Goal: Task Accomplishment & Management: Manage account settings

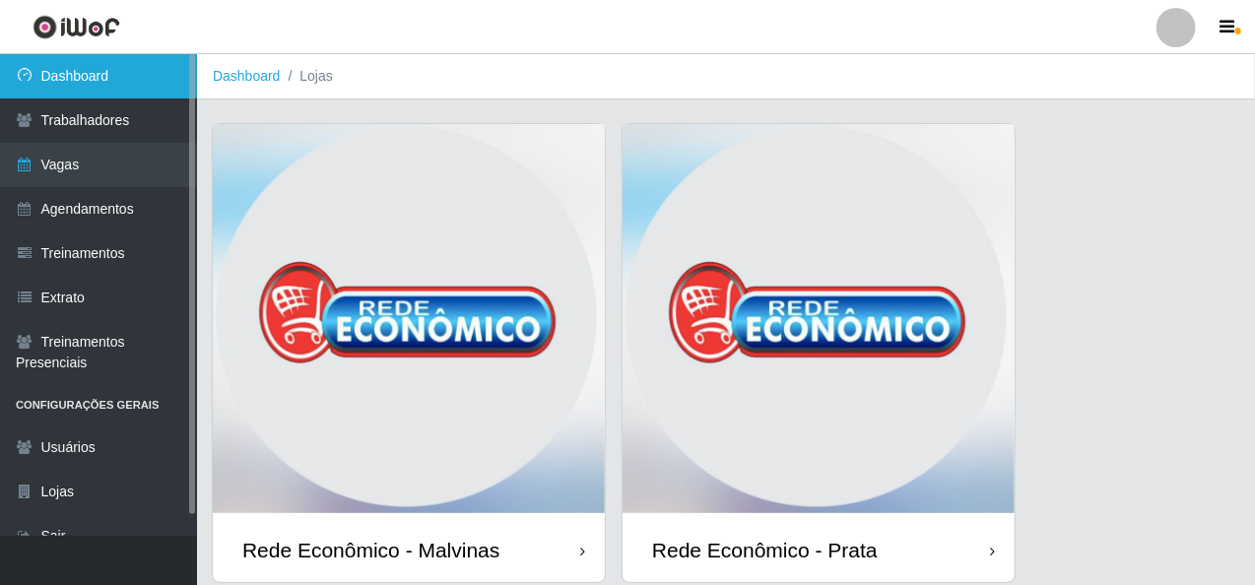
click at [90, 84] on link "Dashboard" at bounding box center [98, 76] width 197 height 44
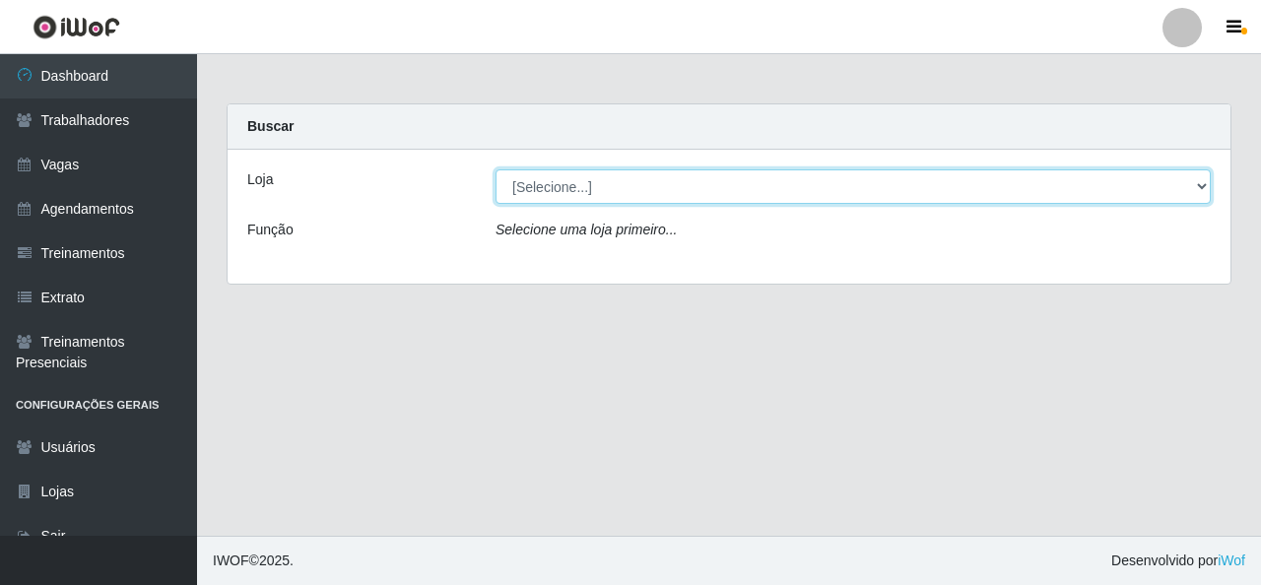
click at [1189, 187] on select "[Selecione...] Rede Econômico - Malvinas Rede Econômico - Prata" at bounding box center [853, 186] width 715 height 34
select select "194"
click at [496, 169] on select "[Selecione...] Rede Econômico - Malvinas Rede Econômico - Prata" at bounding box center [853, 186] width 715 height 34
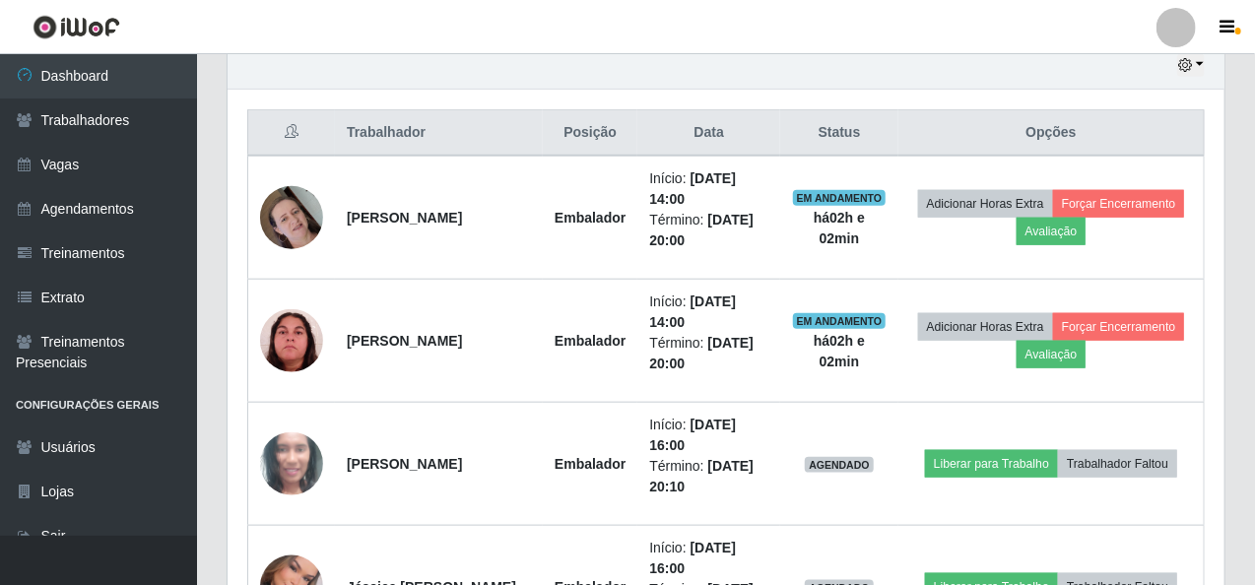
scroll to position [887, 0]
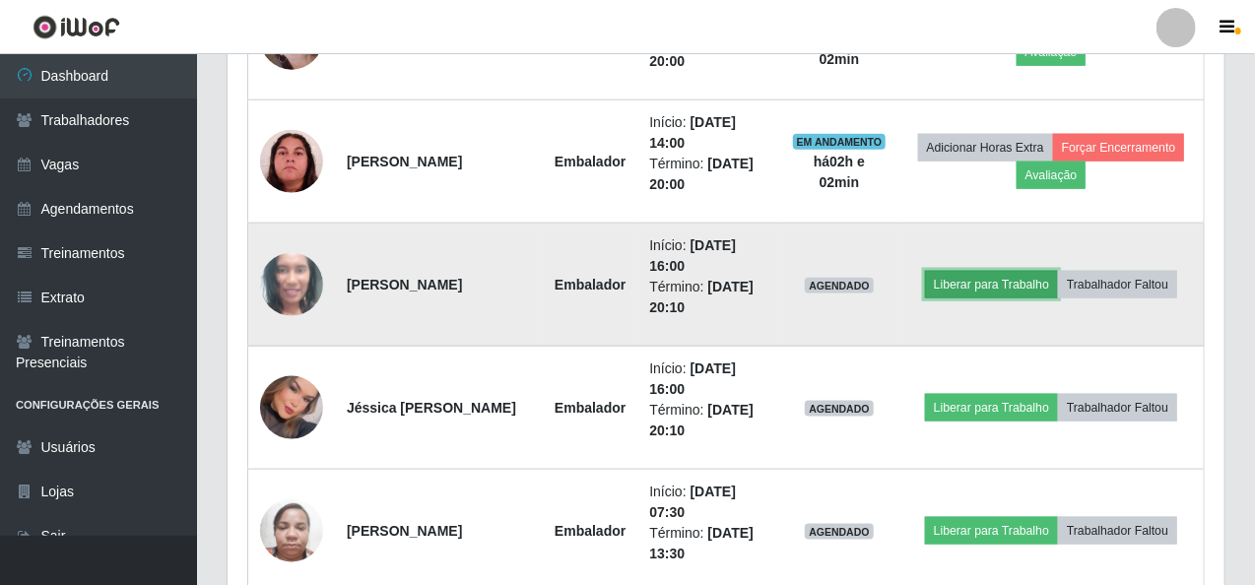
click at [995, 284] on button "Liberar para Trabalho" at bounding box center [991, 285] width 133 height 28
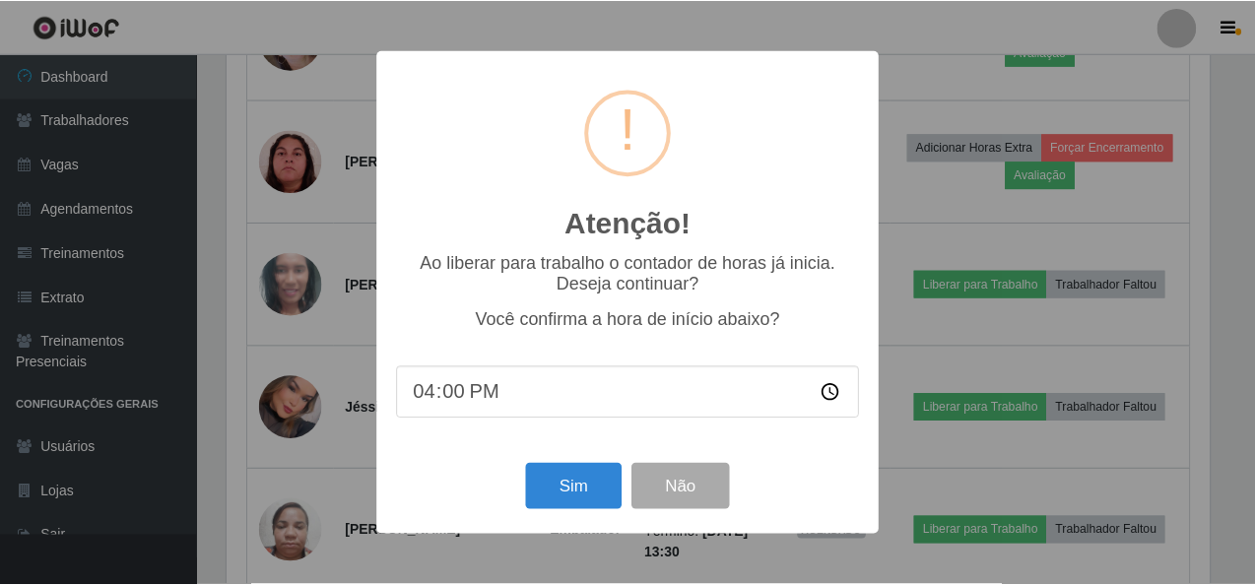
scroll to position [861, 0]
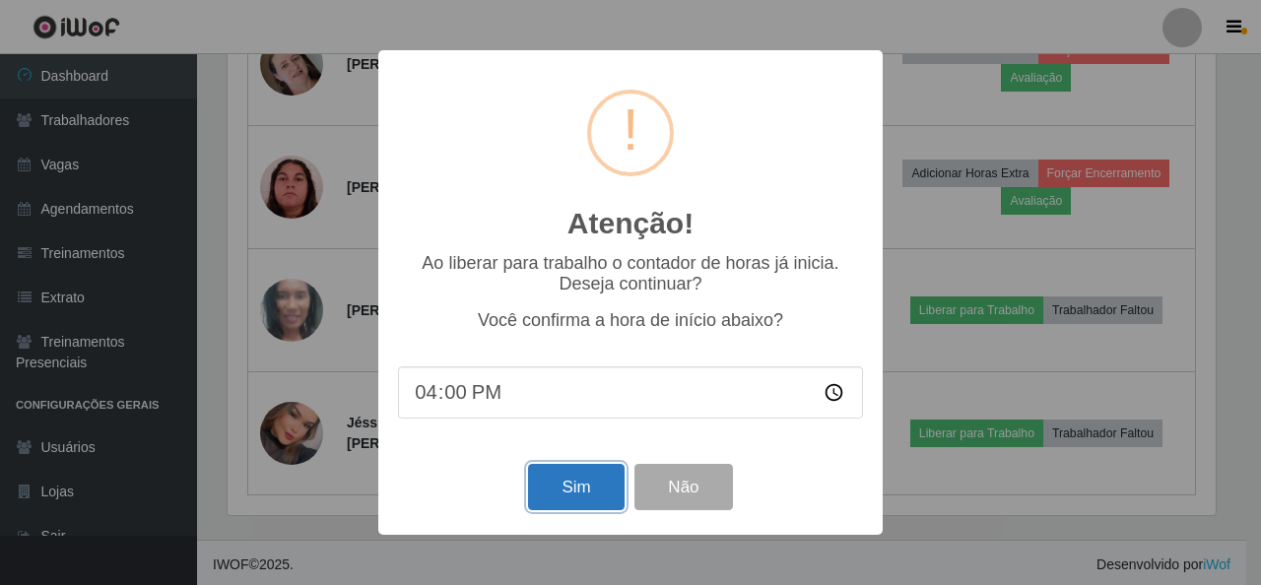
click at [568, 485] on button "Sim" at bounding box center [576, 487] width 96 height 46
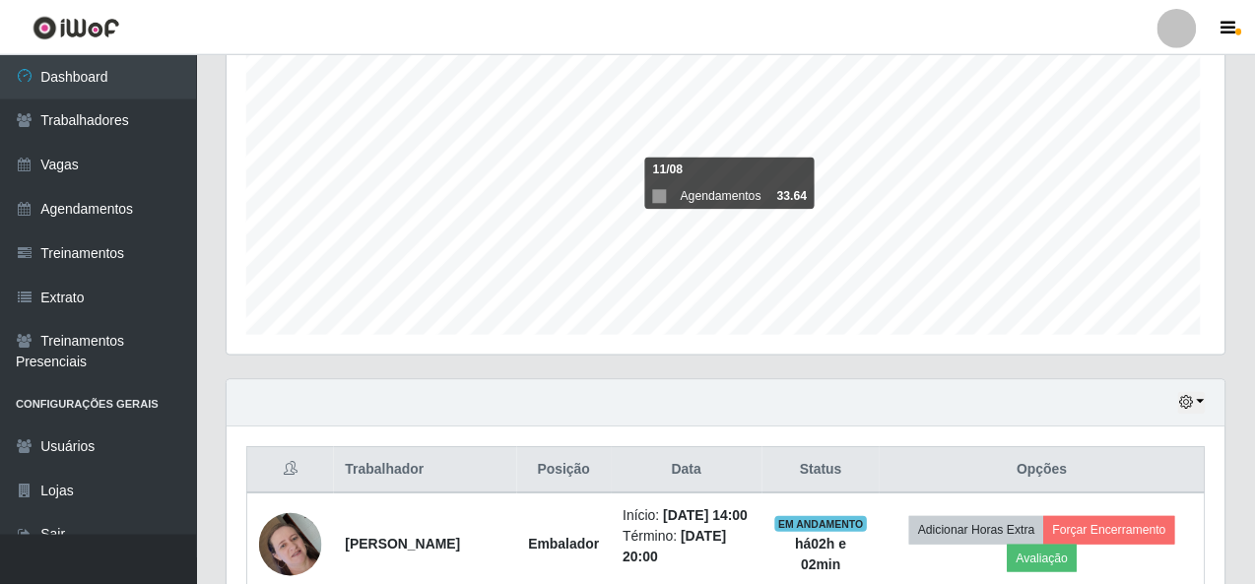
scroll to position [409, 989]
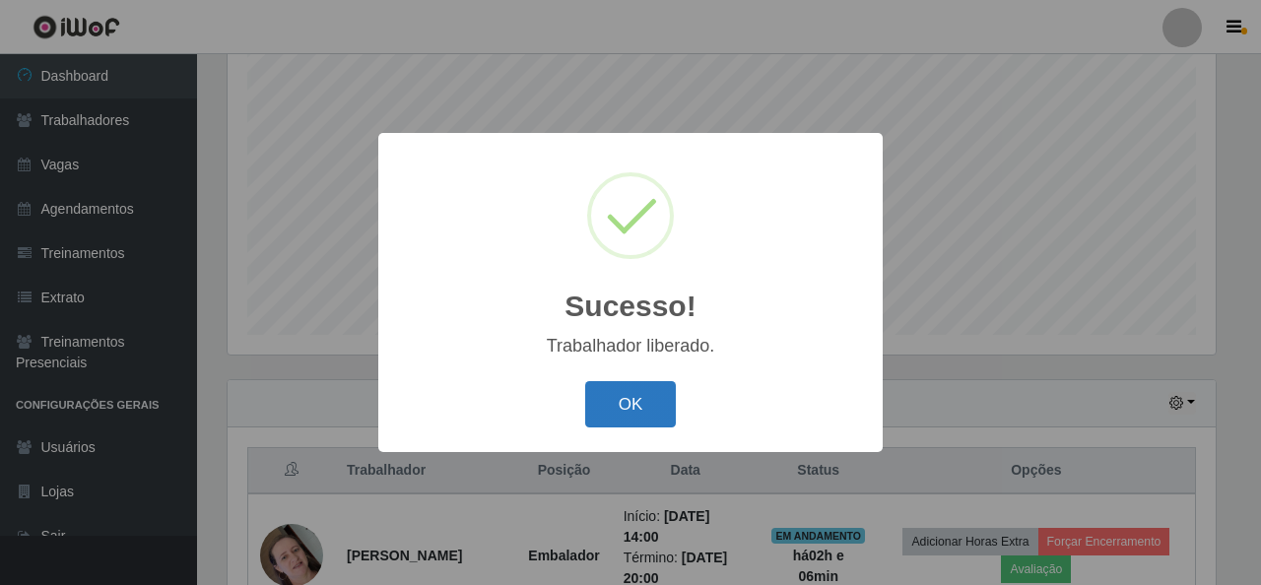
click at [658, 384] on button "OK" at bounding box center [631, 404] width 92 height 46
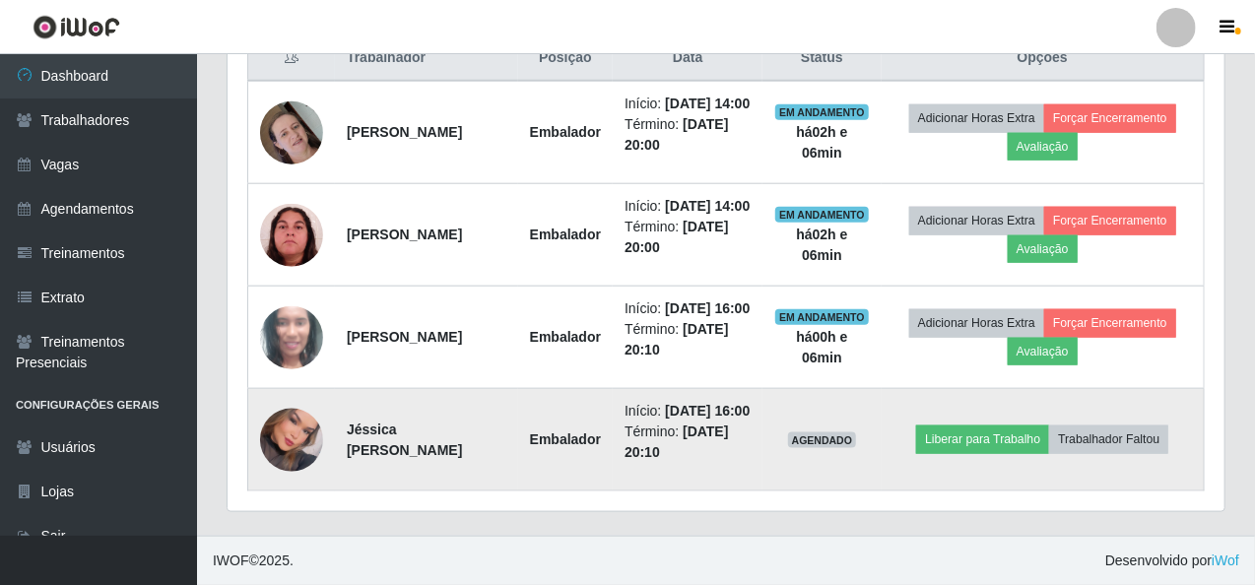
scroll to position [861, 0]
click at [309, 422] on img at bounding box center [291, 440] width 63 height 90
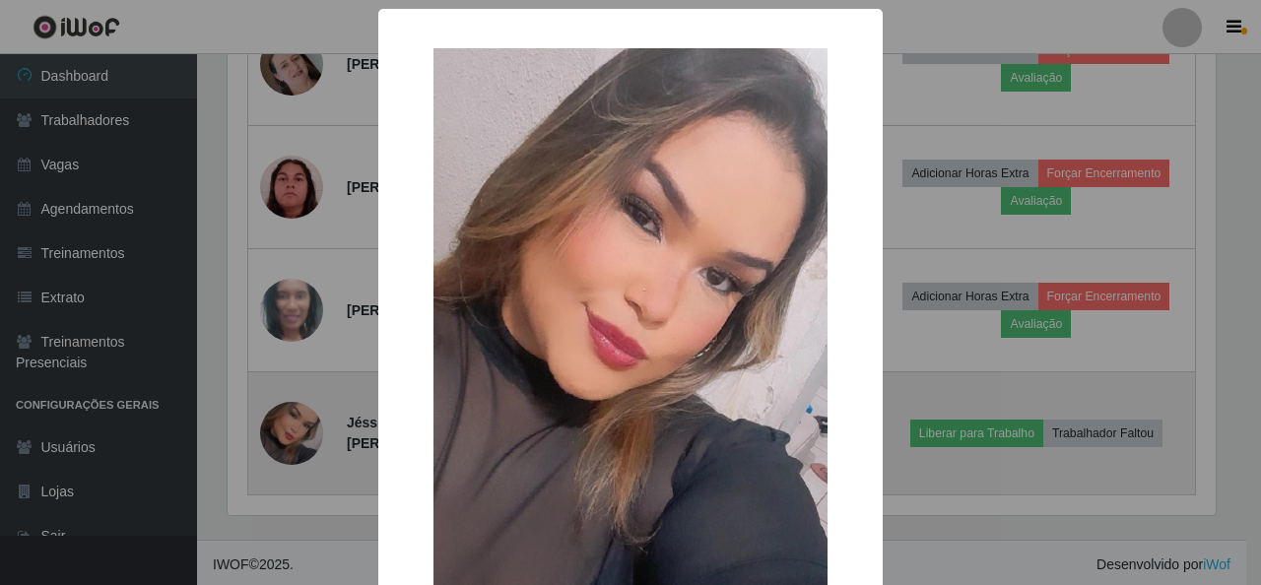
click at [309, 422] on div "× OK Cancel" at bounding box center [630, 292] width 1261 height 585
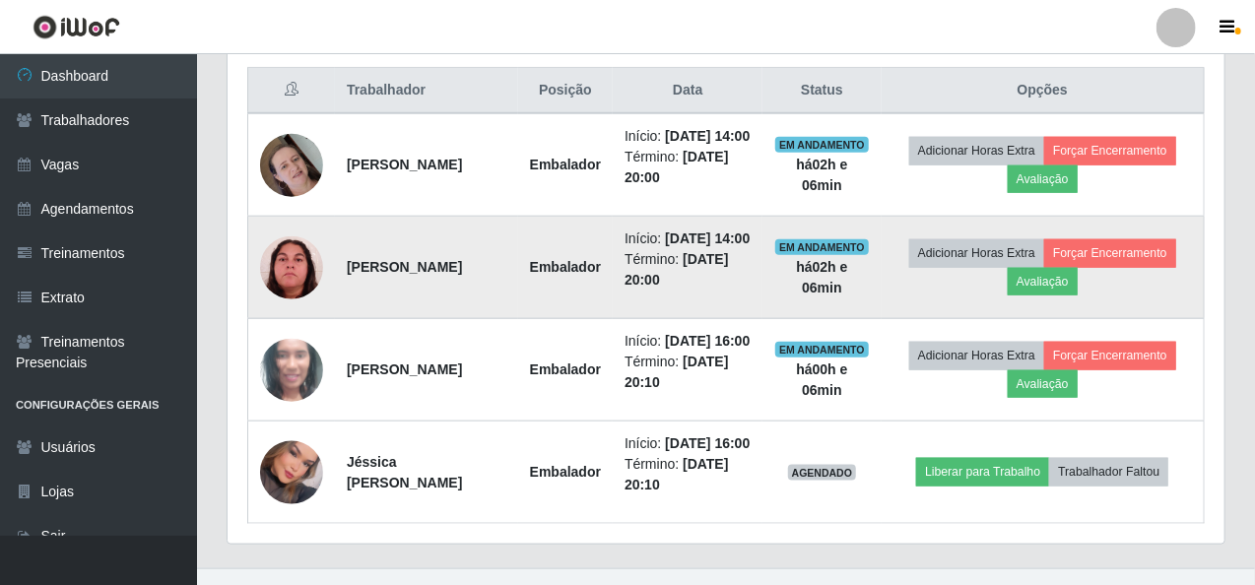
scroll to position [861, 0]
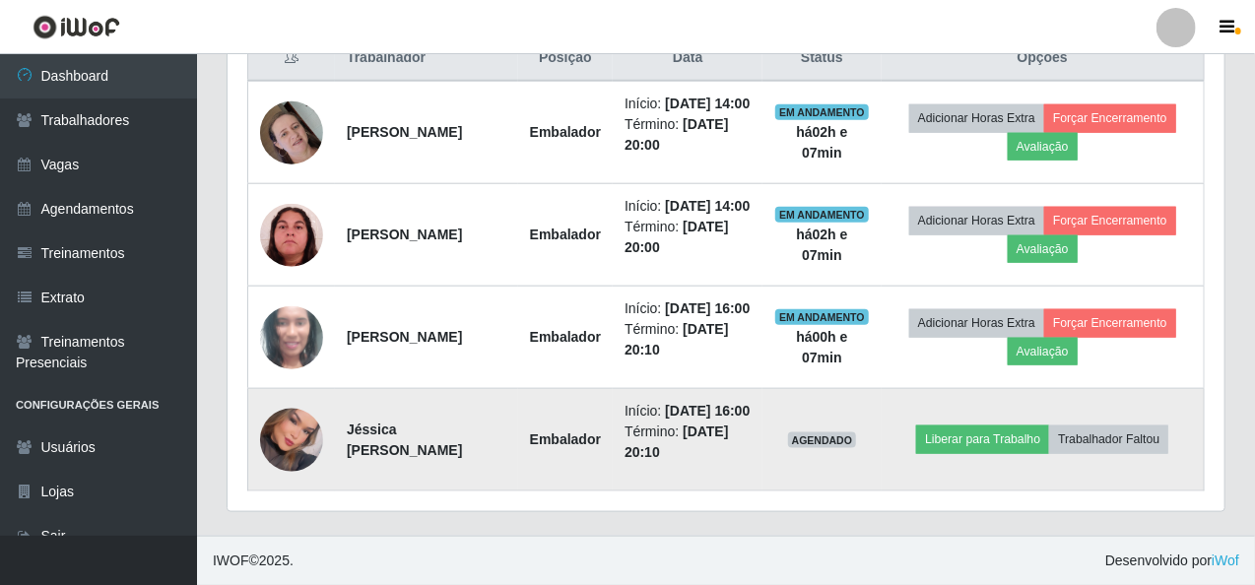
click at [403, 432] on strong "Jéssica [PERSON_NAME]" at bounding box center [404, 440] width 115 height 36
drag, startPoint x: 477, startPoint y: 432, endPoint x: 347, endPoint y: 432, distance: 130.1
click at [347, 432] on td "Jéssica [PERSON_NAME]" at bounding box center [426, 440] width 183 height 102
copy strong "Jéssica [PERSON_NAME]"
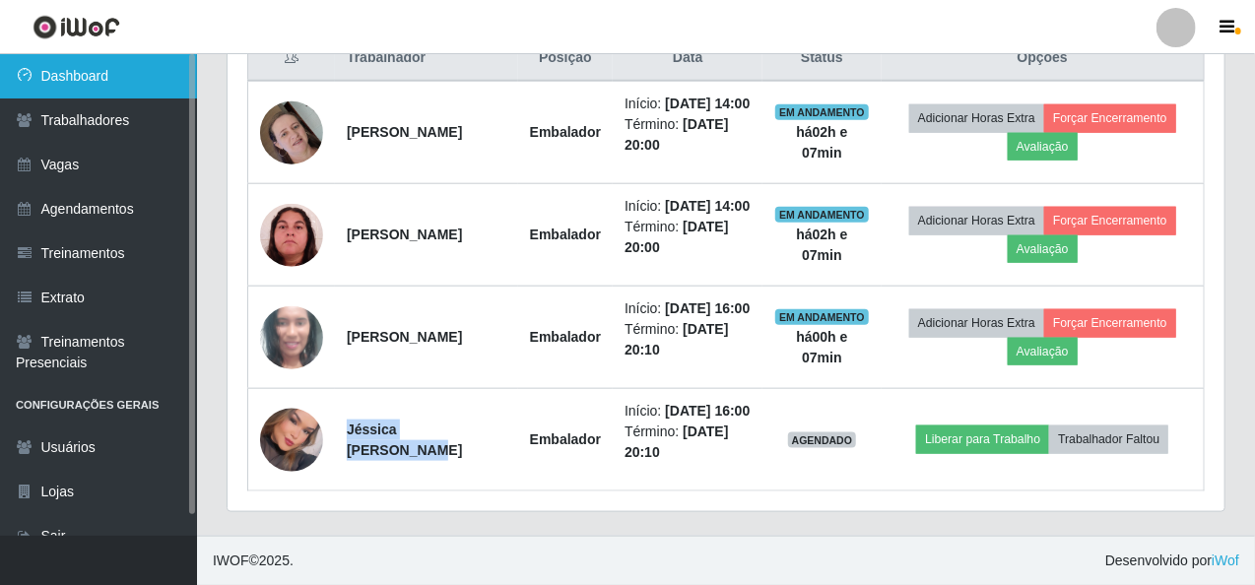
click at [105, 96] on link "Dashboard" at bounding box center [98, 76] width 197 height 44
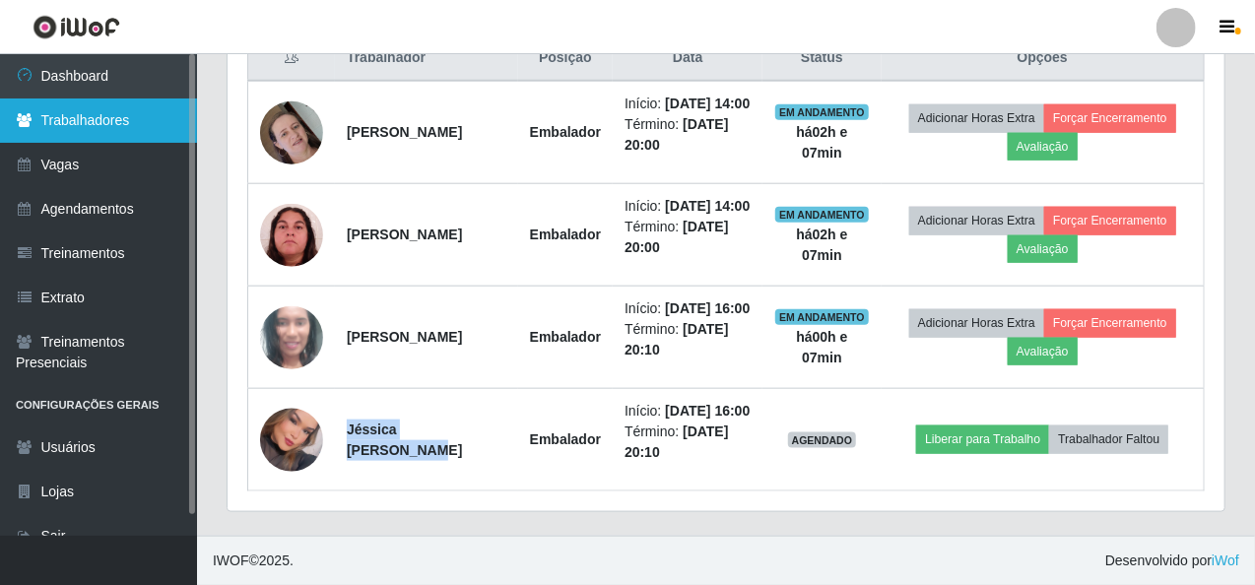
click at [100, 121] on link "Trabalhadores" at bounding box center [98, 121] width 197 height 44
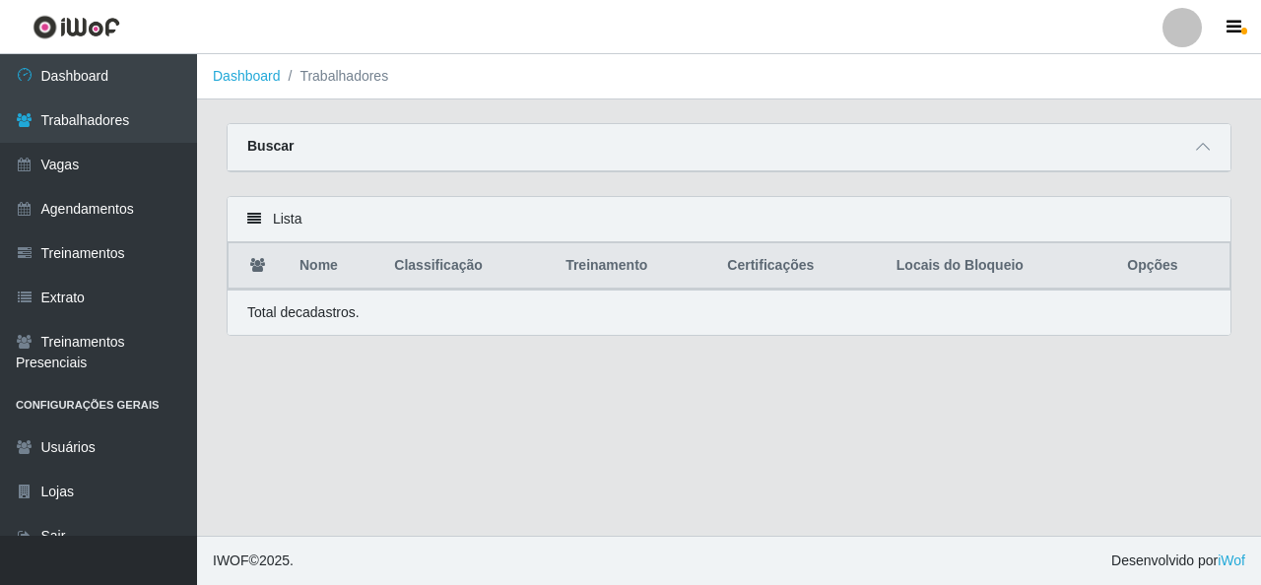
click at [500, 146] on div "Buscar" at bounding box center [729, 147] width 1003 height 47
click at [1207, 152] on icon at bounding box center [1203, 147] width 14 height 14
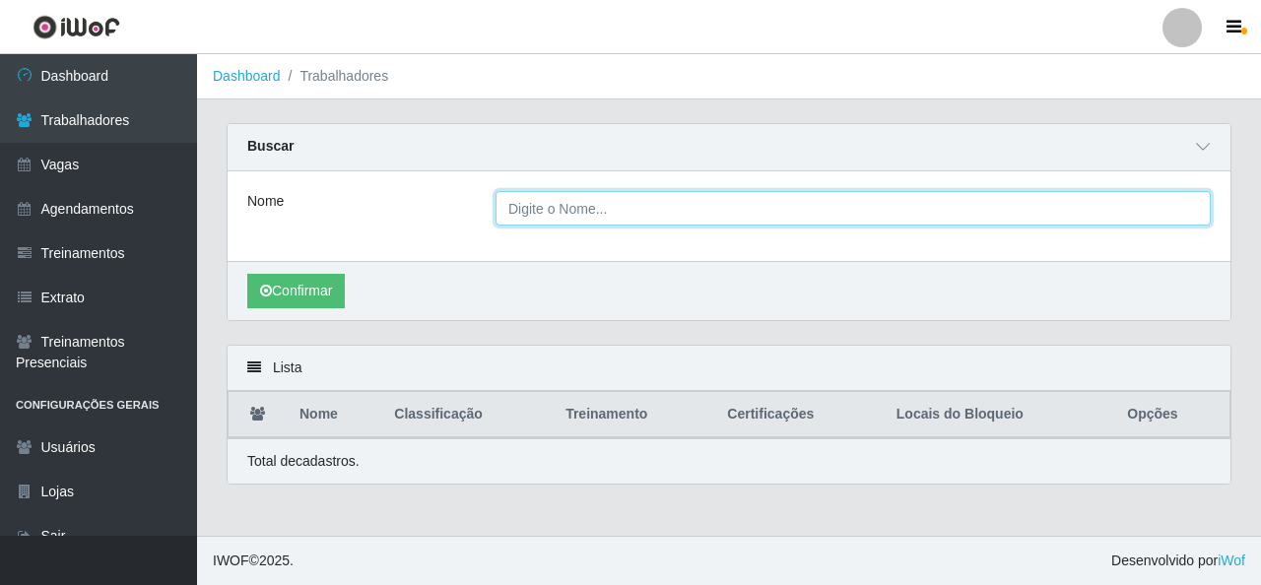
click at [645, 222] on input "Nome" at bounding box center [853, 208] width 715 height 34
paste input "Jéssica [PERSON_NAME]"
type input "Jéssica [PERSON_NAME]"
click at [247, 274] on button "Confirmar" at bounding box center [296, 291] width 98 height 34
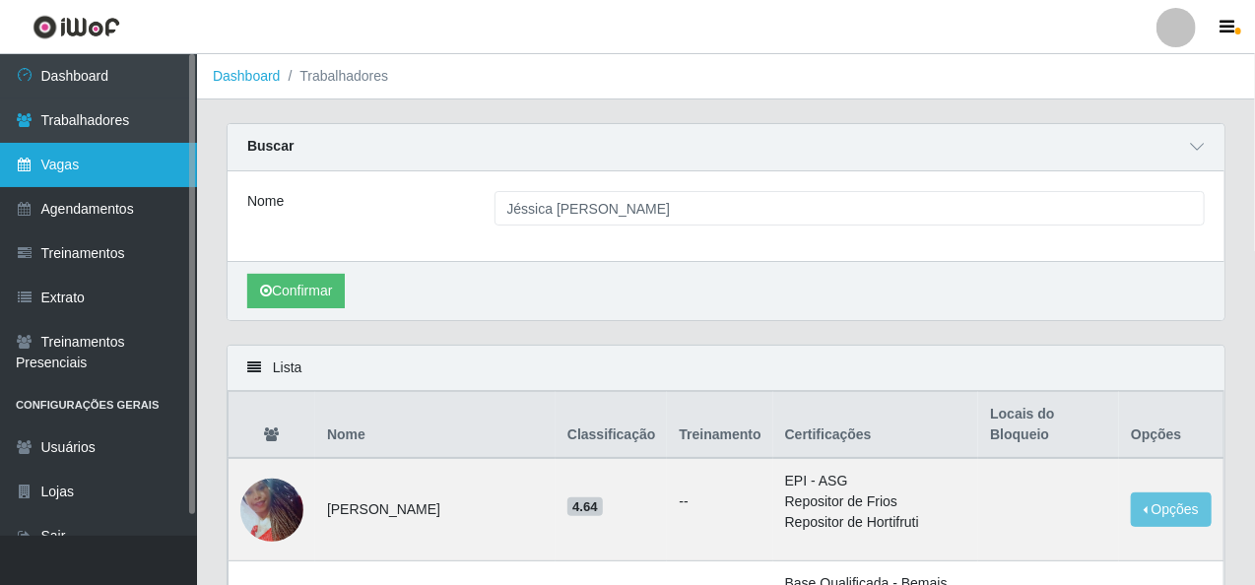
click at [118, 169] on link "Vagas" at bounding box center [98, 165] width 197 height 44
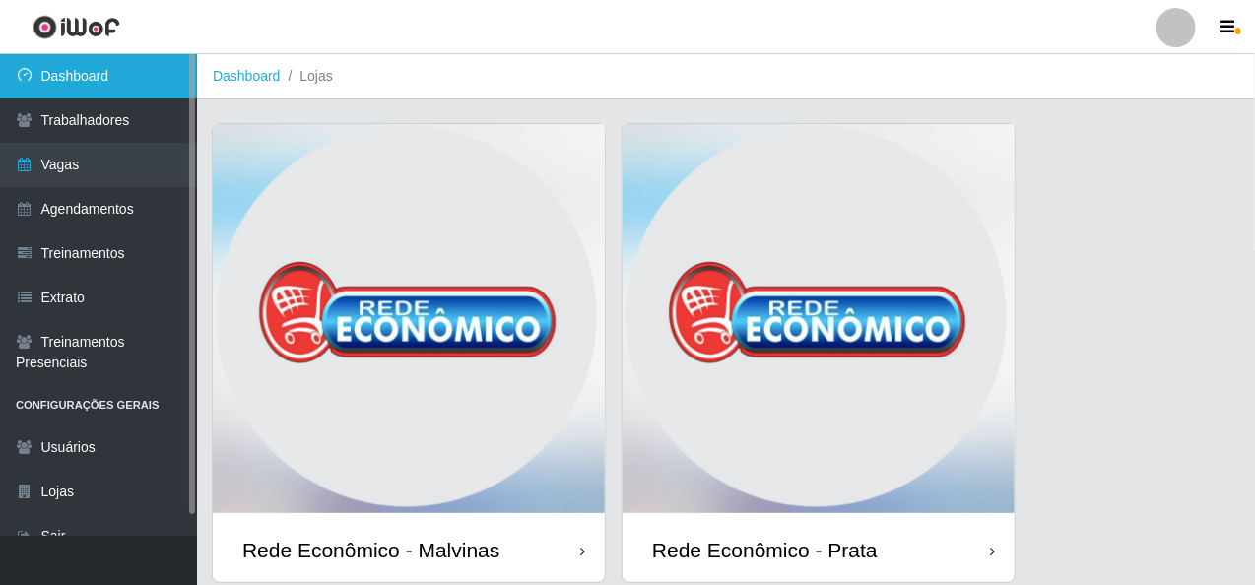
click at [142, 73] on link "Dashboard" at bounding box center [98, 76] width 197 height 44
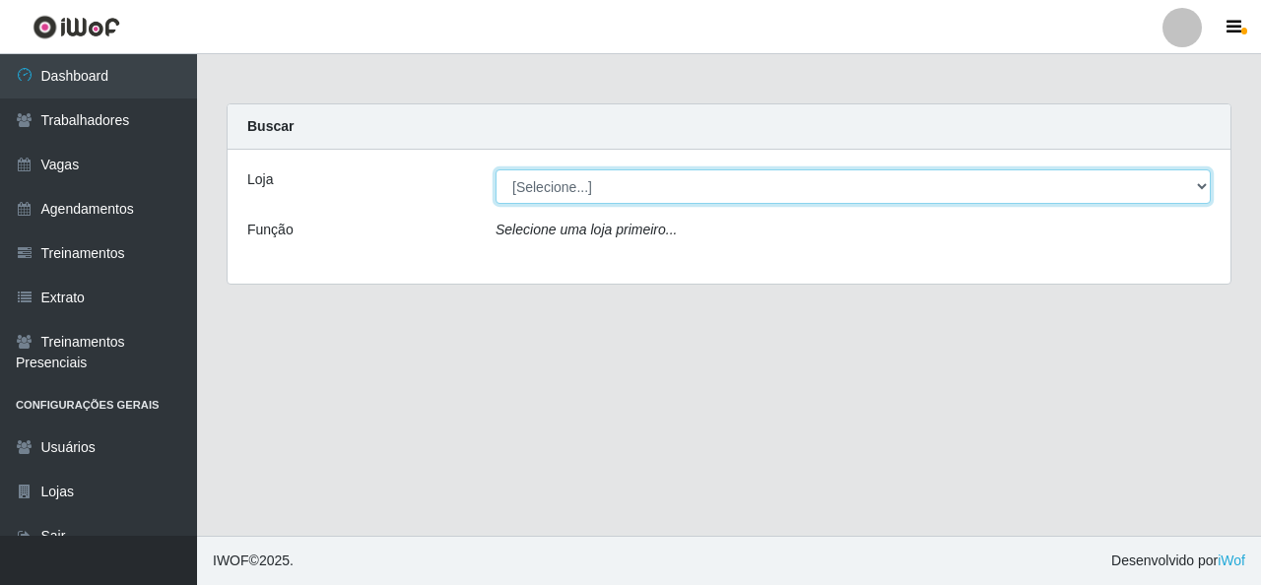
click at [548, 182] on select "[Selecione...] Rede Econômico - Malvinas Rede Econômico - Prata" at bounding box center [853, 186] width 715 height 34
select select "194"
click at [496, 169] on select "[Selecione...] Rede Econômico - Malvinas Rede Econômico - Prata" at bounding box center [853, 186] width 715 height 34
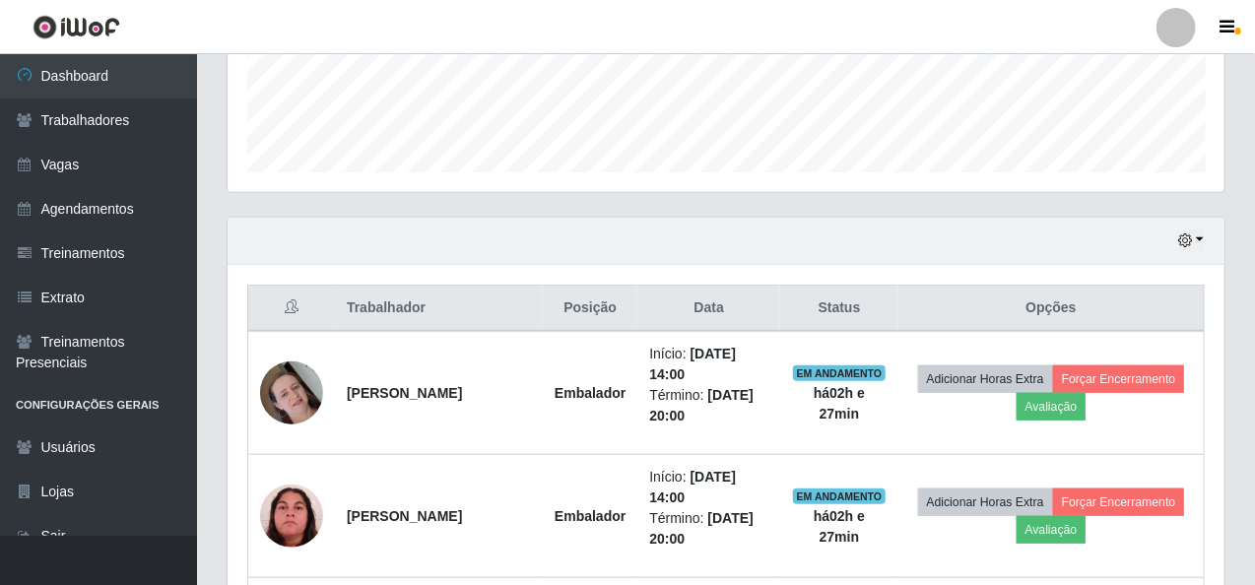
scroll to position [566, 0]
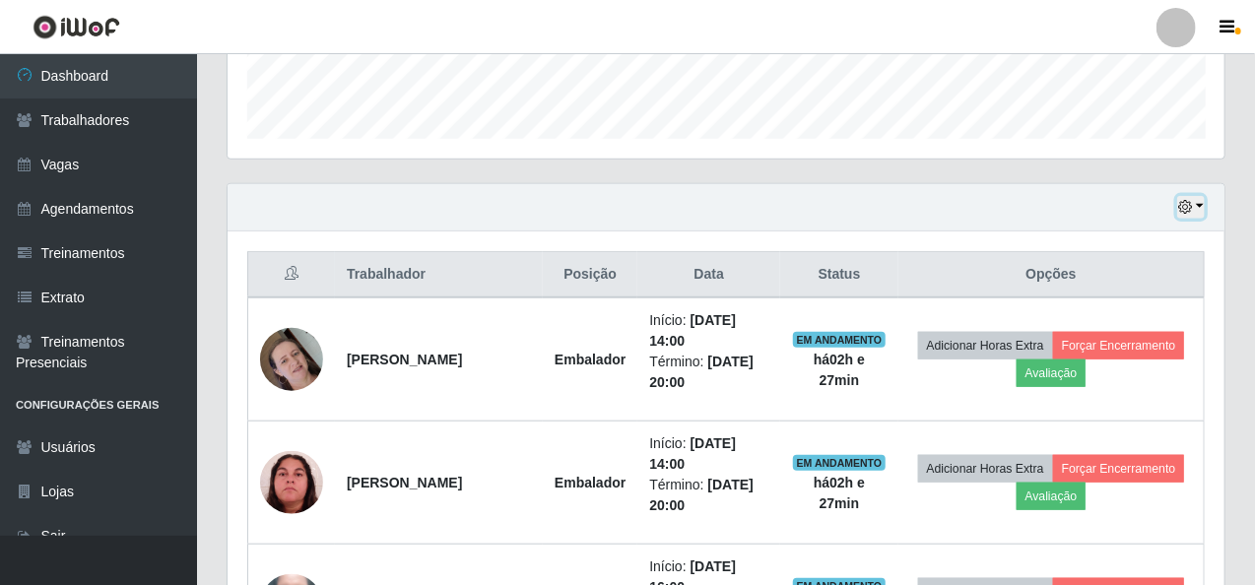
click at [1200, 196] on button "button" at bounding box center [1191, 207] width 28 height 23
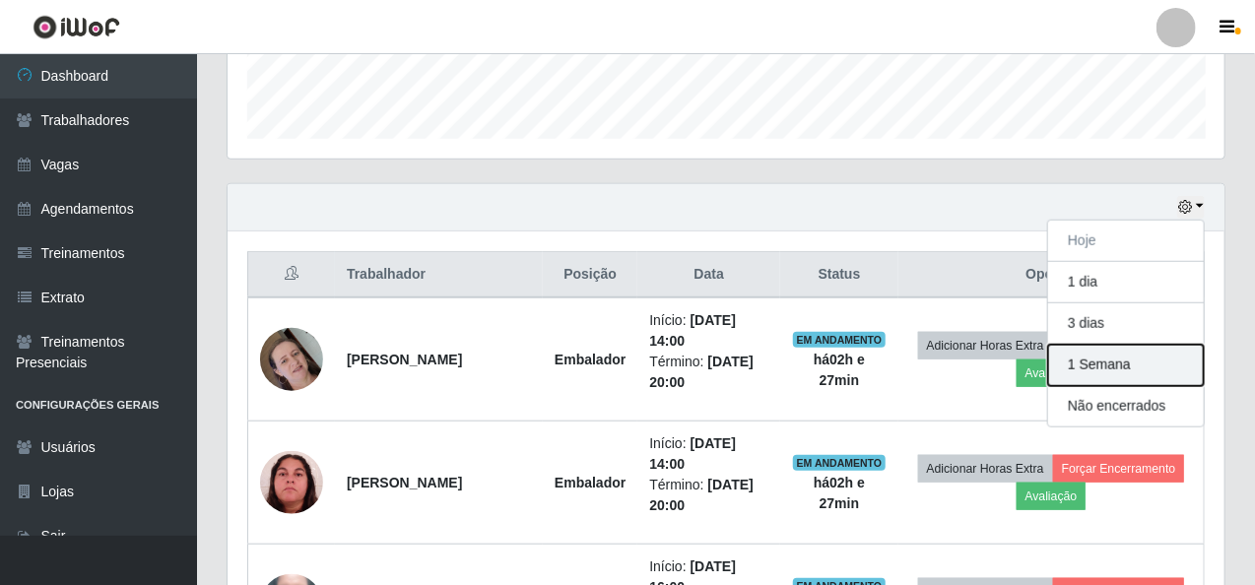
click at [1135, 369] on button "1 Semana" at bounding box center [1126, 365] width 156 height 41
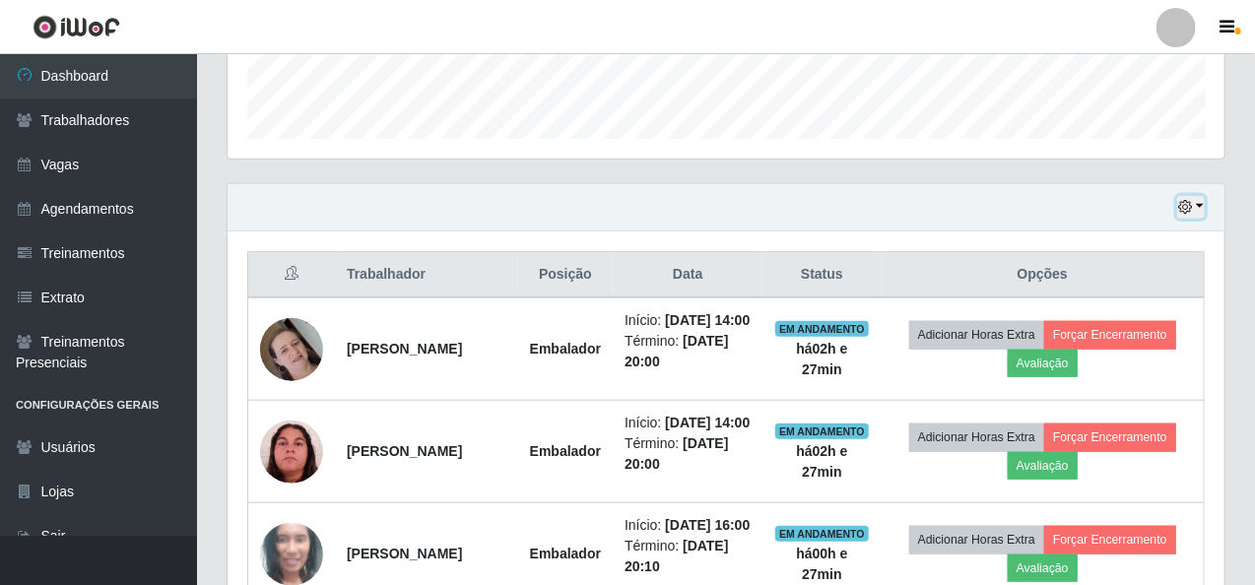
click at [1202, 208] on button "button" at bounding box center [1191, 207] width 28 height 23
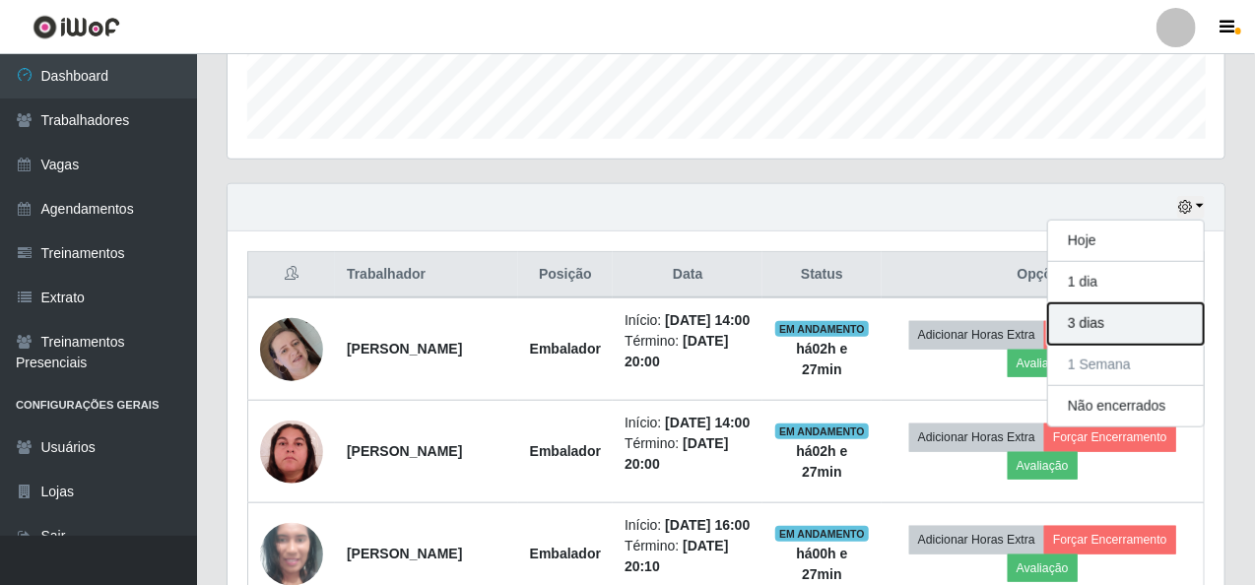
click at [1127, 327] on button "3 dias" at bounding box center [1126, 323] width 156 height 41
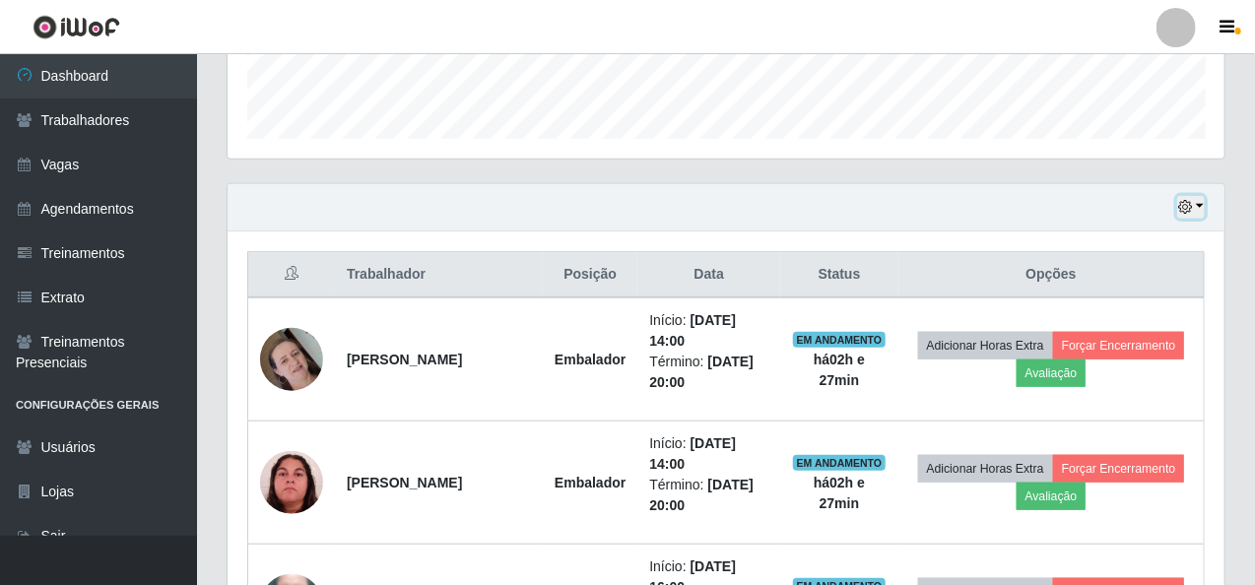
click at [1194, 203] on button "button" at bounding box center [1191, 207] width 28 height 23
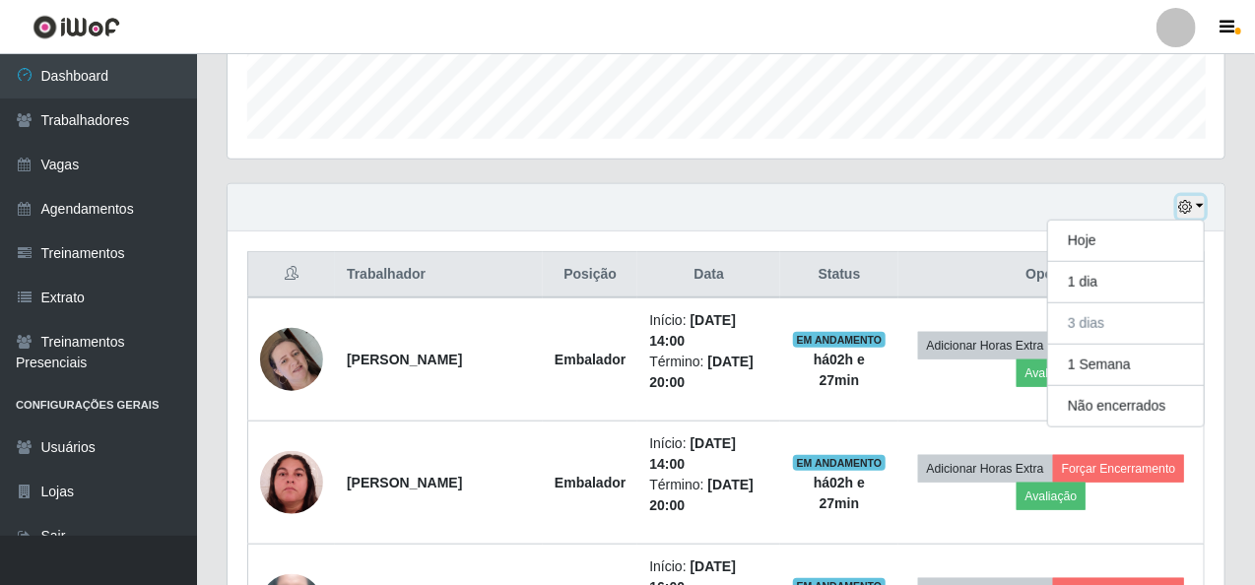
click at [1196, 203] on button "button" at bounding box center [1191, 207] width 28 height 23
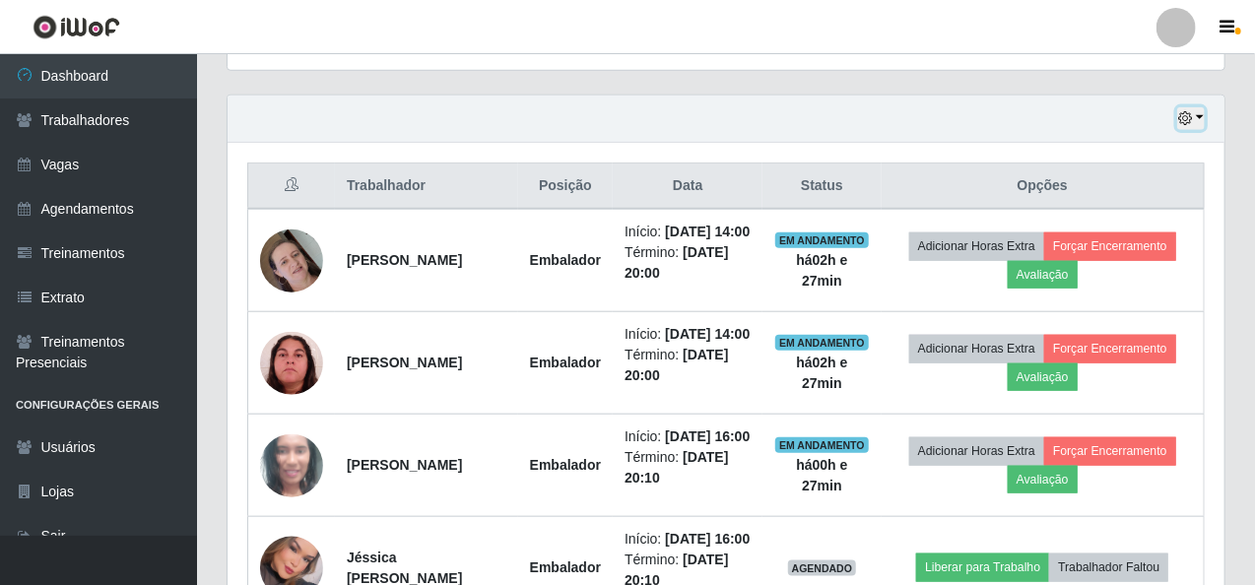
scroll to position [664, 0]
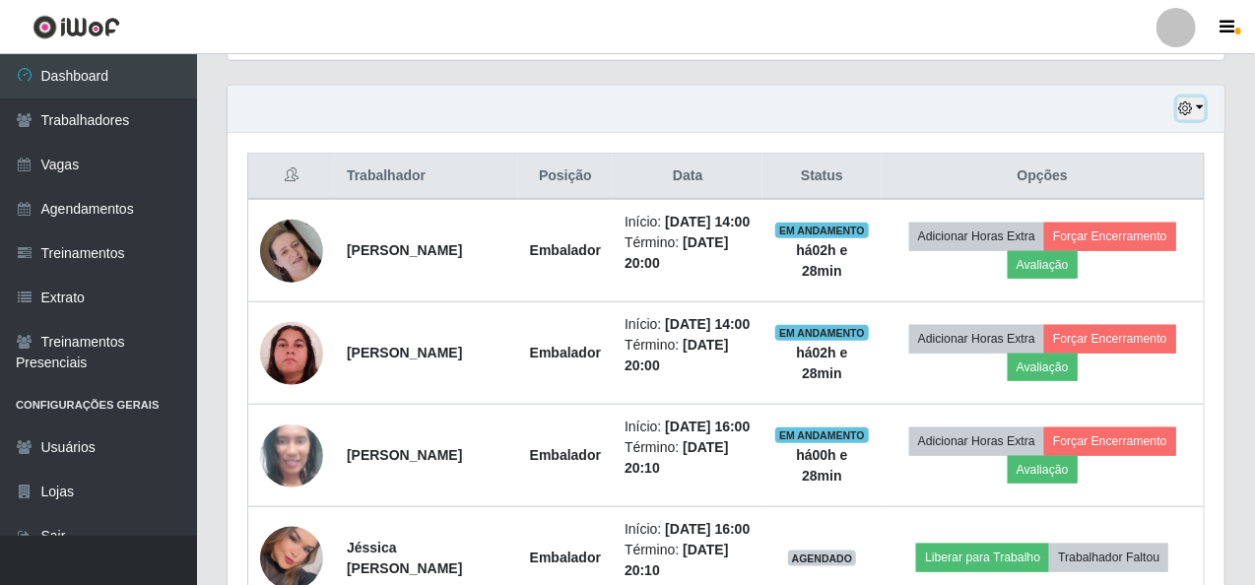
click at [1200, 104] on button "button" at bounding box center [1191, 109] width 28 height 23
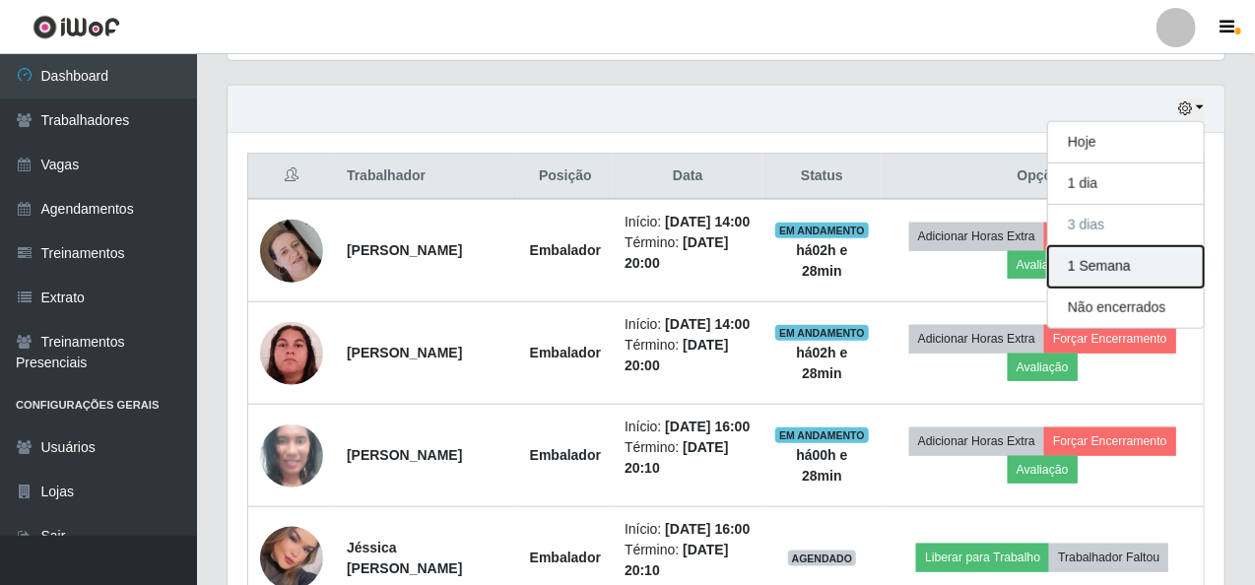
click at [1118, 273] on button "1 Semana" at bounding box center [1126, 266] width 156 height 41
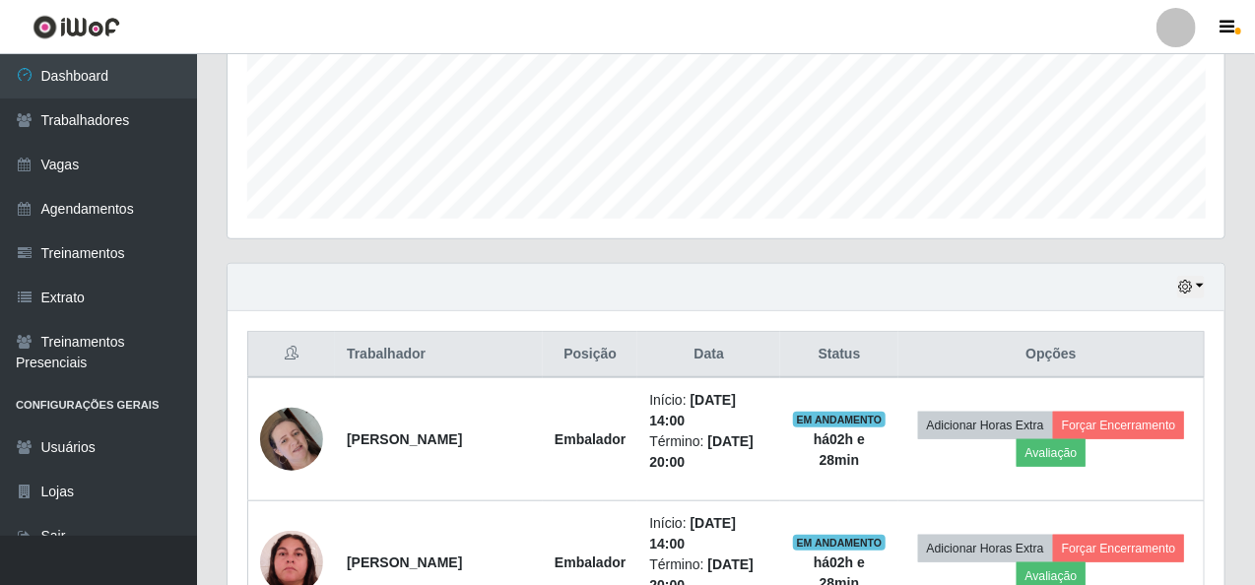
scroll to position [467, 0]
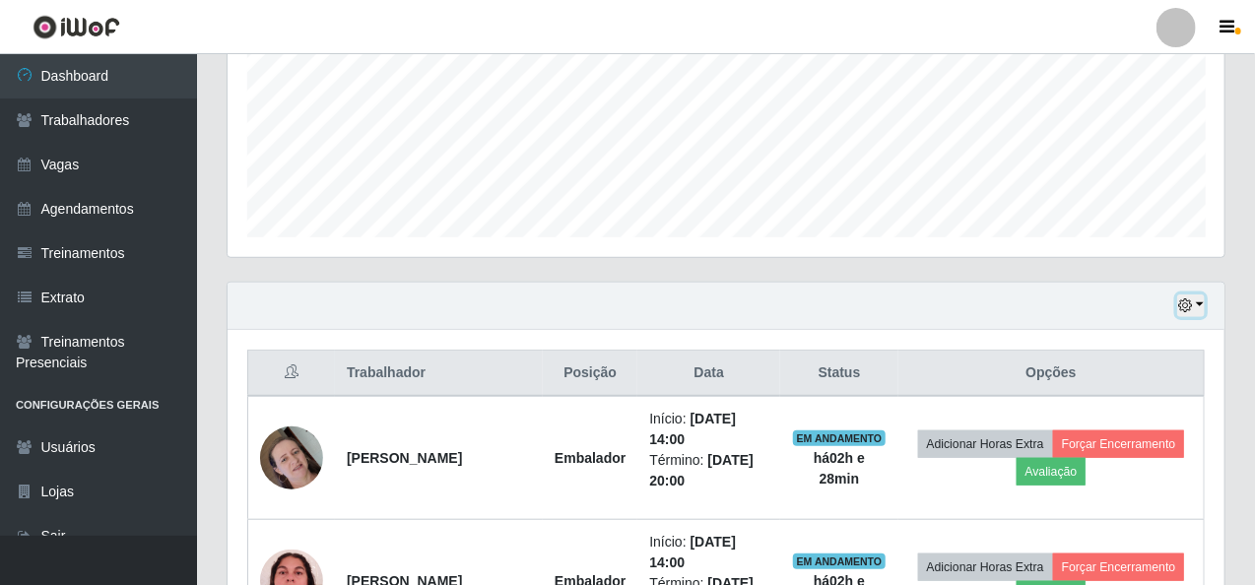
click at [1202, 302] on button "button" at bounding box center [1191, 306] width 28 height 23
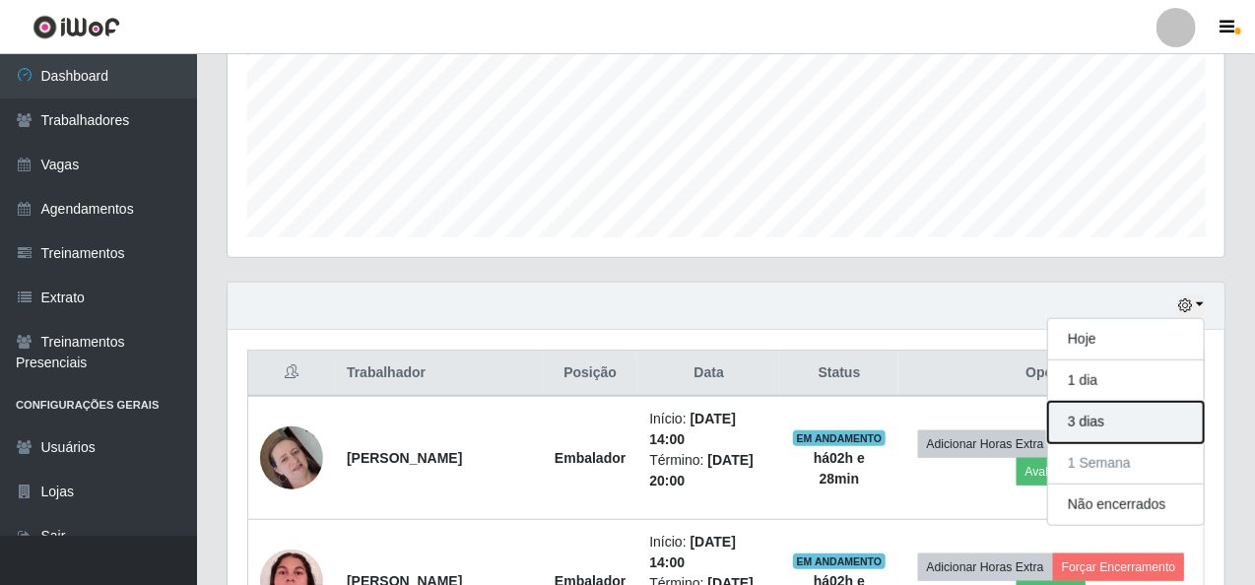
click at [1111, 404] on button "3 dias" at bounding box center [1126, 422] width 156 height 41
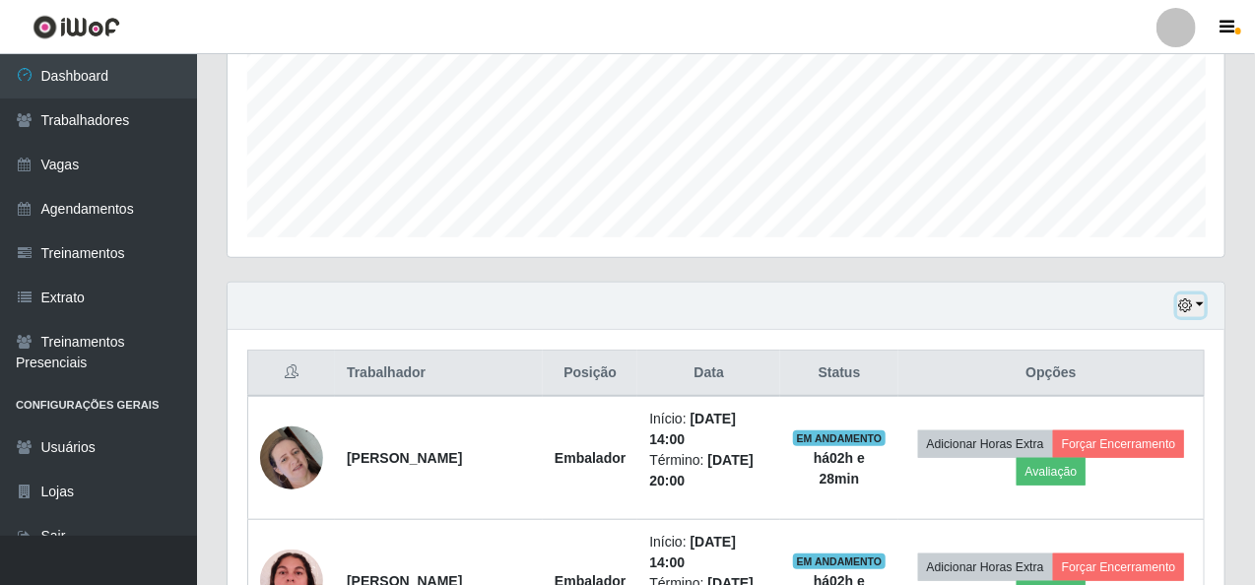
click at [1205, 301] on button "button" at bounding box center [1191, 306] width 28 height 23
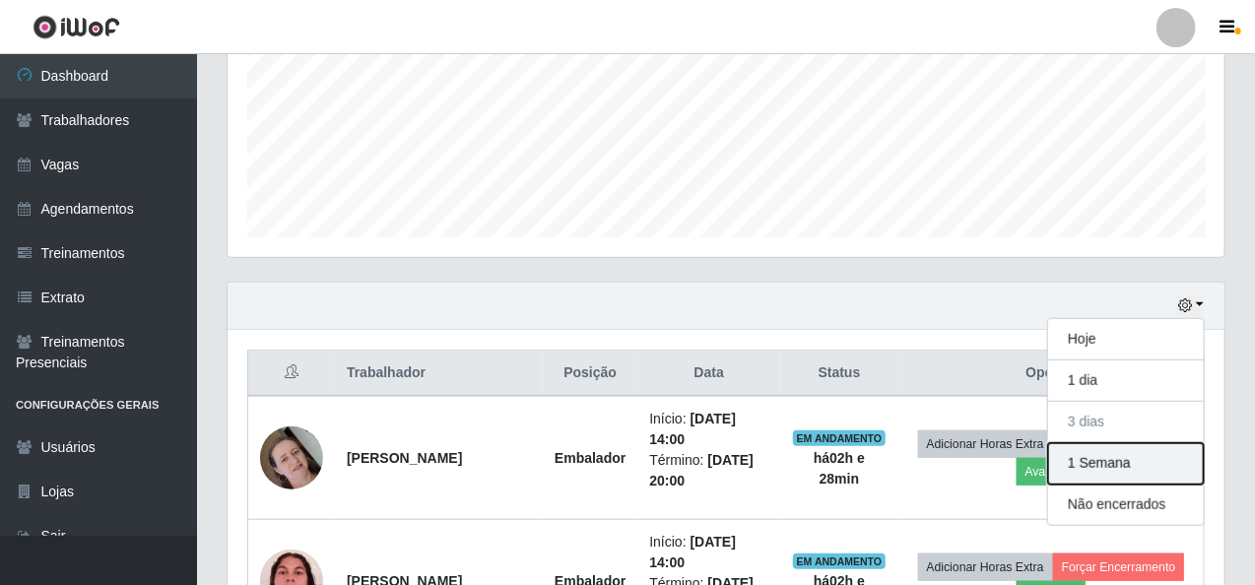
click at [1160, 461] on button "1 Semana" at bounding box center [1126, 463] width 156 height 41
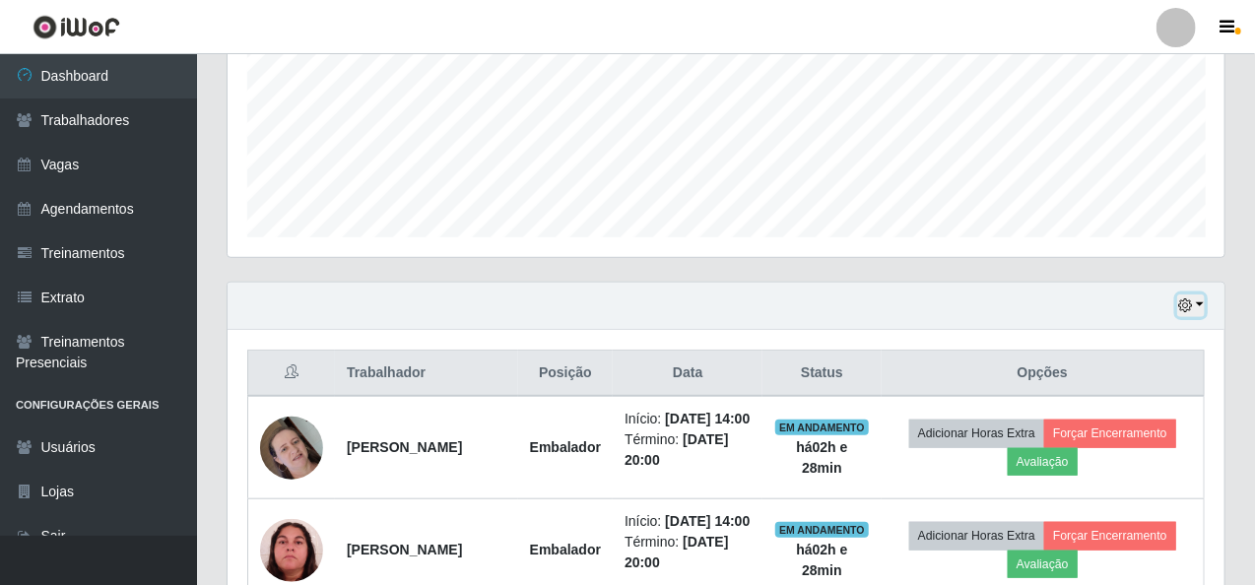
click at [1202, 301] on button "button" at bounding box center [1191, 306] width 28 height 23
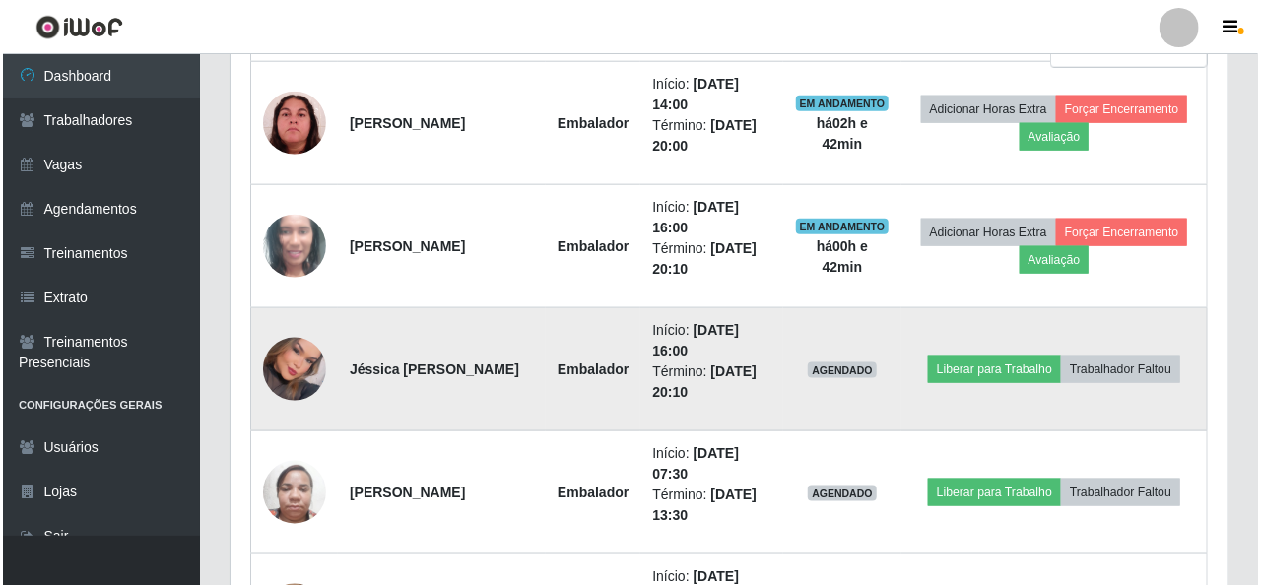
scroll to position [960, 0]
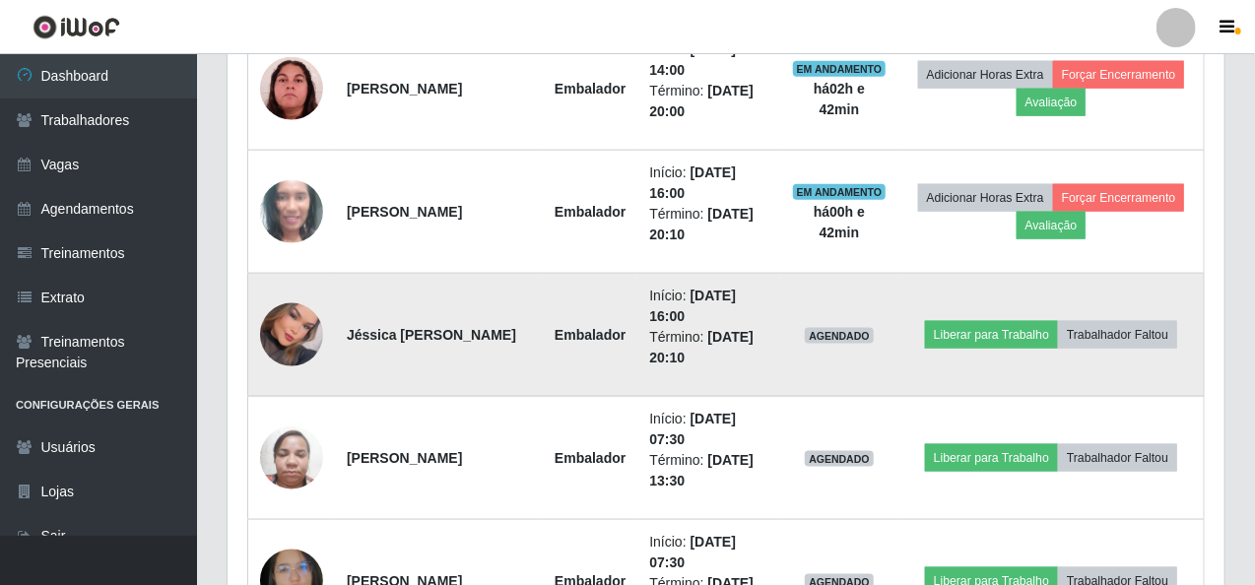
click at [312, 331] on img at bounding box center [291, 336] width 63 height 90
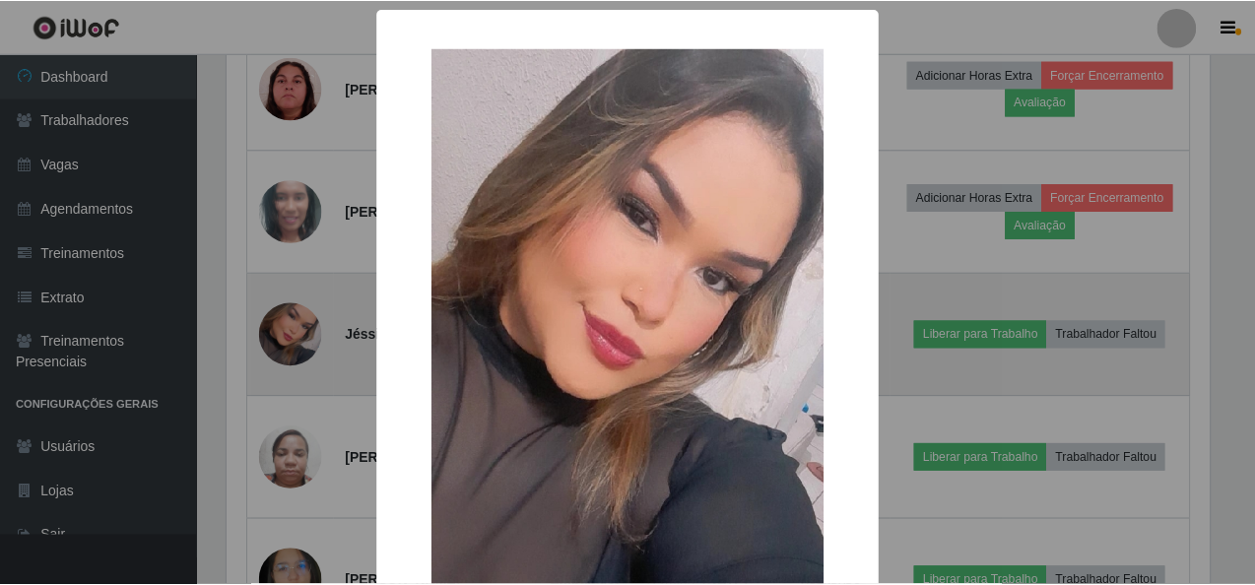
scroll to position [409, 989]
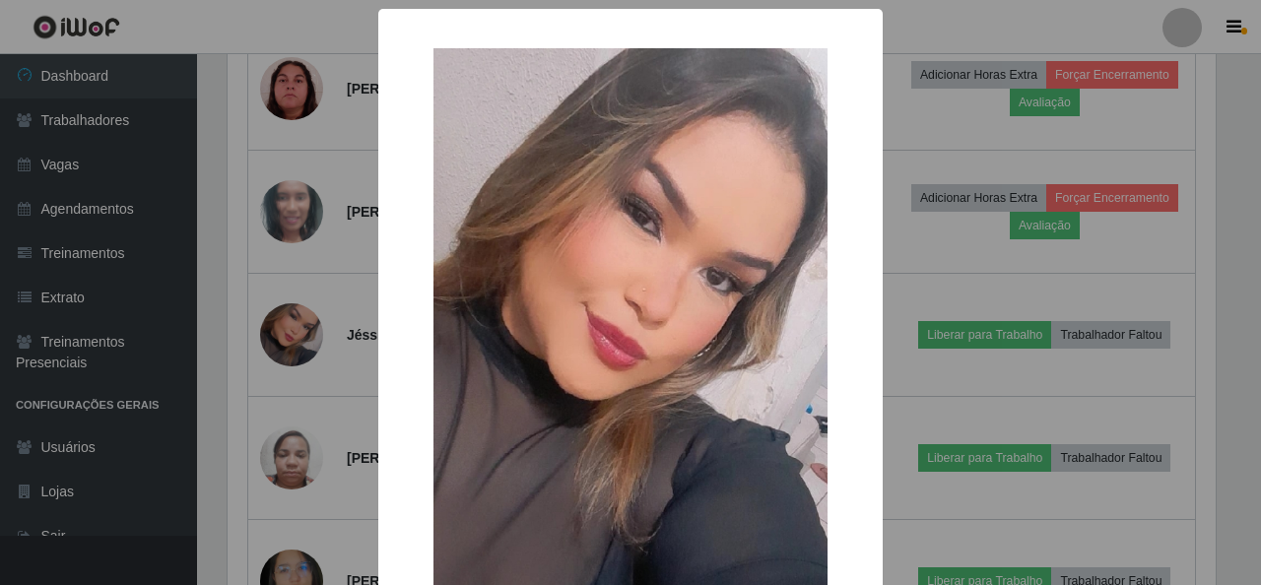
click at [317, 329] on div "× OK Cancel" at bounding box center [630, 292] width 1261 height 585
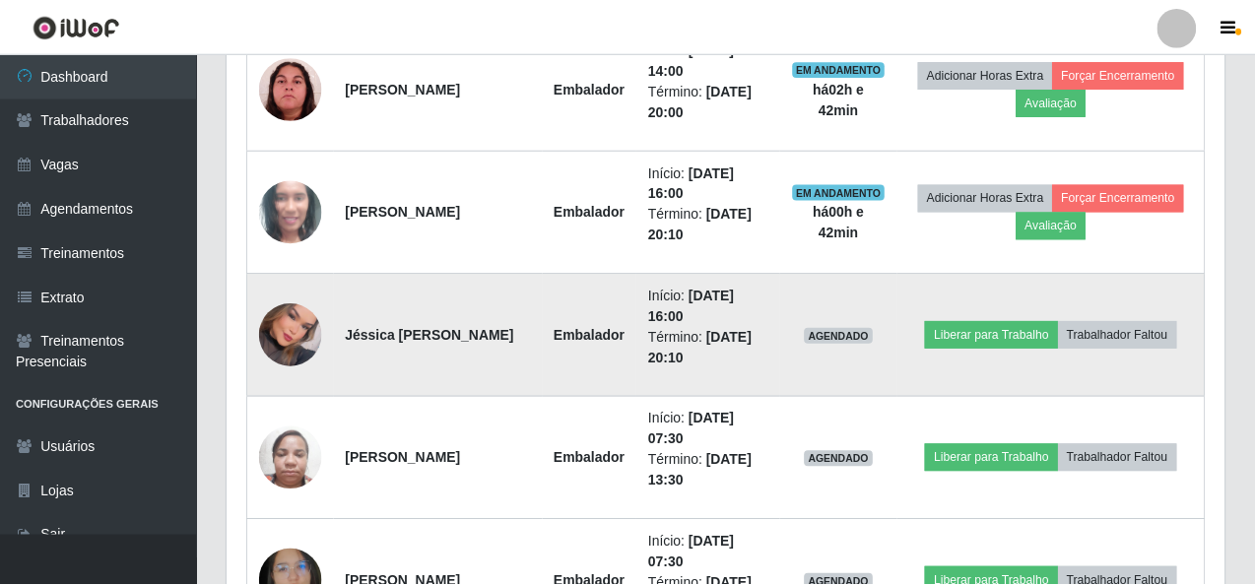
scroll to position [409, 997]
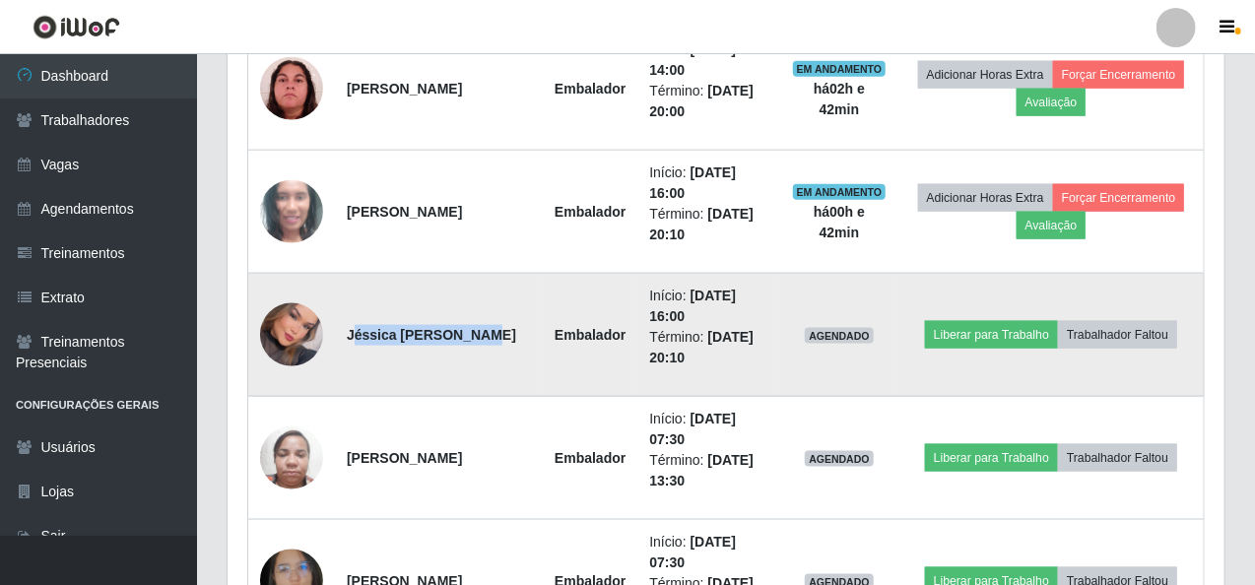
drag, startPoint x: 351, startPoint y: 325, endPoint x: 512, endPoint y: 328, distance: 161.6
click at [512, 328] on td "Jéssica [PERSON_NAME]" at bounding box center [439, 335] width 208 height 123
click at [443, 286] on td "Jéssica [PERSON_NAME]" at bounding box center [439, 335] width 208 height 123
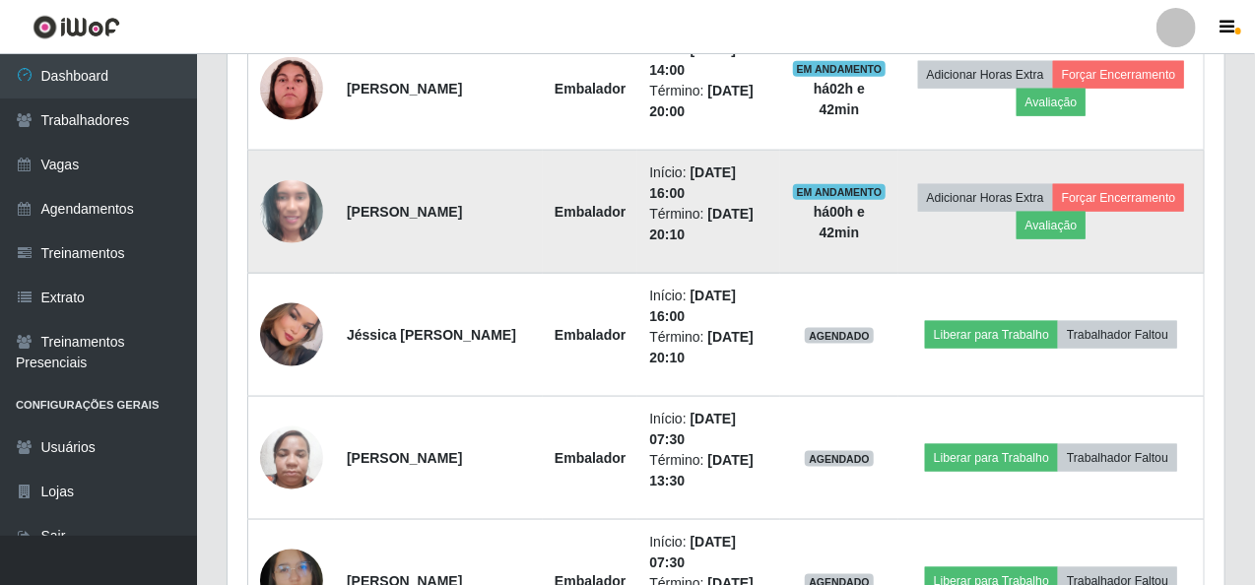
scroll to position [861, 0]
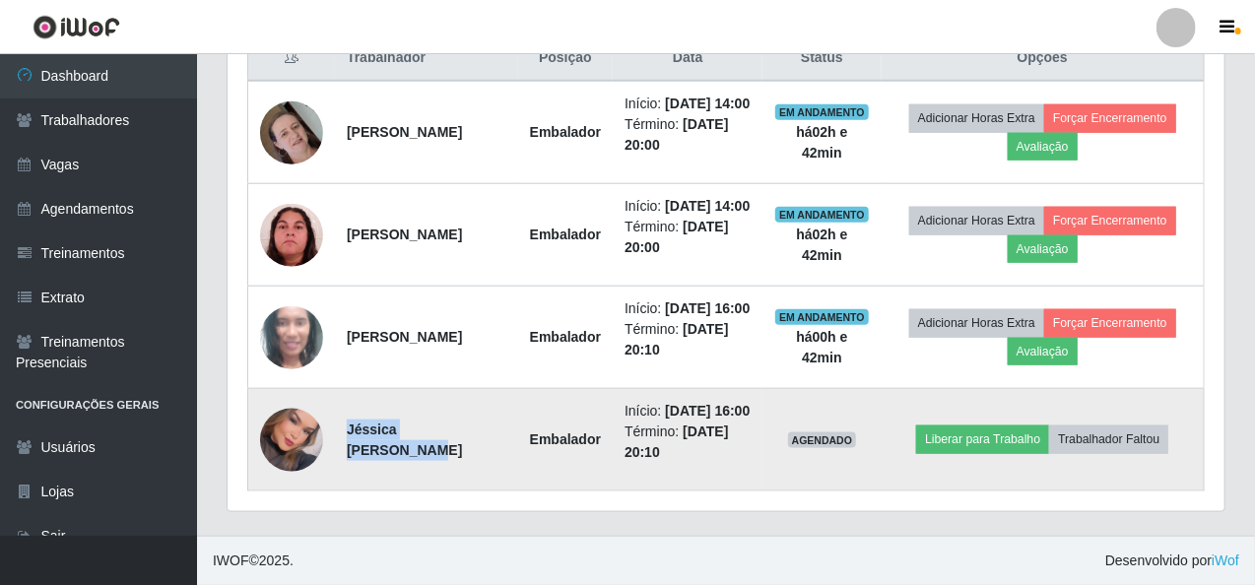
drag, startPoint x: 342, startPoint y: 428, endPoint x: 489, endPoint y: 435, distance: 147.0
click at [489, 435] on td "Jéssica [PERSON_NAME]" at bounding box center [426, 440] width 183 height 102
copy strong "Jéssica [PERSON_NAME]"
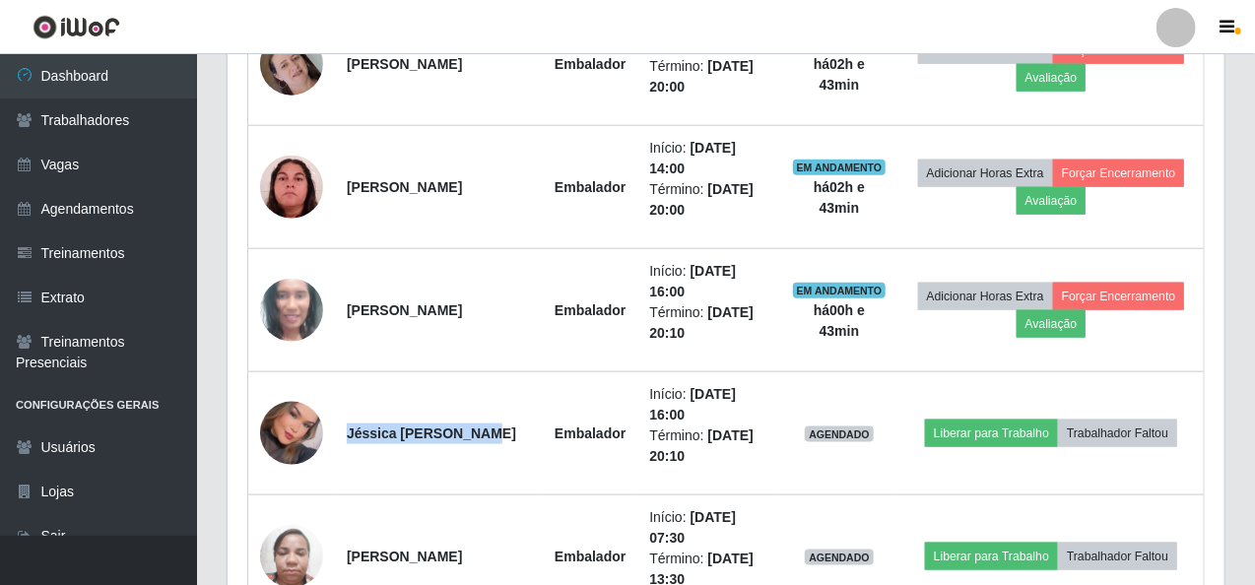
scroll to position [960, 0]
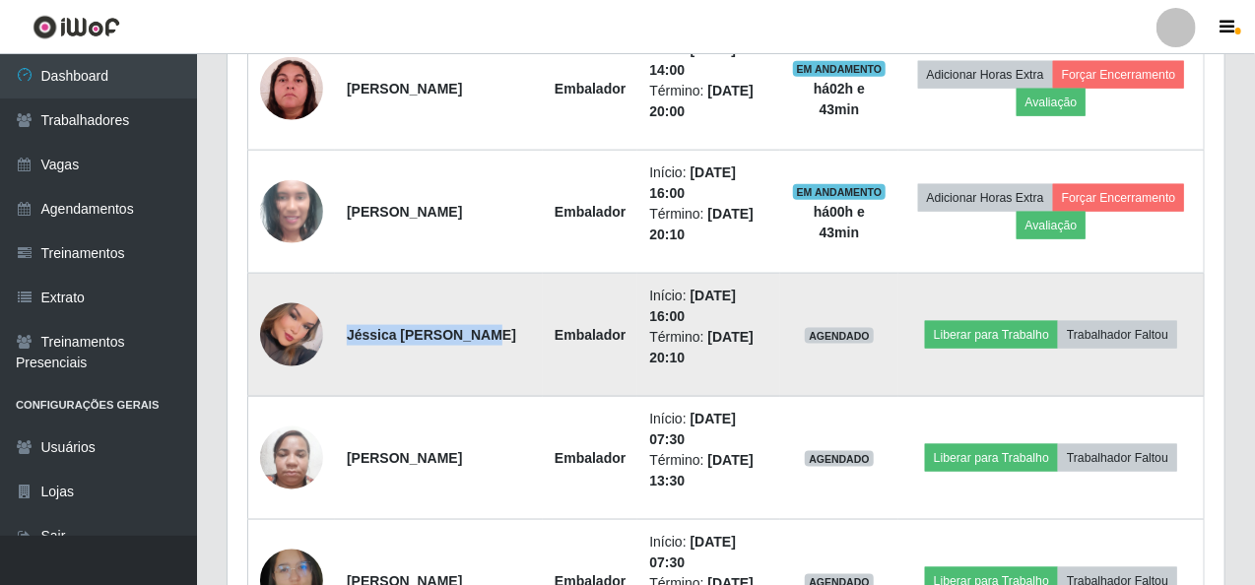
click at [528, 354] on td "Jéssica [PERSON_NAME]" at bounding box center [439, 335] width 208 height 123
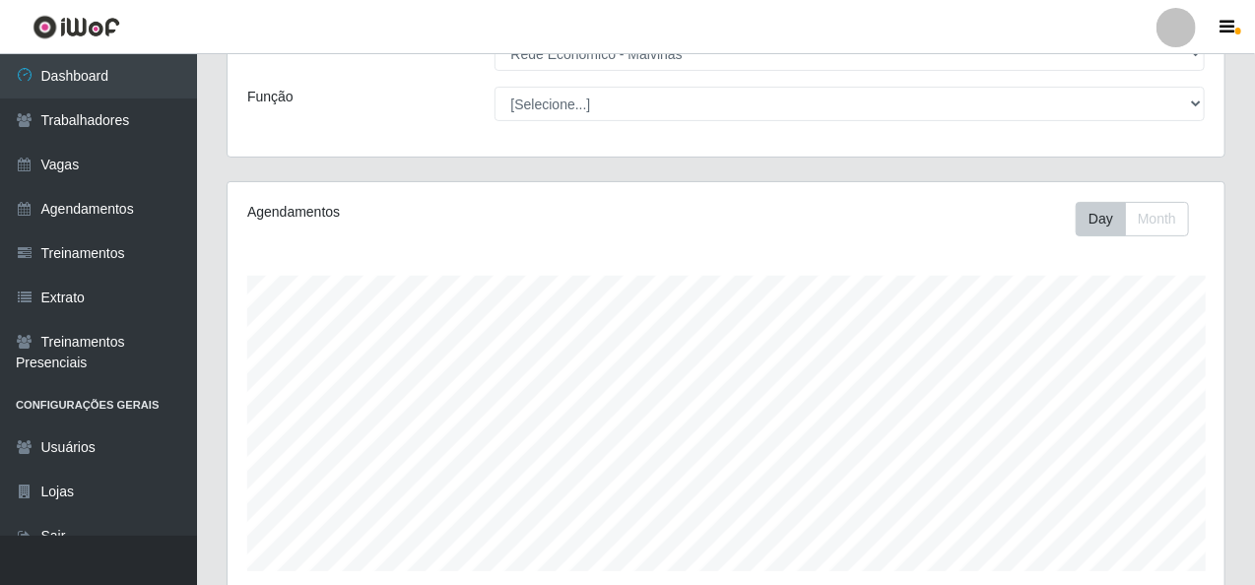
scroll to position [99, 0]
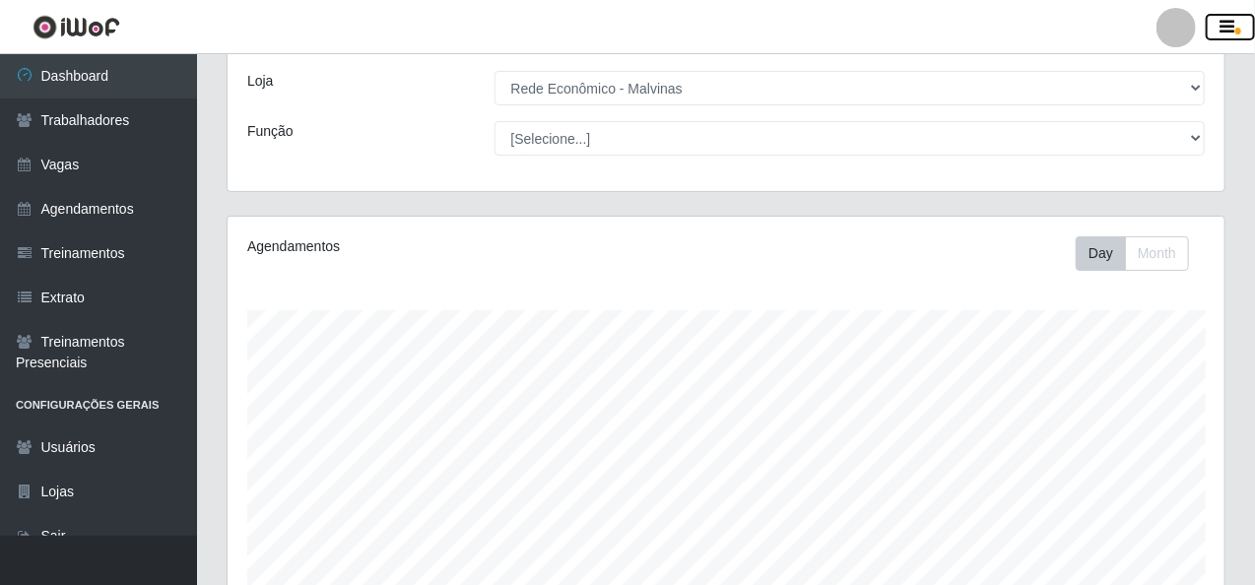
click at [1230, 32] on icon "button" at bounding box center [1228, 28] width 15 height 18
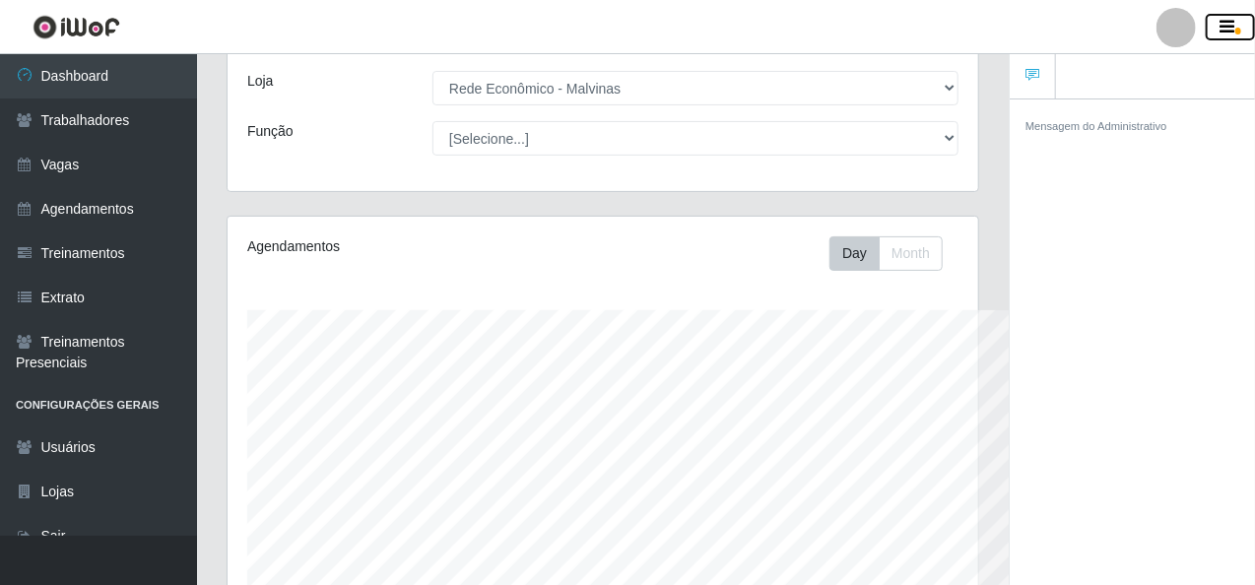
scroll to position [984901, 984558]
click at [1231, 29] on icon "button" at bounding box center [1228, 28] width 15 height 18
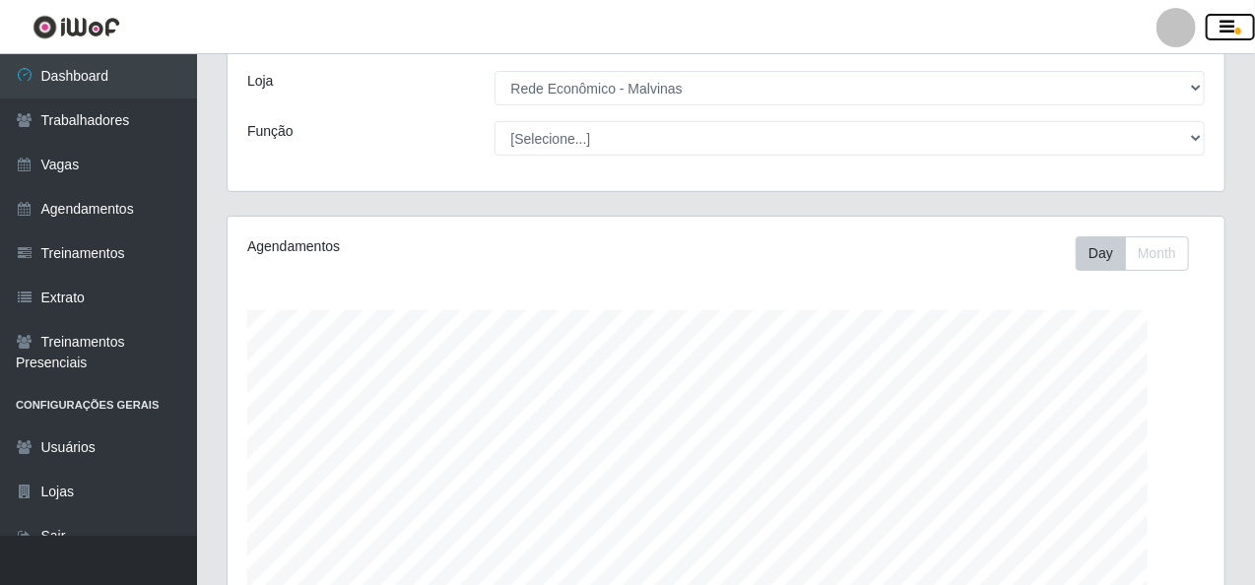
scroll to position [409, 997]
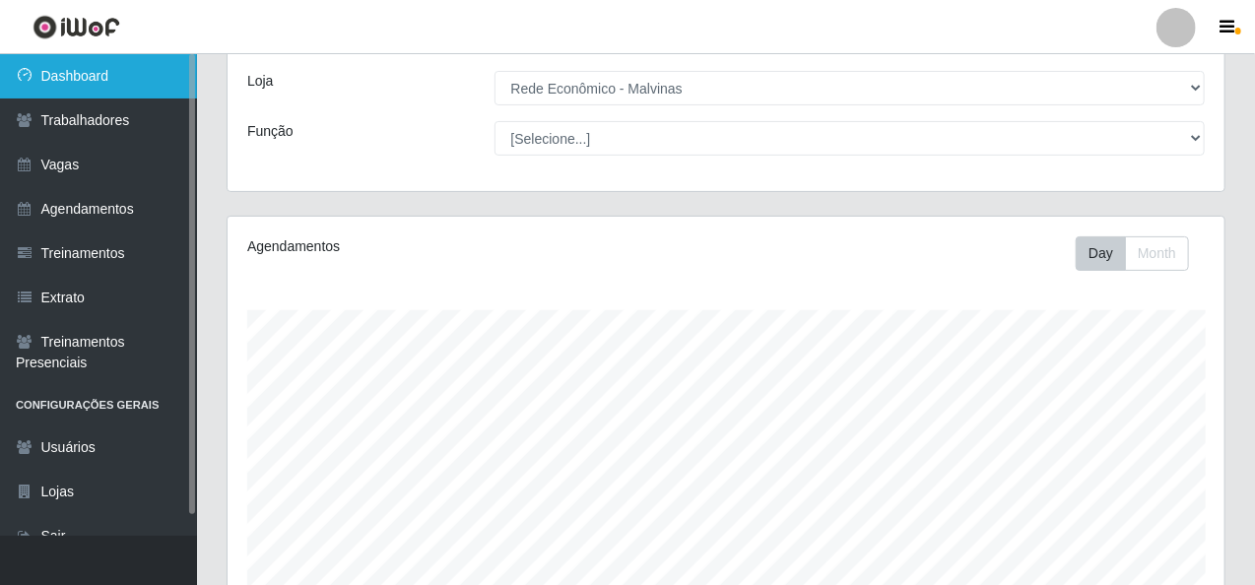
click at [138, 71] on link "Dashboard" at bounding box center [98, 76] width 197 height 44
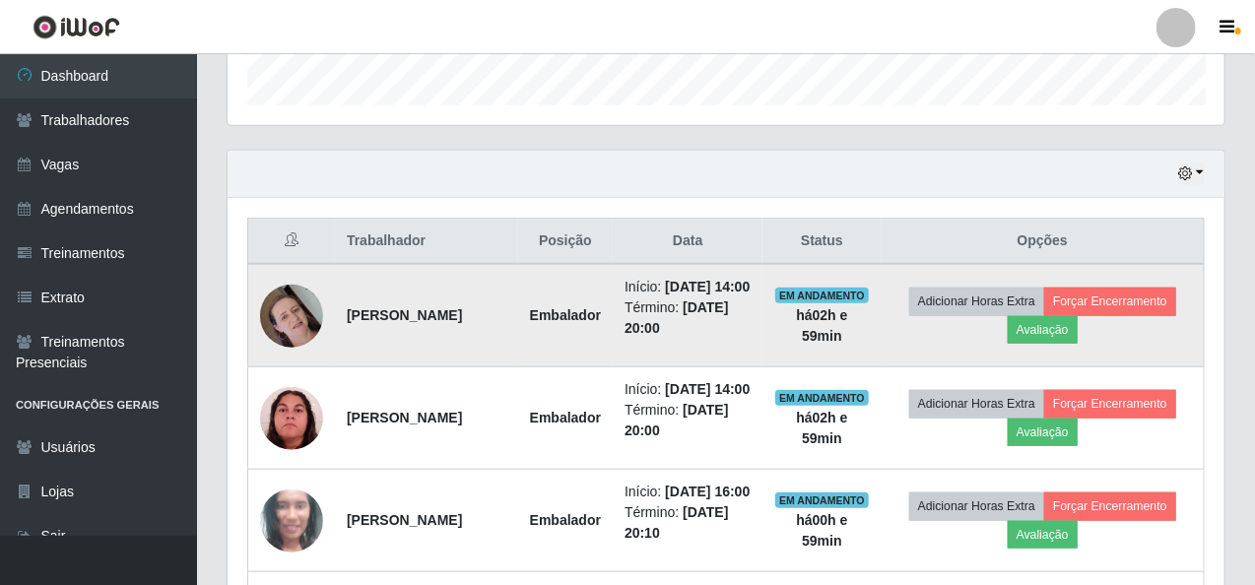
scroll to position [566, 0]
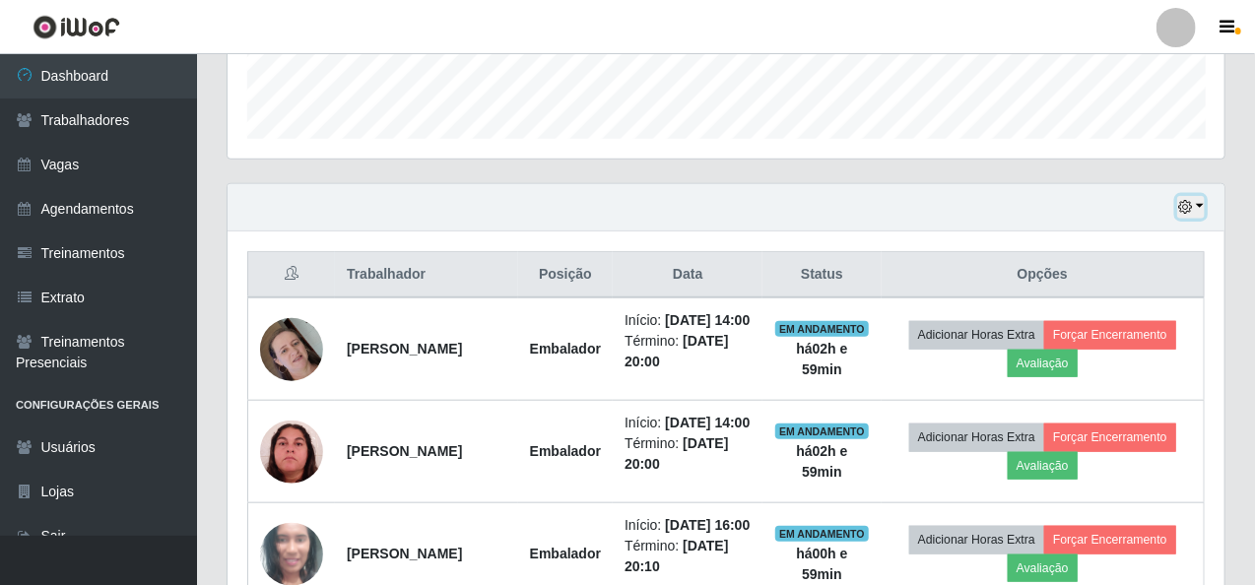
click at [1203, 209] on button "button" at bounding box center [1191, 207] width 28 height 23
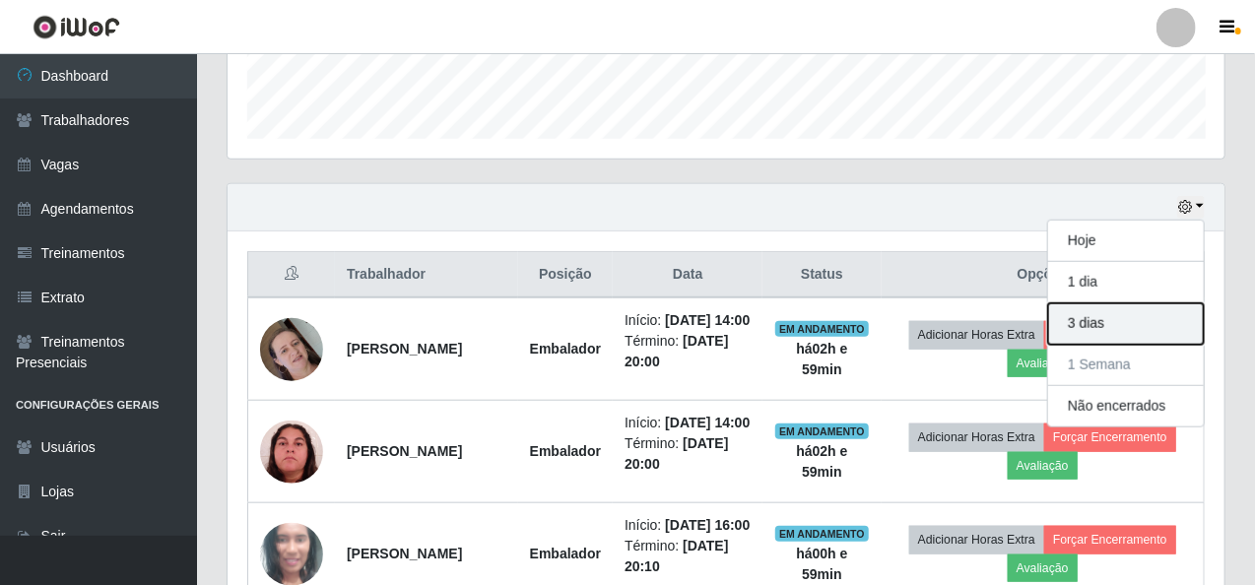
click at [1100, 315] on button "3 dias" at bounding box center [1126, 323] width 156 height 41
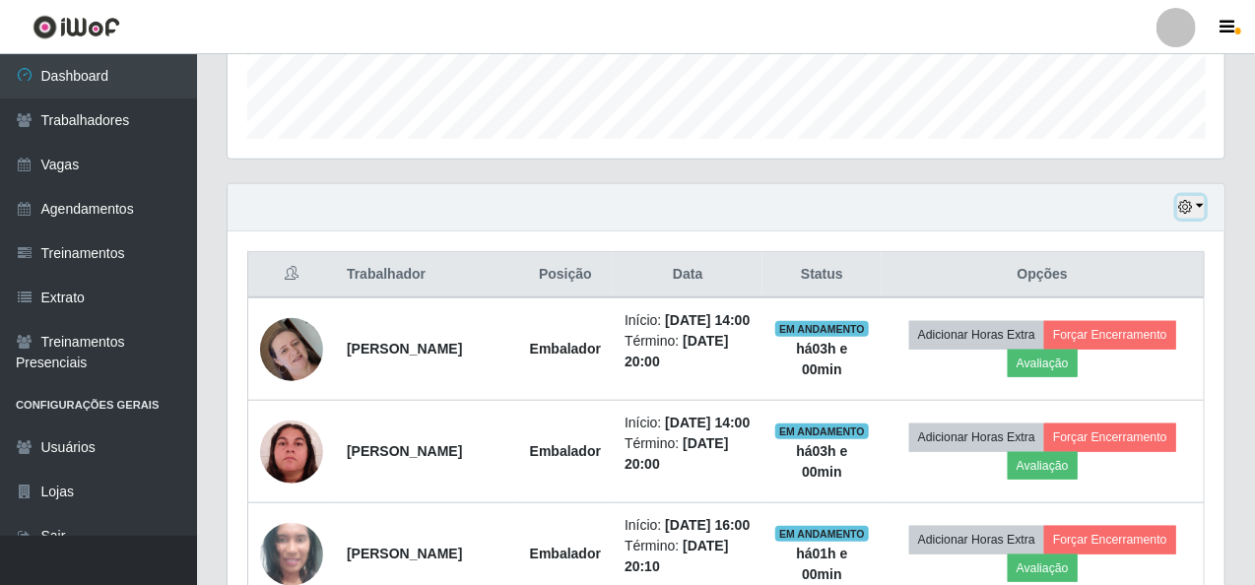
click at [1202, 205] on button "button" at bounding box center [1191, 207] width 28 height 23
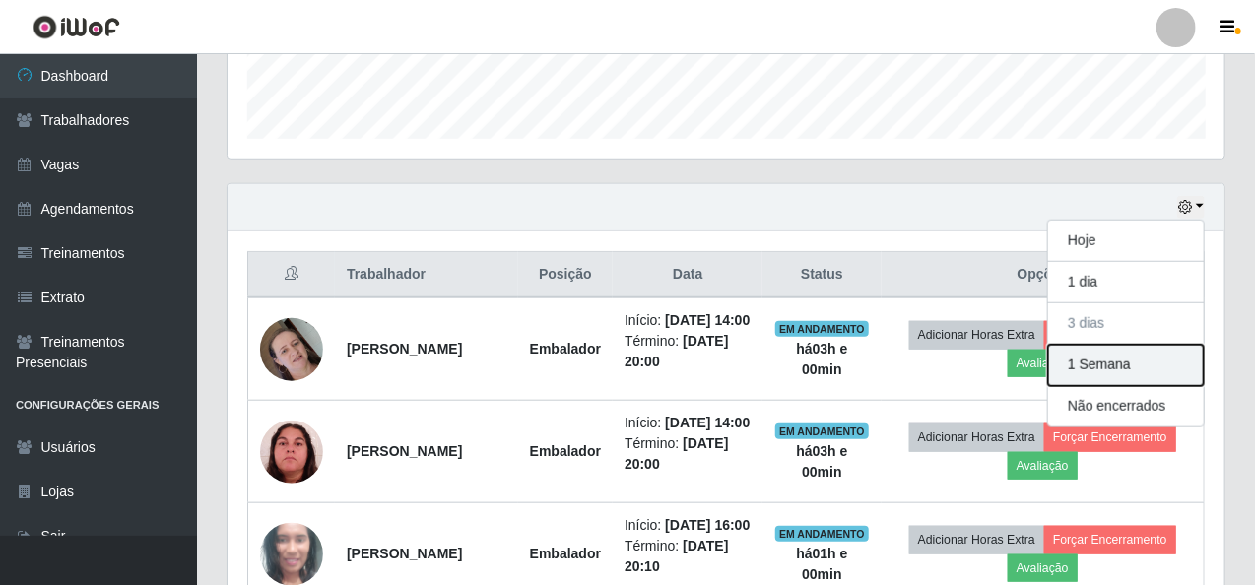
click at [1153, 361] on button "1 Semana" at bounding box center [1126, 365] width 156 height 41
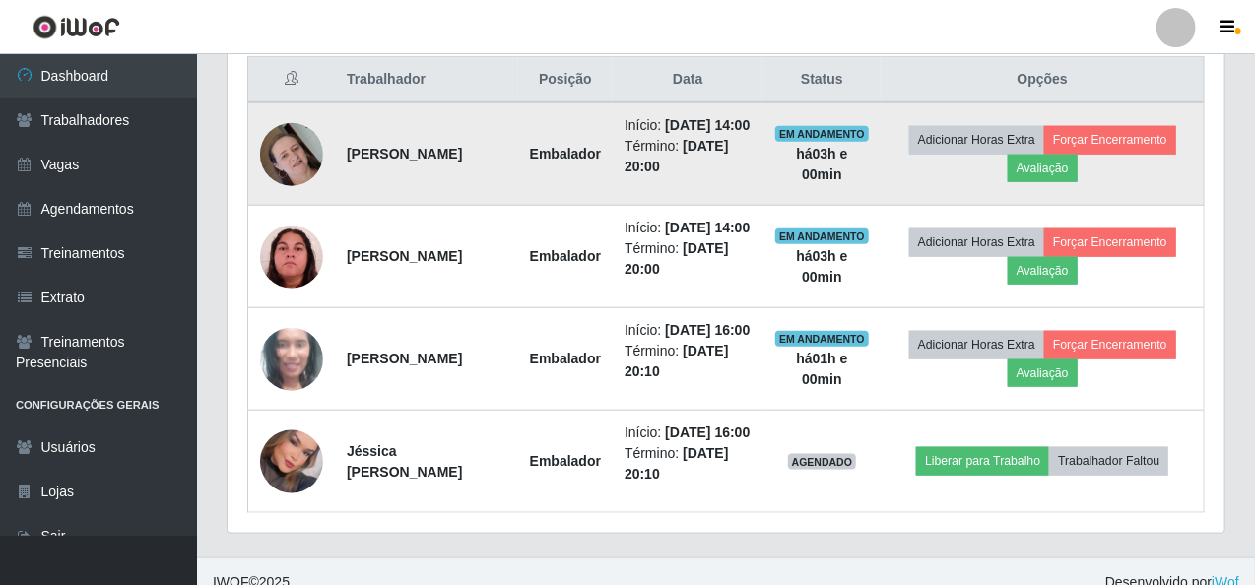
scroll to position [664, 0]
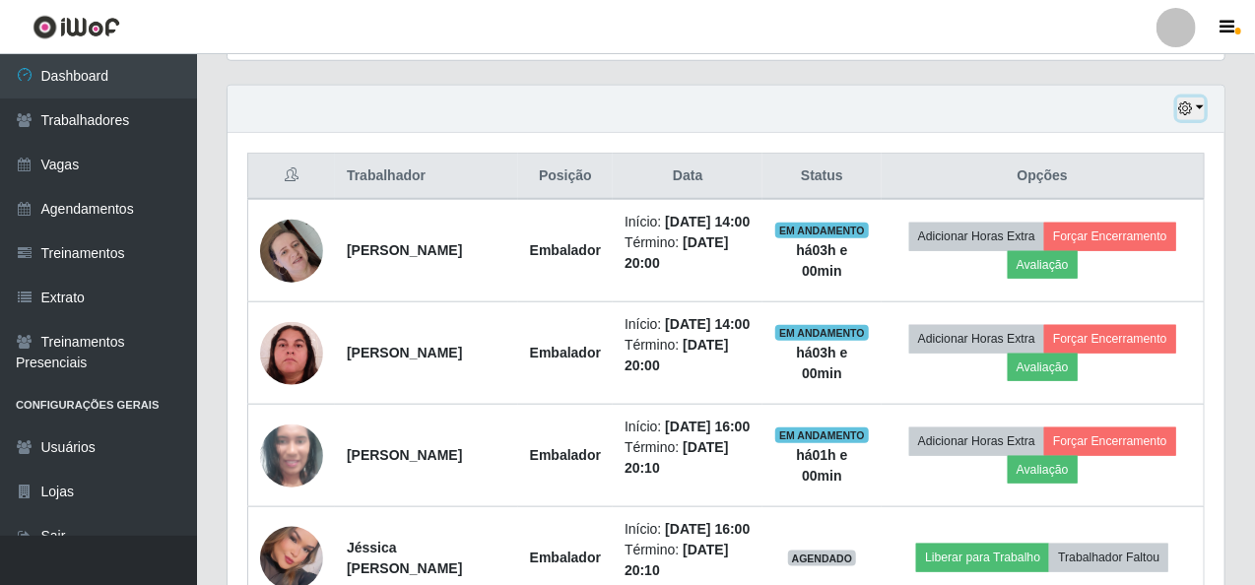
click at [1198, 109] on button "button" at bounding box center [1191, 109] width 28 height 23
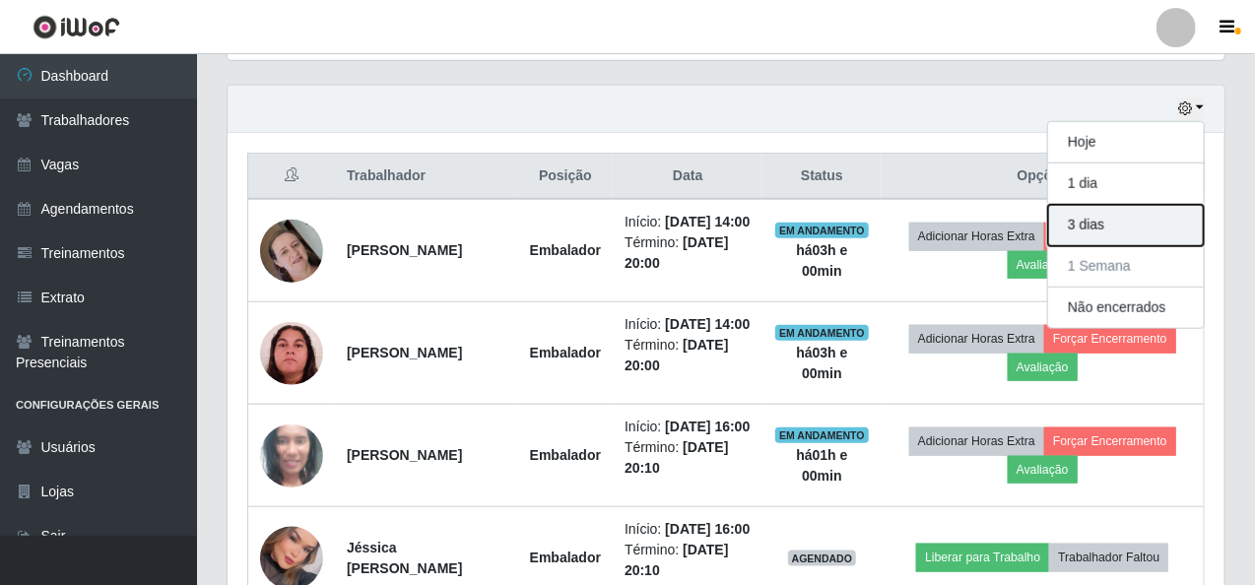
click at [1151, 223] on button "3 dias" at bounding box center [1126, 225] width 156 height 41
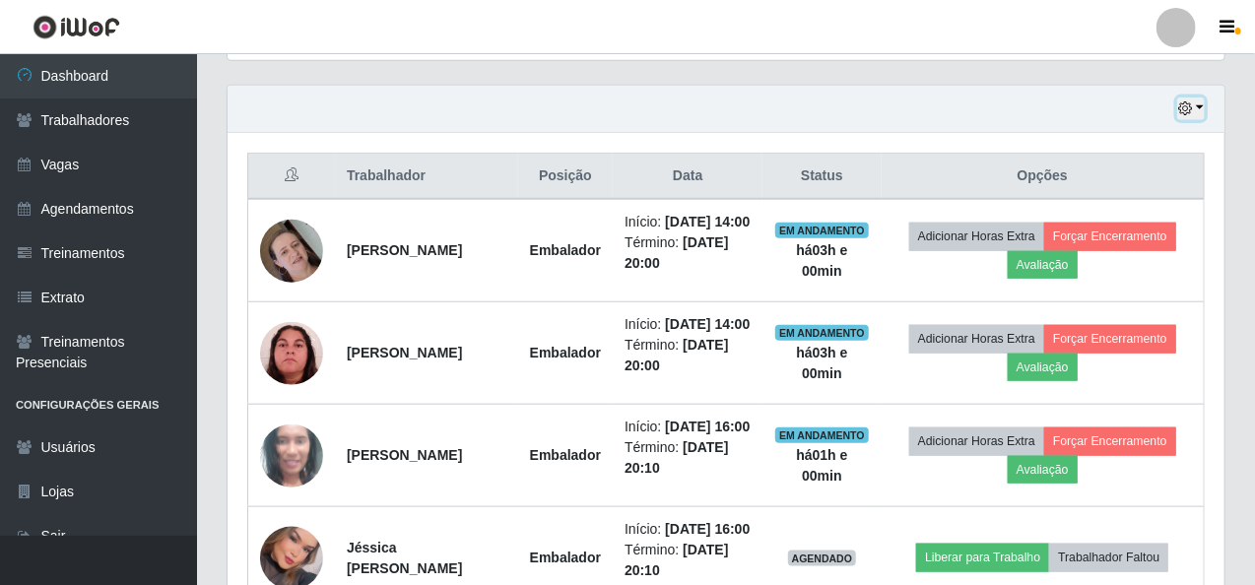
click at [1198, 103] on button "button" at bounding box center [1191, 109] width 28 height 23
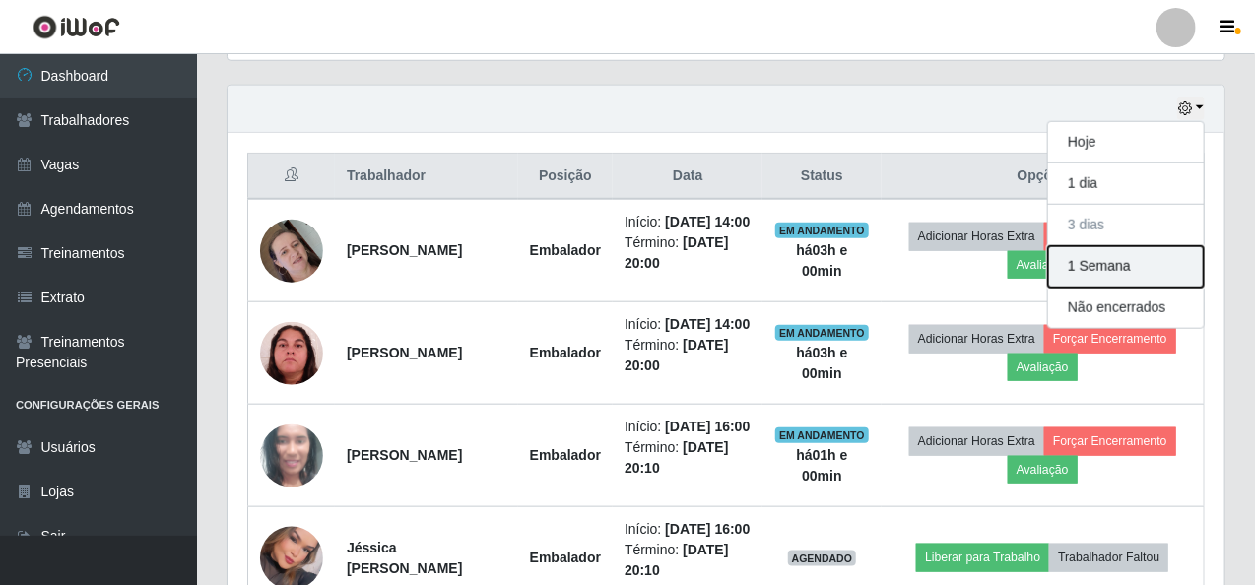
click at [1156, 258] on button "1 Semana" at bounding box center [1126, 266] width 156 height 41
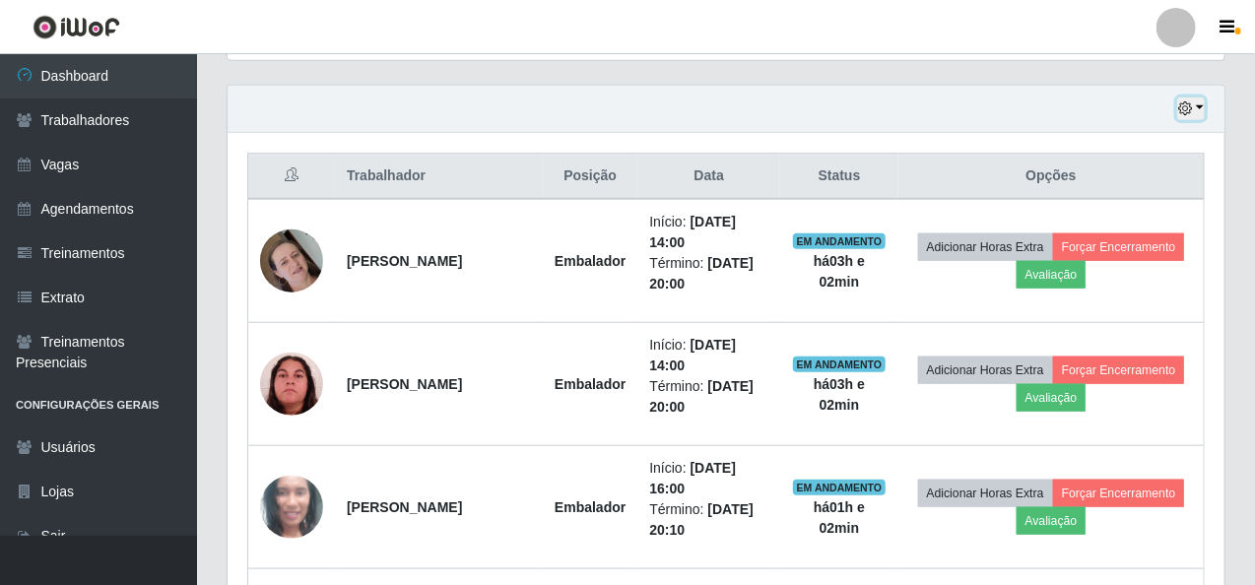
click at [1205, 104] on button "button" at bounding box center [1191, 109] width 28 height 23
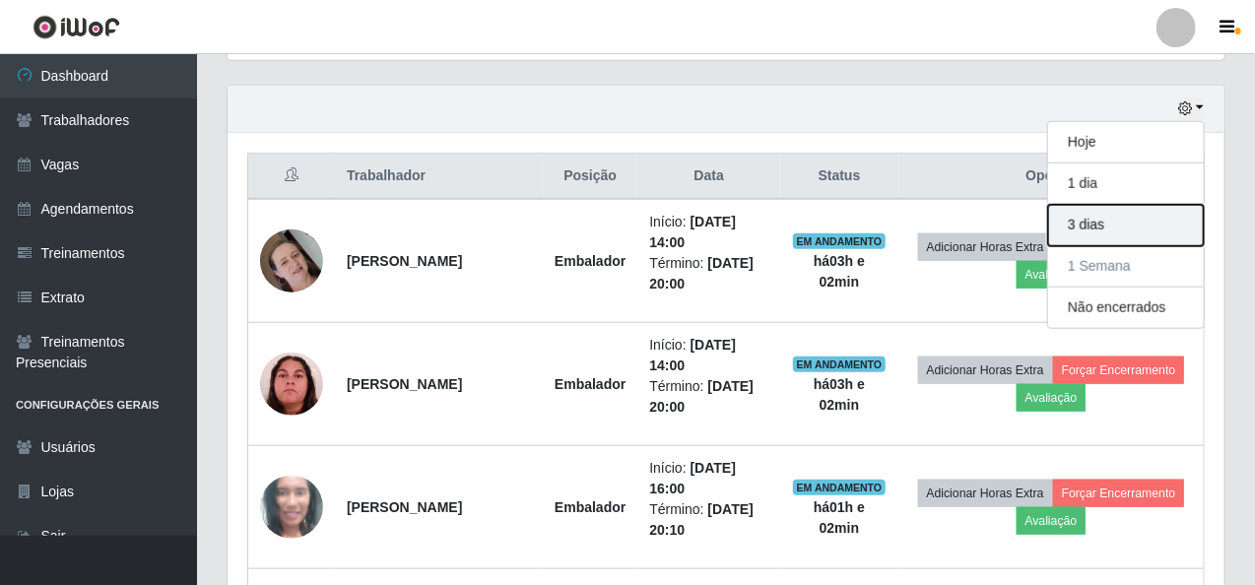
click at [1140, 234] on button "3 dias" at bounding box center [1126, 225] width 156 height 41
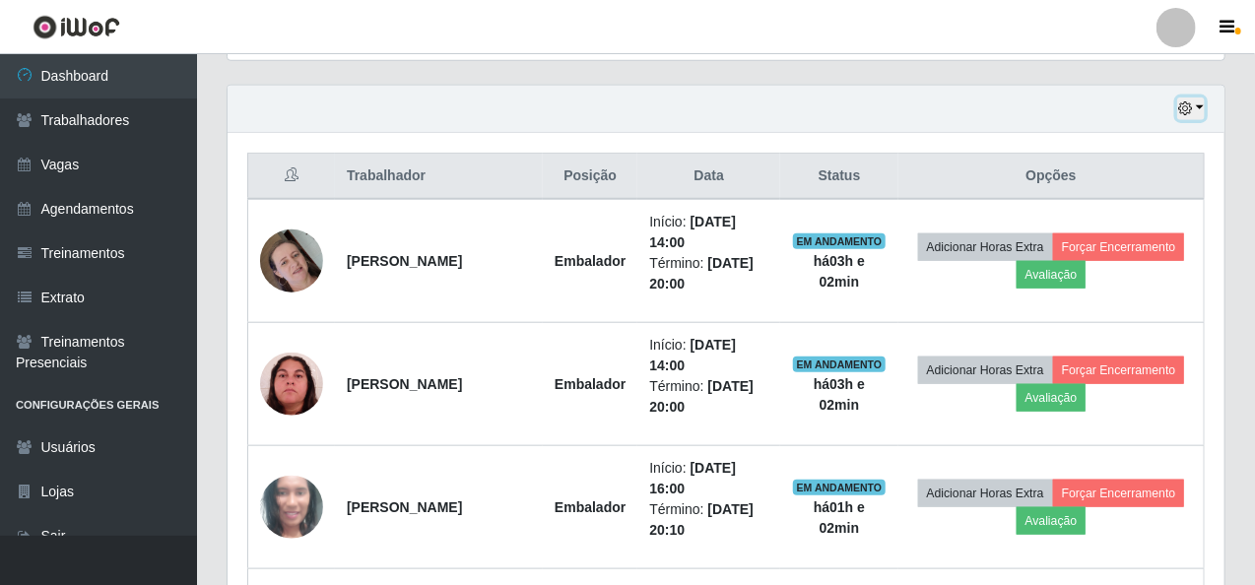
click at [1197, 103] on button "button" at bounding box center [1191, 109] width 28 height 23
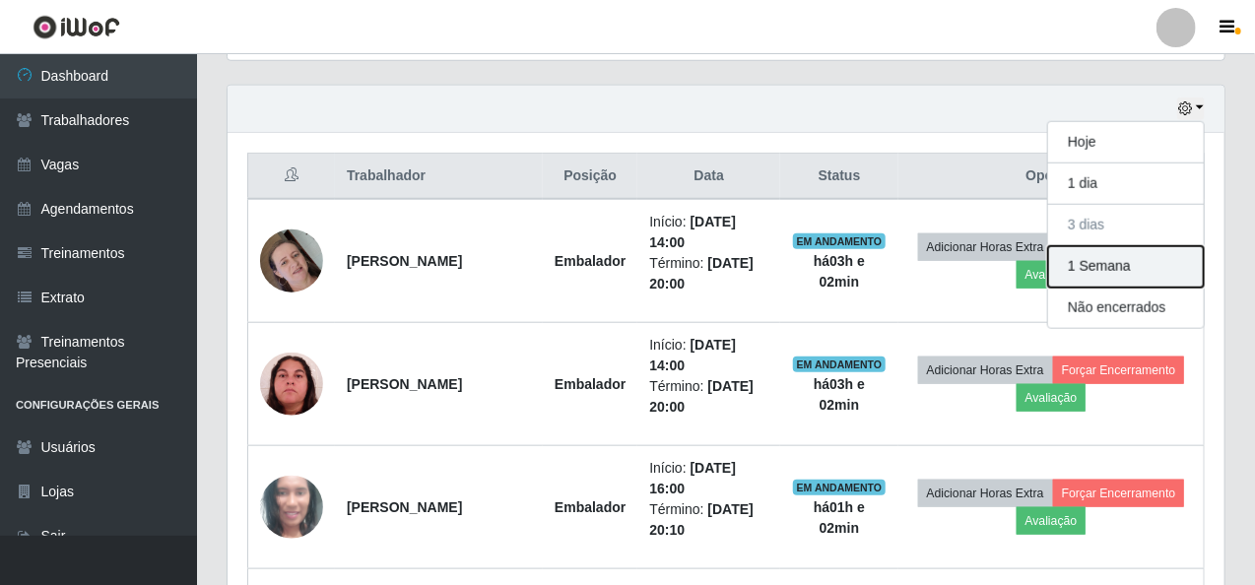
click at [1168, 261] on button "1 Semana" at bounding box center [1126, 266] width 156 height 41
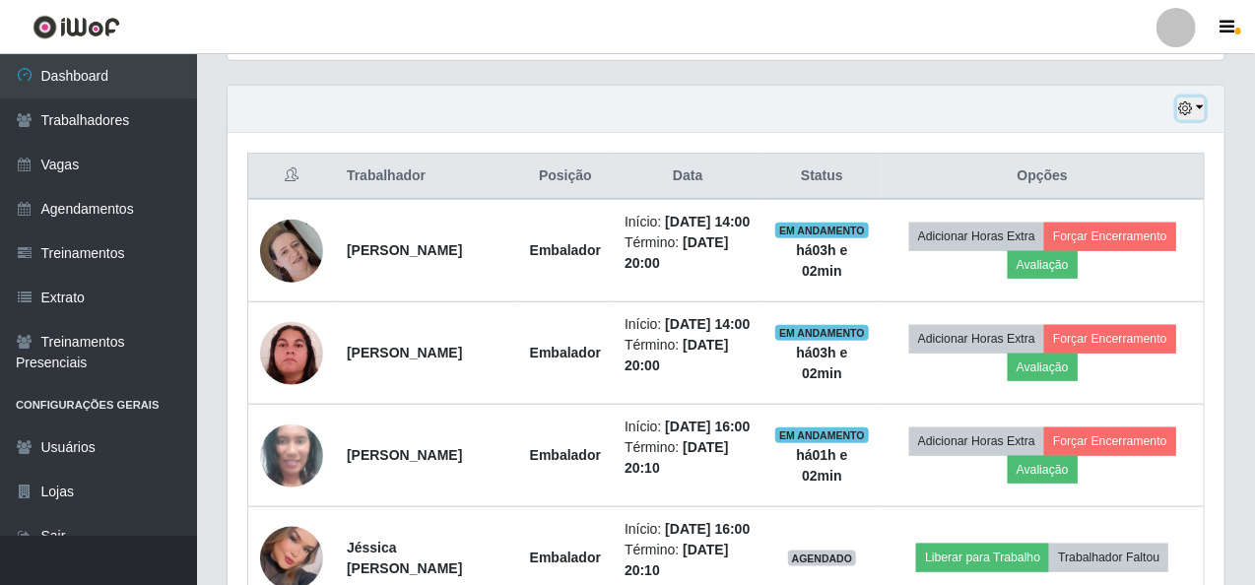
click at [1198, 105] on button "button" at bounding box center [1191, 109] width 28 height 23
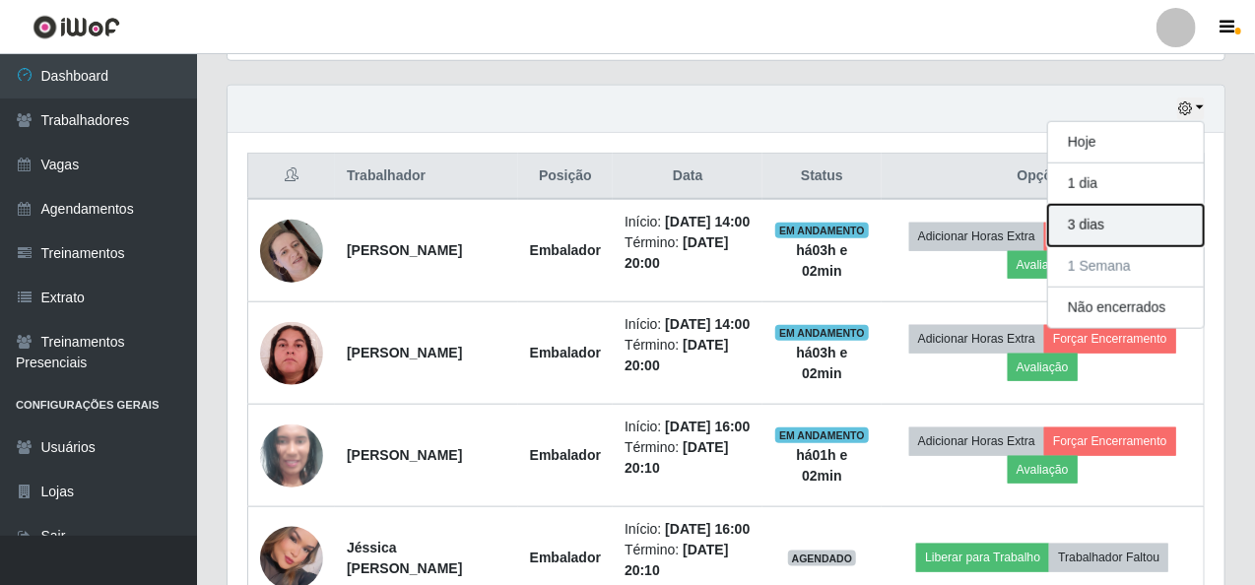
click at [1158, 225] on button "3 dias" at bounding box center [1126, 225] width 156 height 41
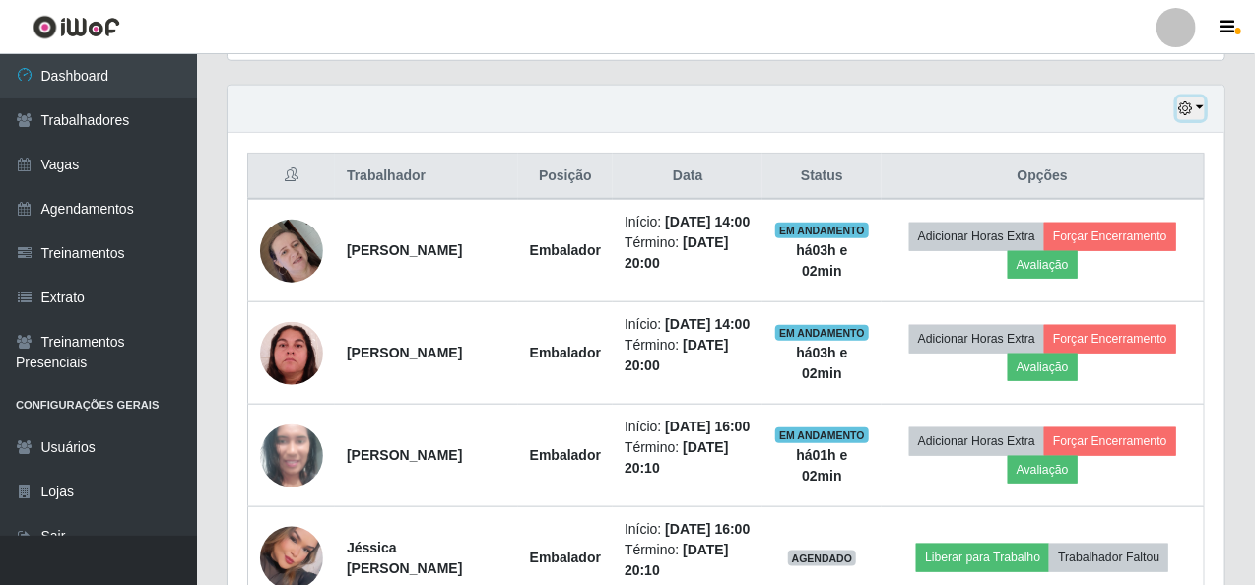
click at [1201, 103] on button "button" at bounding box center [1191, 109] width 28 height 23
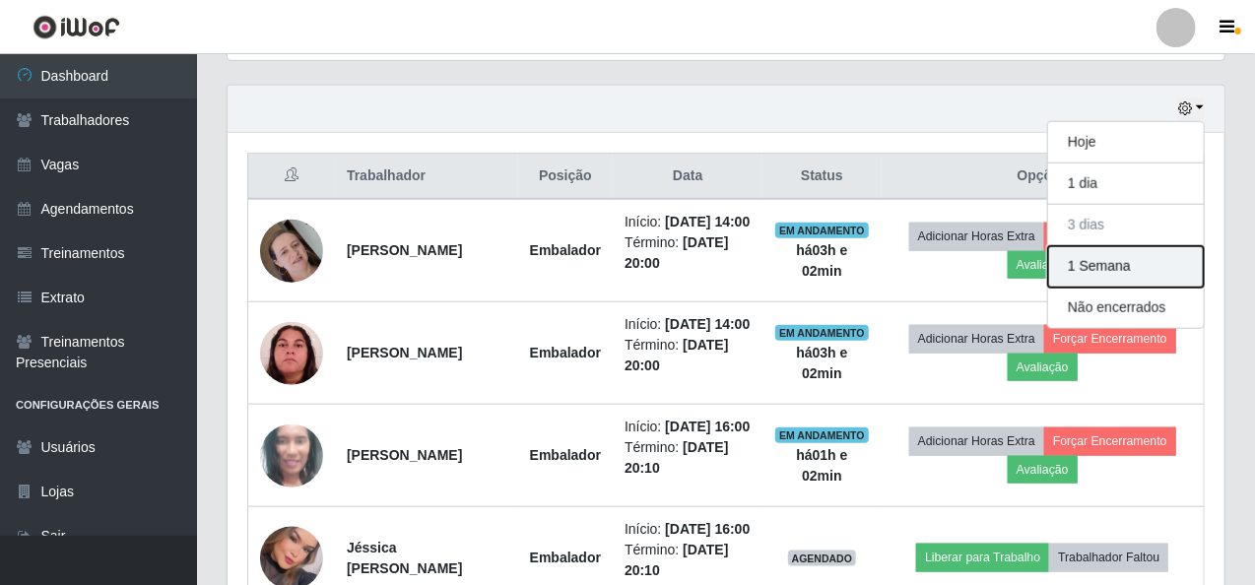
click at [1149, 268] on button "1 Semana" at bounding box center [1126, 266] width 156 height 41
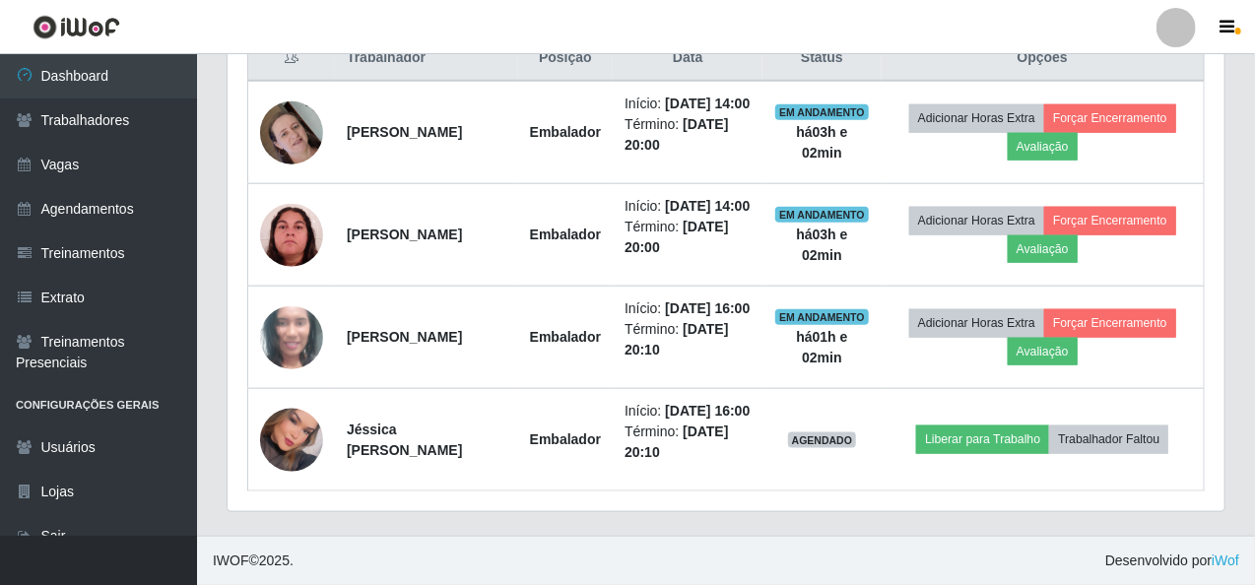
scroll to position [763, 0]
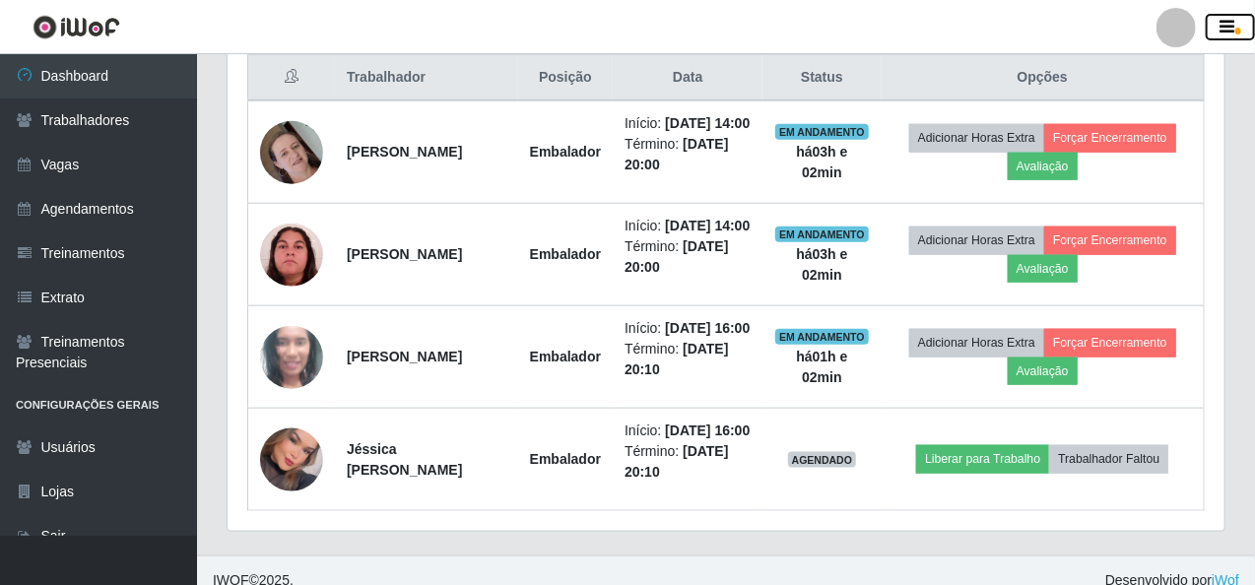
click at [1236, 32] on span "button" at bounding box center [1239, 31] width 6 height 7
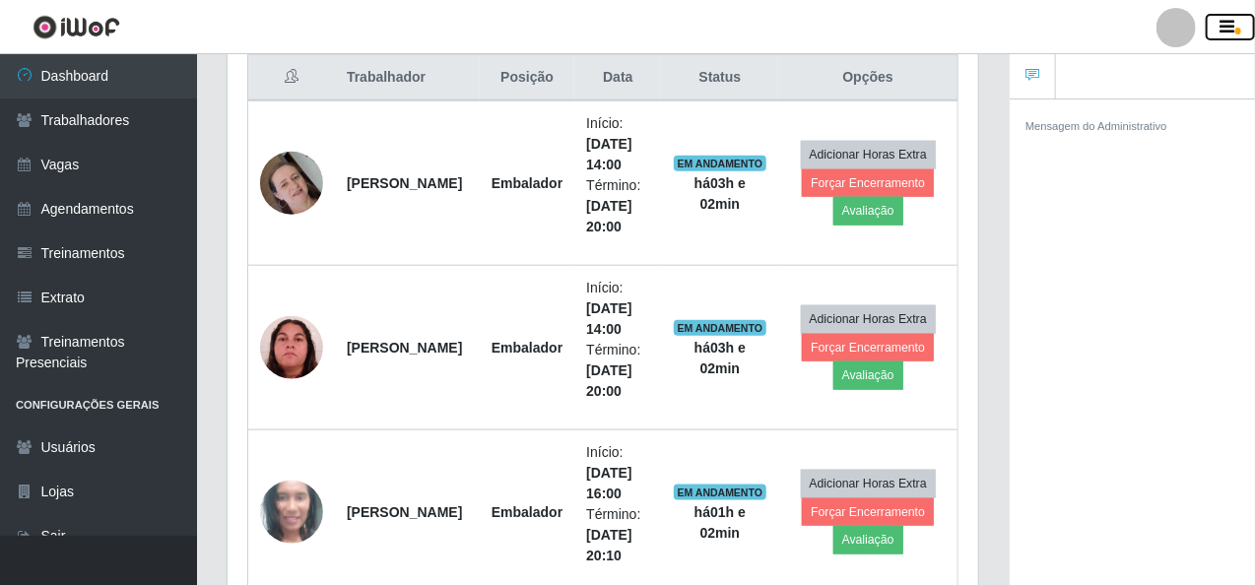
scroll to position [984901, 984558]
click at [1230, 24] on icon "button" at bounding box center [1228, 28] width 15 height 18
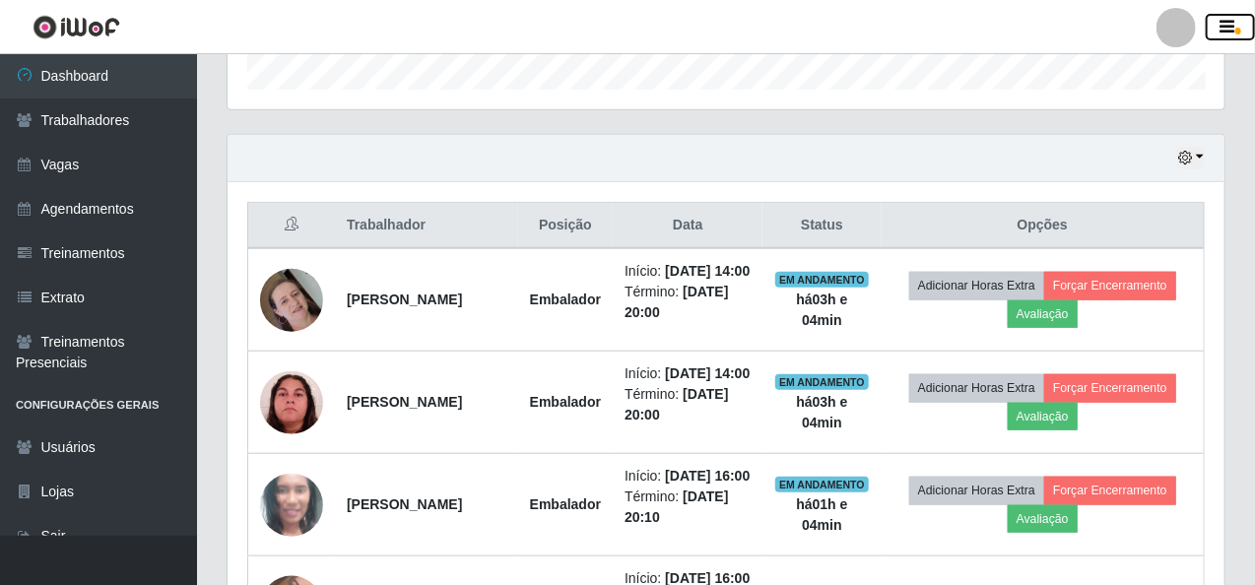
scroll to position [566, 0]
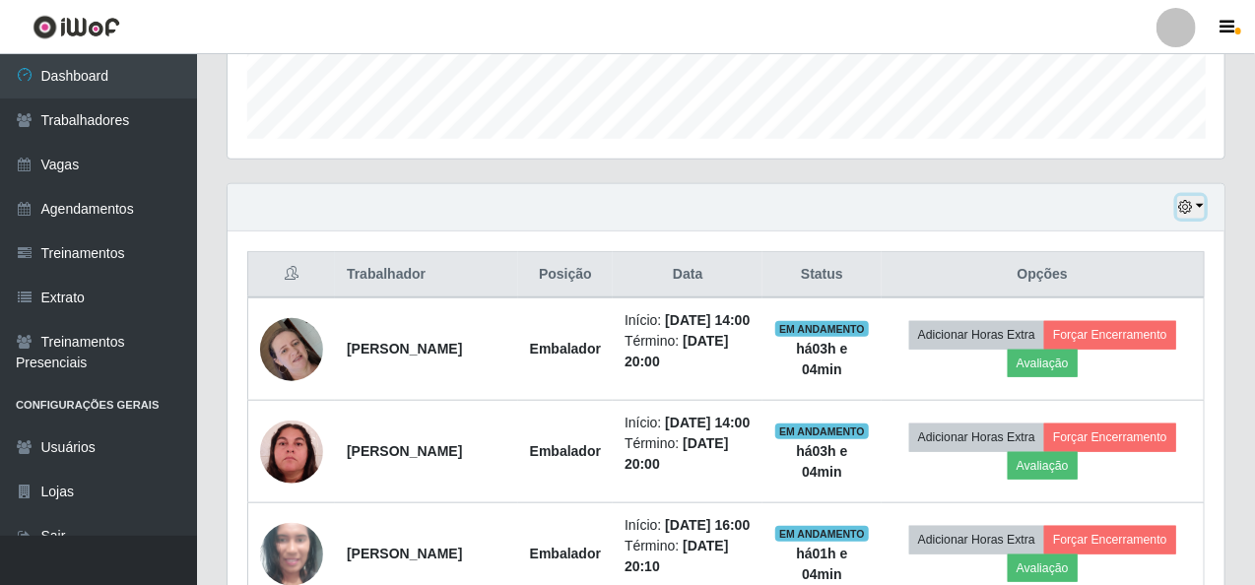
click at [1202, 196] on button "button" at bounding box center [1191, 207] width 28 height 23
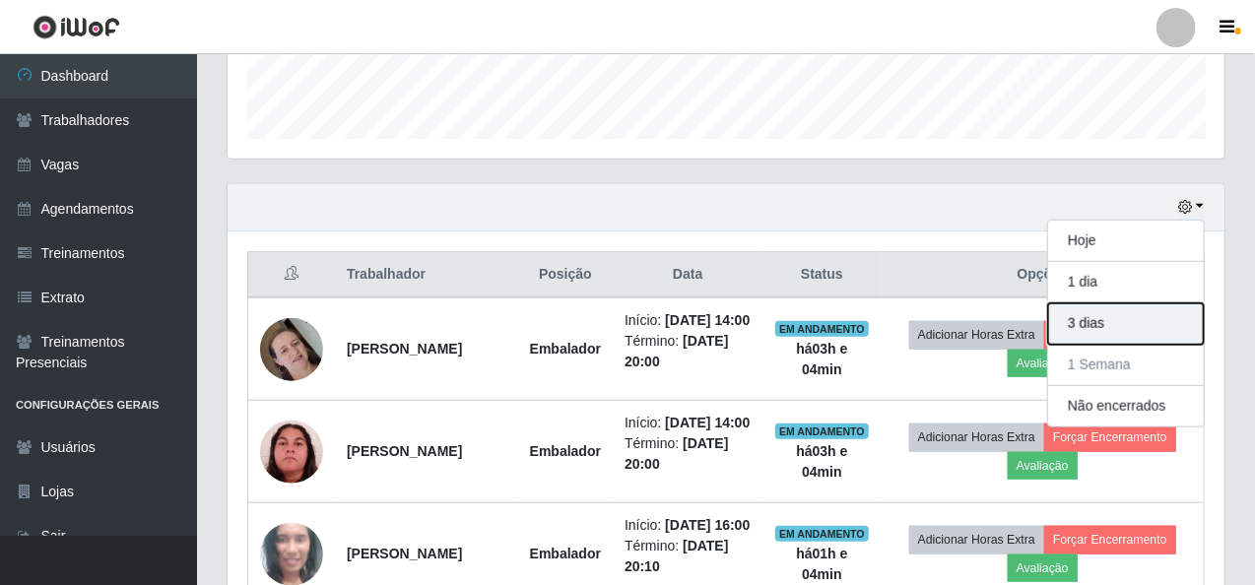
click at [1134, 309] on button "3 dias" at bounding box center [1126, 323] width 156 height 41
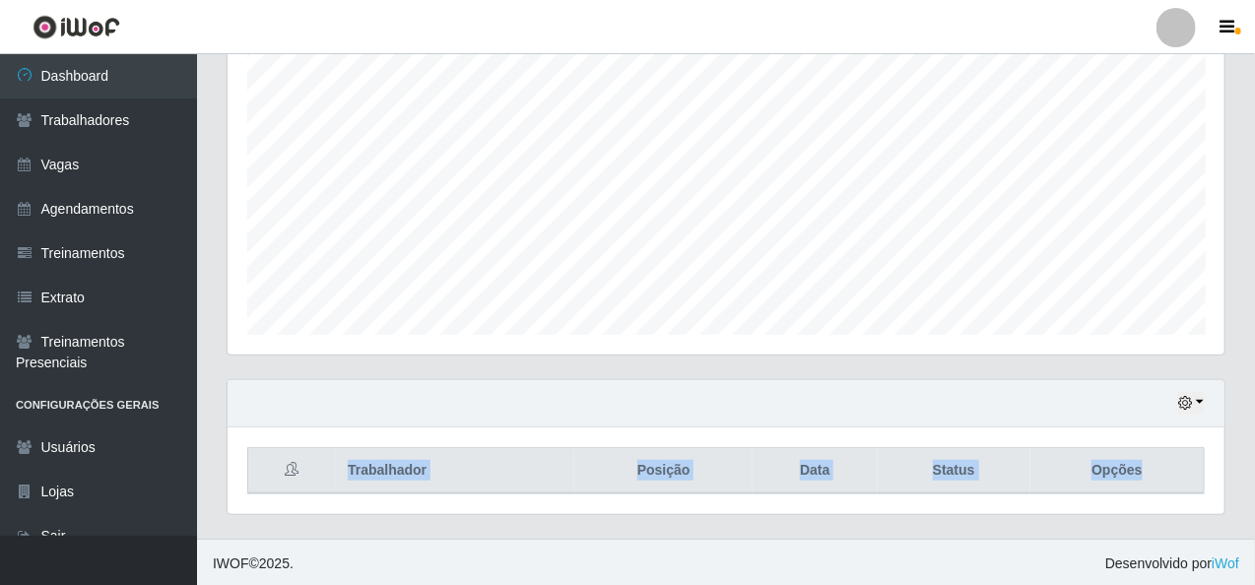
click at [1204, 400] on div "Hoje 1 dia 3 dias 1 Semana Não encerrados Trabalhador Posição Data Status Opções" at bounding box center [726, 447] width 999 height 136
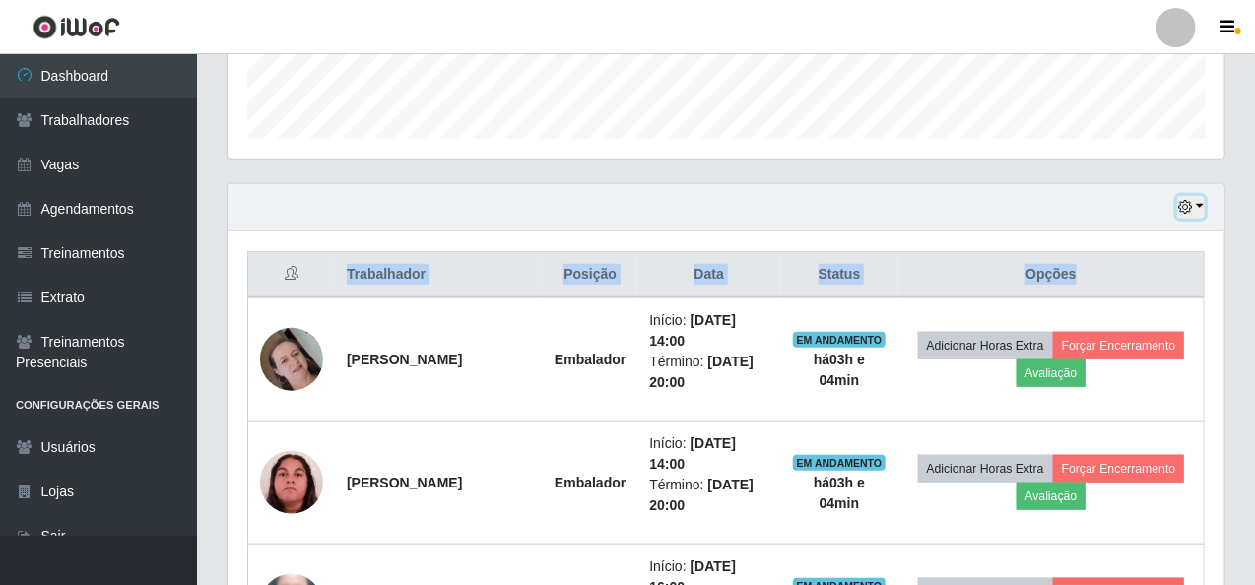
click at [1205, 210] on button "button" at bounding box center [1191, 207] width 28 height 23
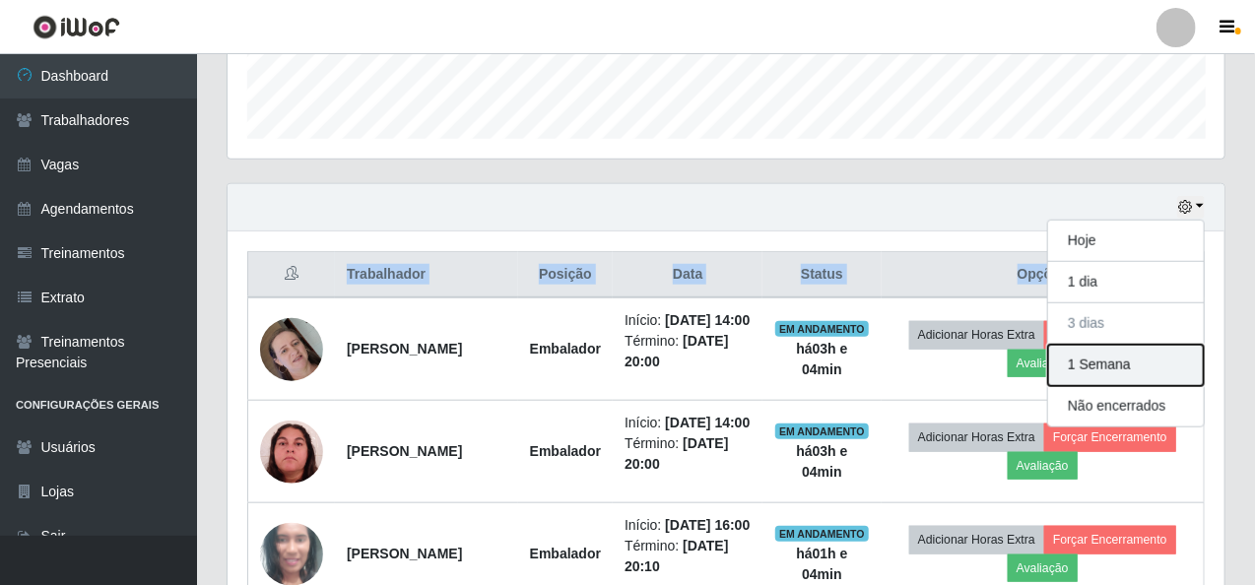
click at [1119, 360] on button "1 Semana" at bounding box center [1126, 365] width 156 height 41
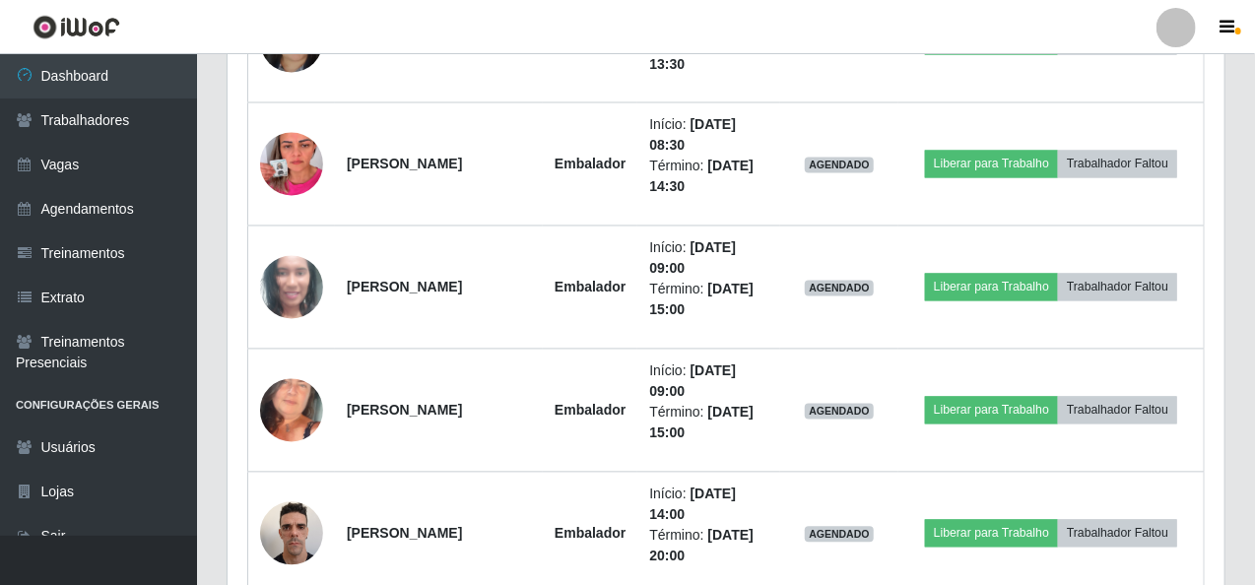
scroll to position [861, 0]
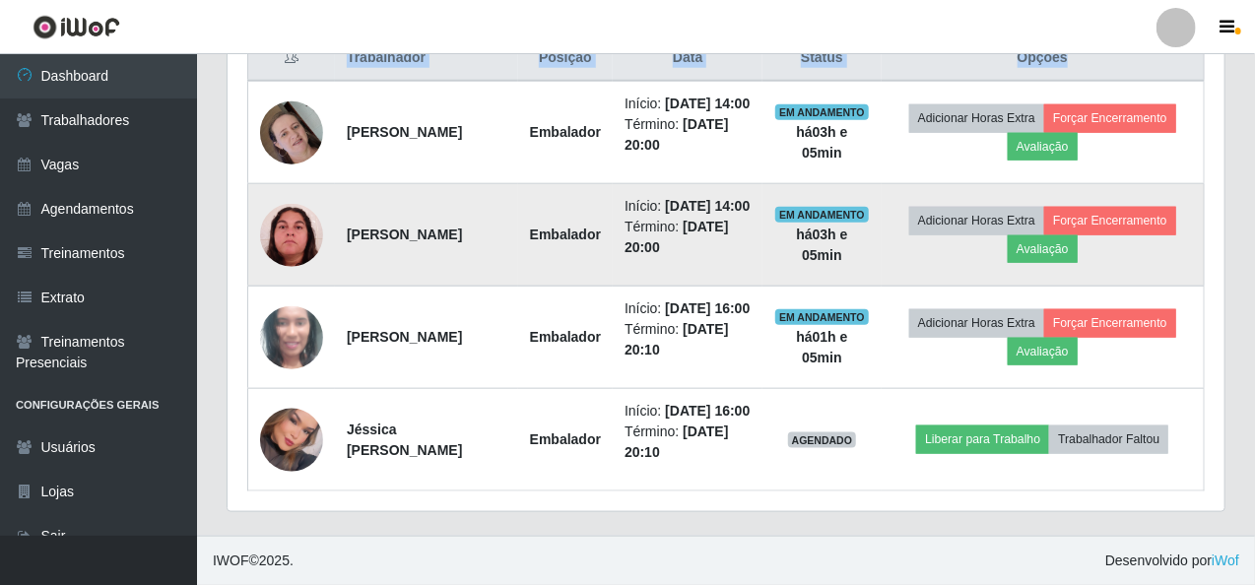
click at [850, 241] on td "EM ANDAMENTO há 03 h e 05 min" at bounding box center [822, 235] width 118 height 102
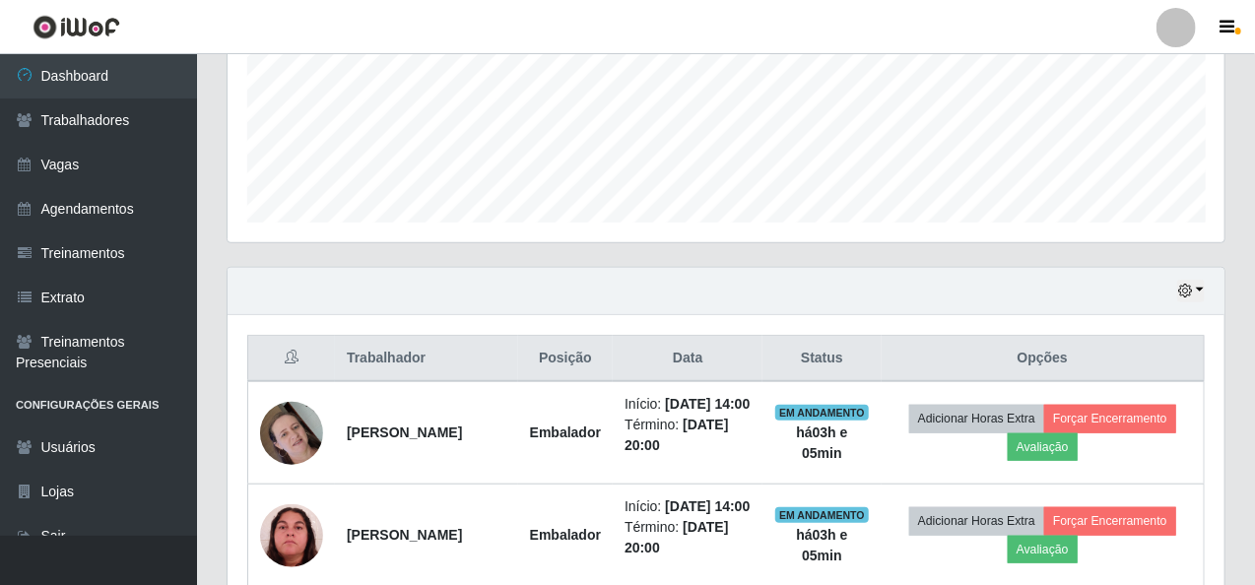
scroll to position [467, 0]
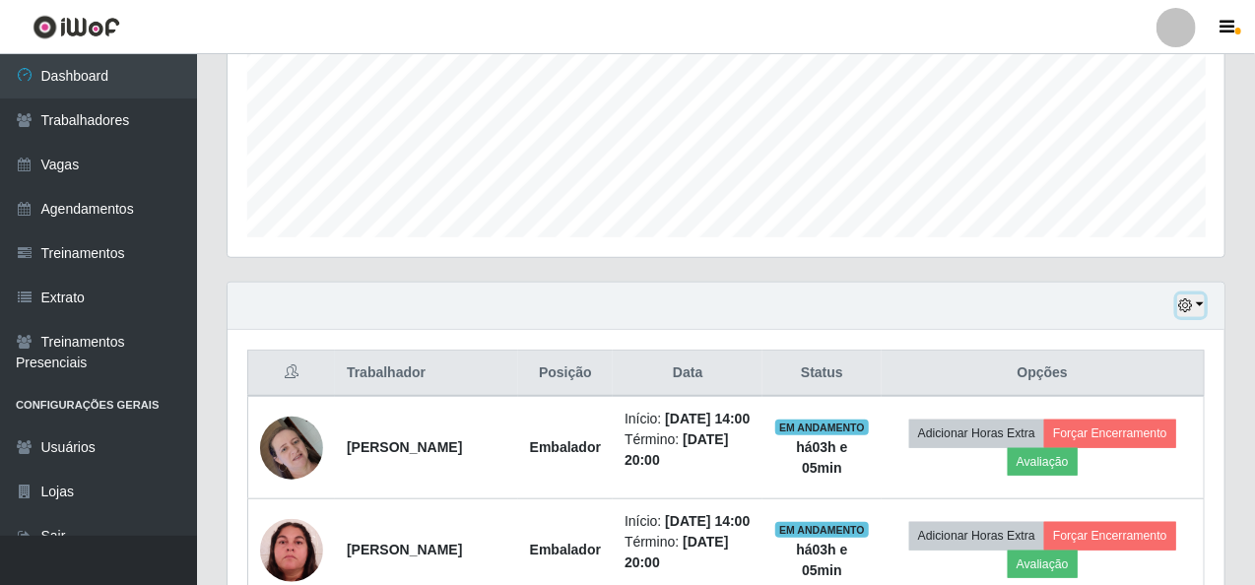
click at [1199, 304] on button "button" at bounding box center [1191, 306] width 28 height 23
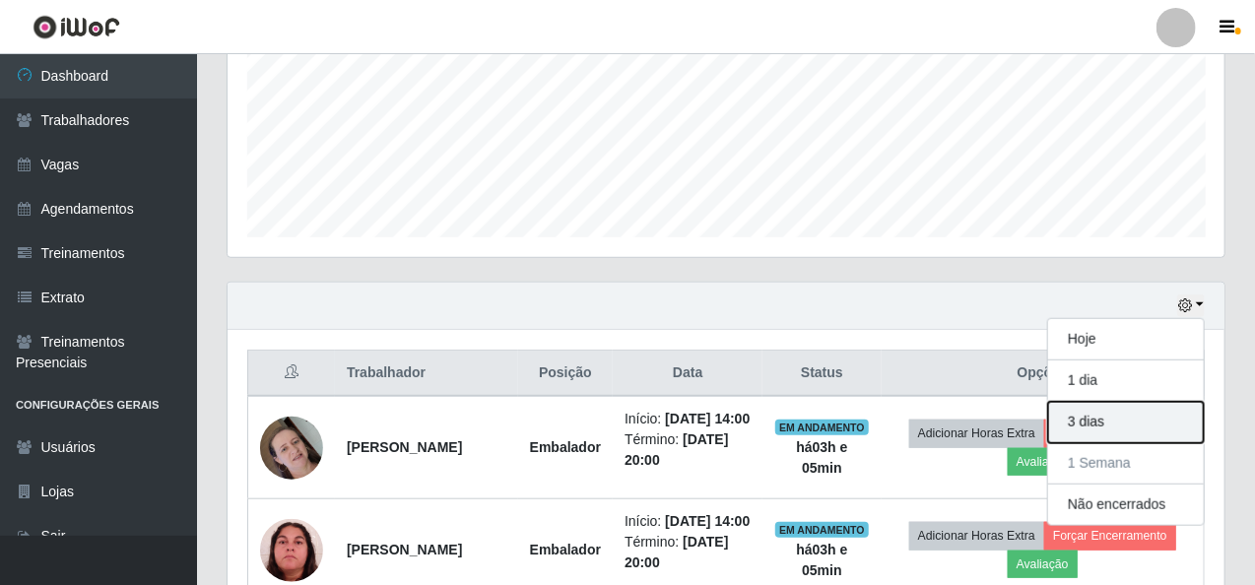
click at [1140, 429] on button "3 dias" at bounding box center [1126, 422] width 156 height 41
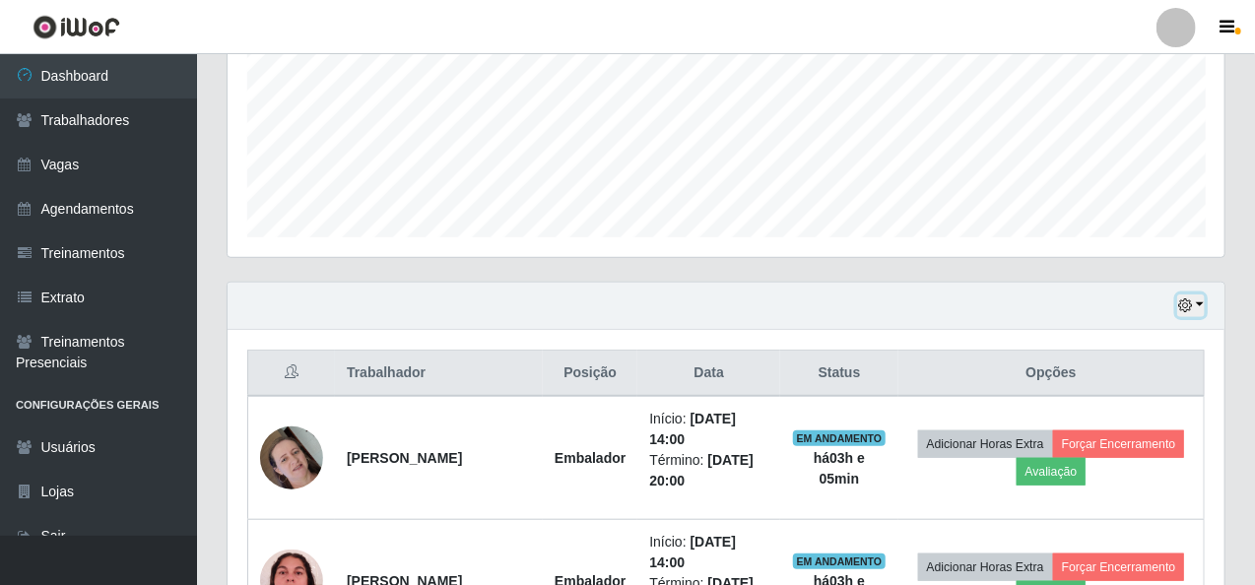
click at [1203, 301] on button "button" at bounding box center [1191, 306] width 28 height 23
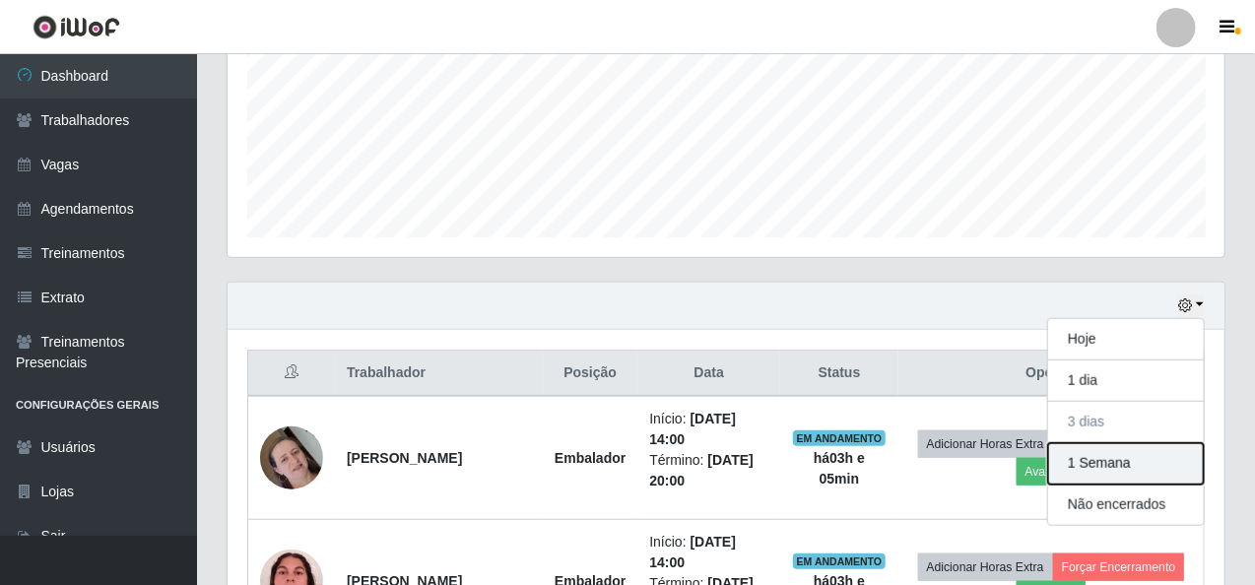
click at [1142, 456] on button "1 Semana" at bounding box center [1126, 463] width 156 height 41
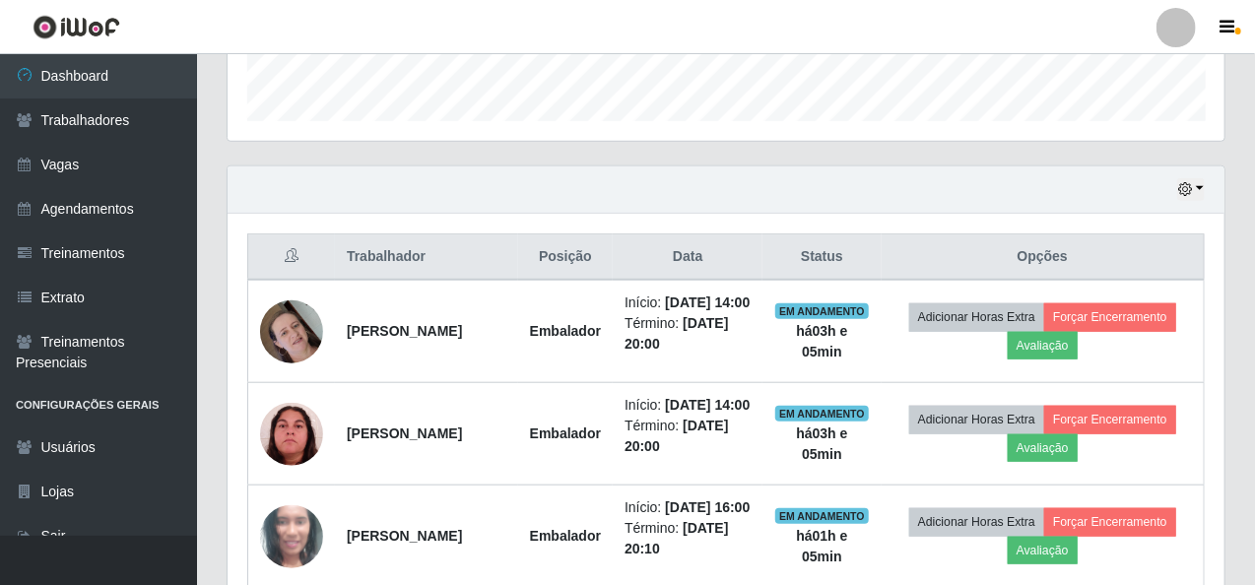
scroll to position [566, 0]
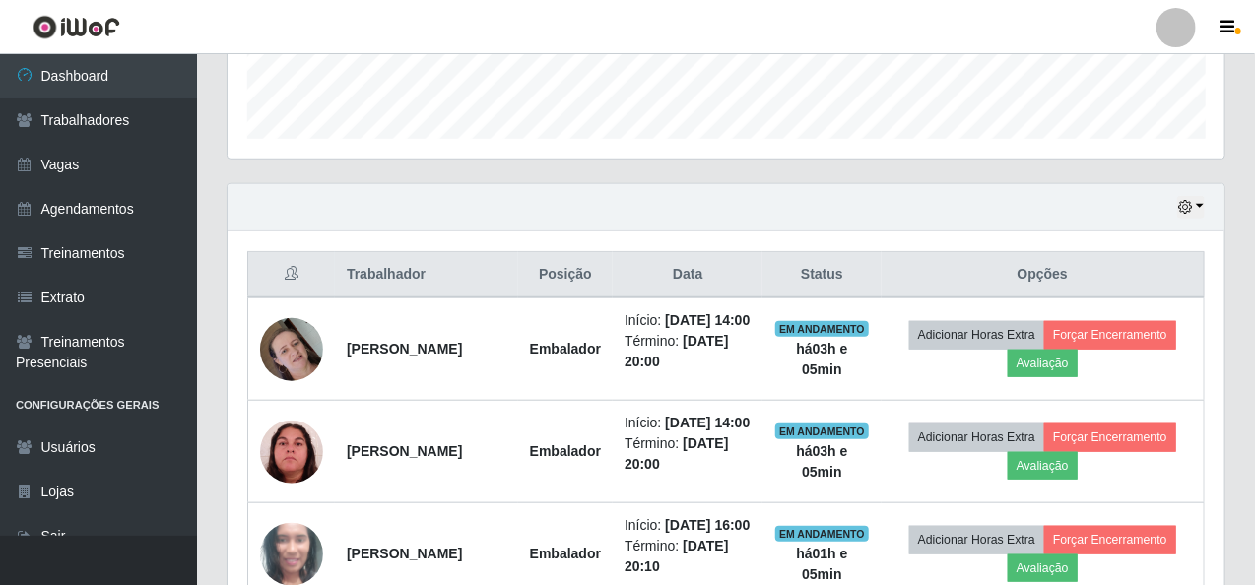
click at [1206, 200] on div "Hoje 1 dia 3 dias 1 Semana Não encerrados" at bounding box center [726, 207] width 997 height 47
click at [1198, 202] on button "button" at bounding box center [1191, 207] width 28 height 23
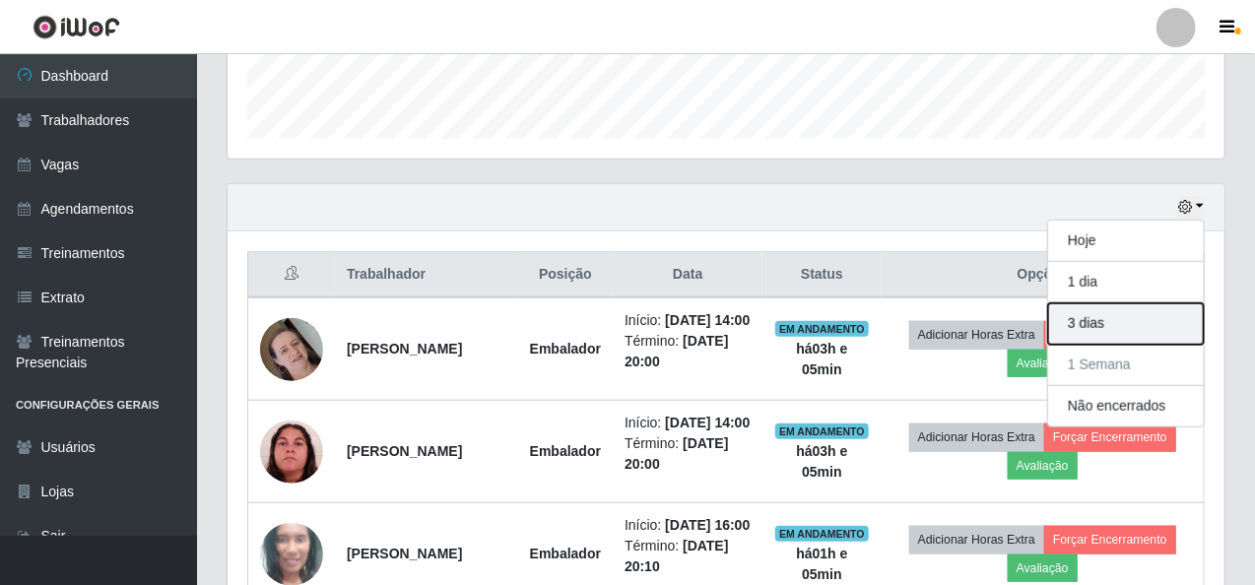
click at [1120, 332] on button "3 dias" at bounding box center [1126, 323] width 156 height 41
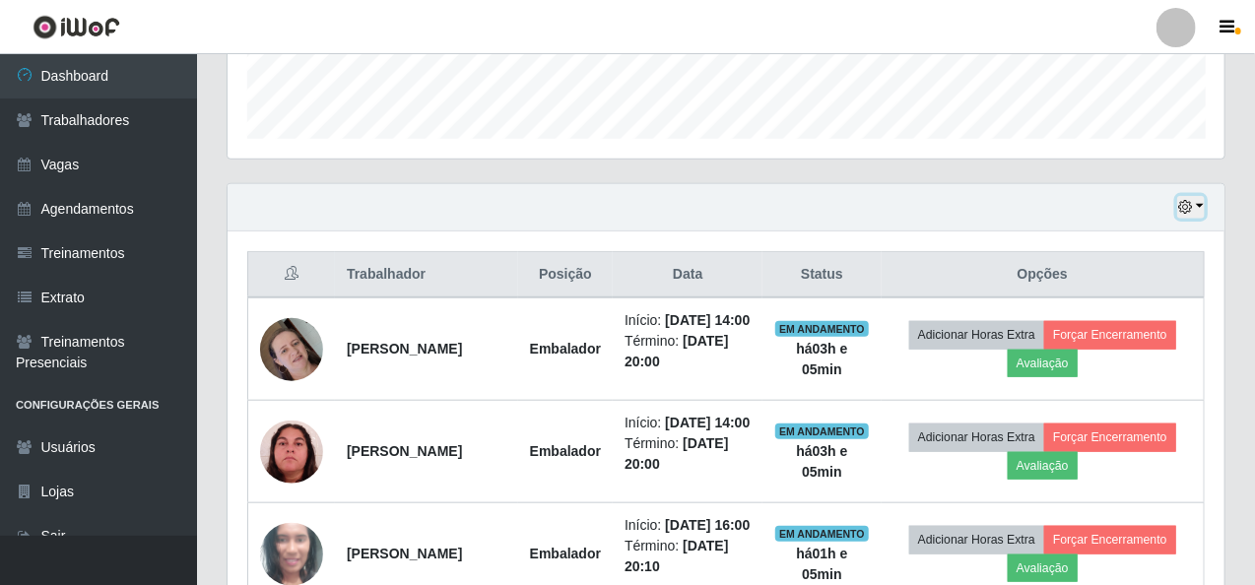
click at [1199, 203] on button "button" at bounding box center [1191, 207] width 28 height 23
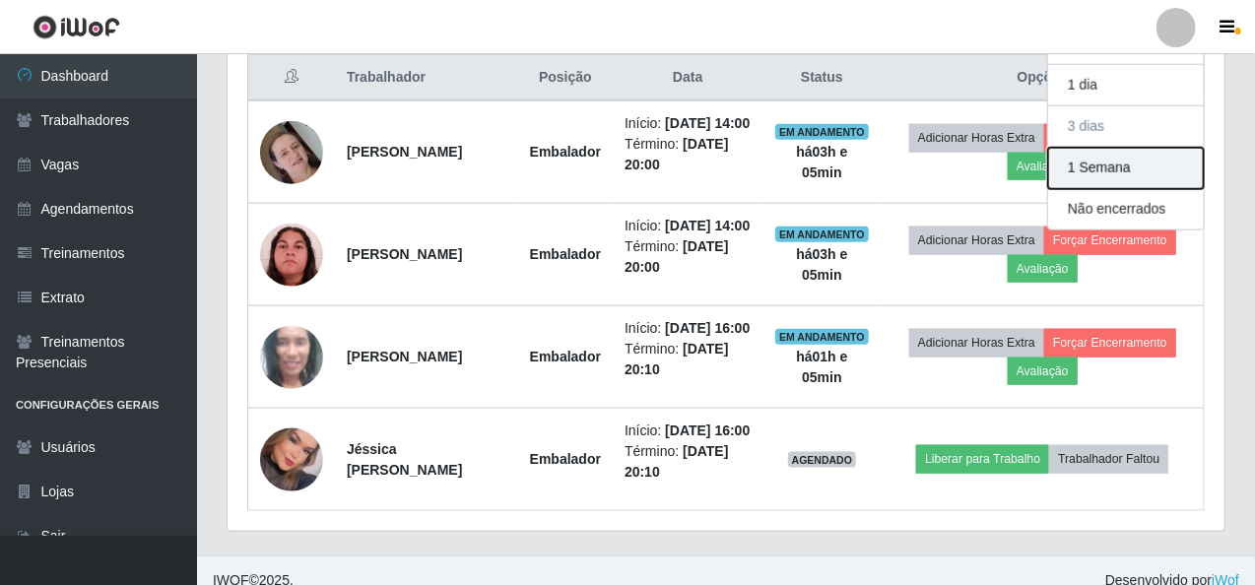
click at [1152, 171] on button "1 Semana" at bounding box center [1126, 168] width 156 height 41
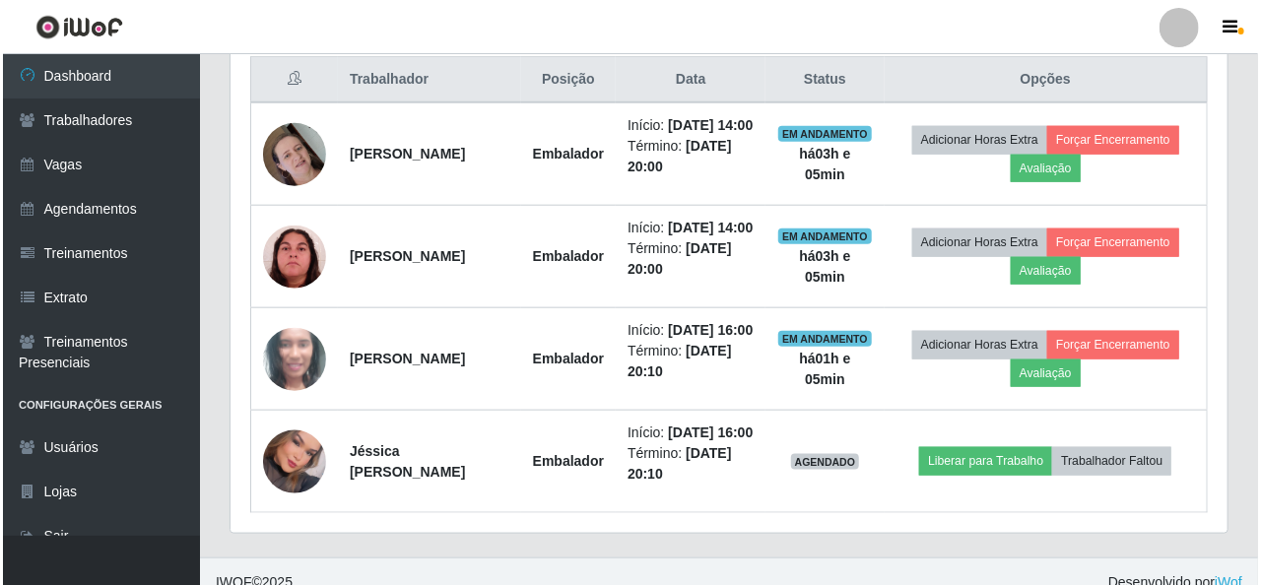
scroll to position [861, 0]
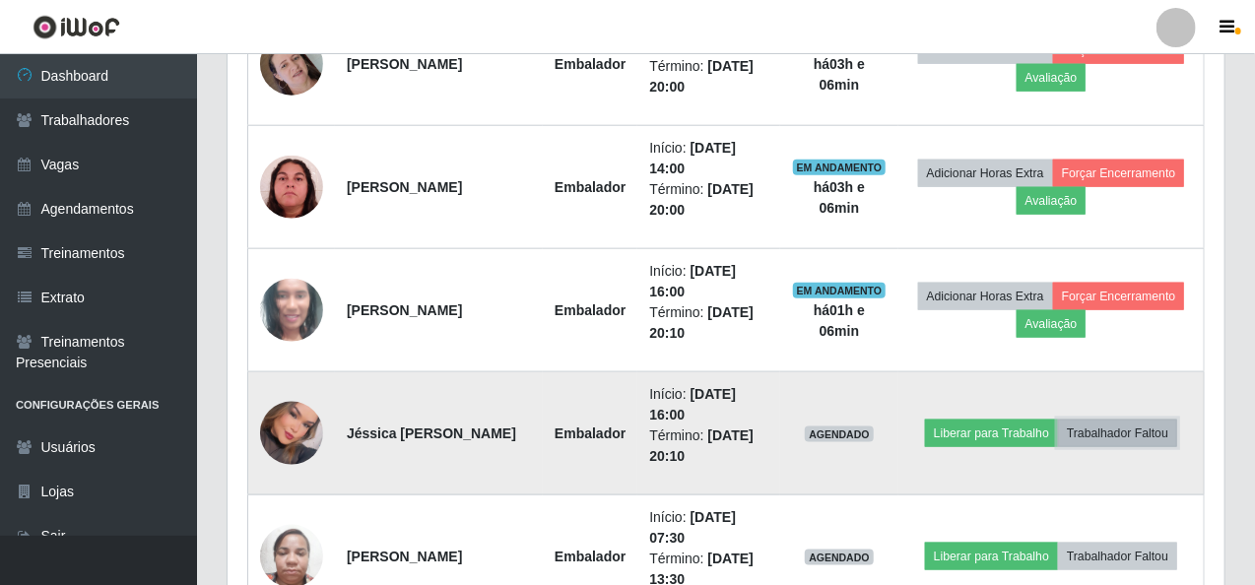
click at [1131, 423] on button "Trabalhador Faltou" at bounding box center [1117, 434] width 119 height 28
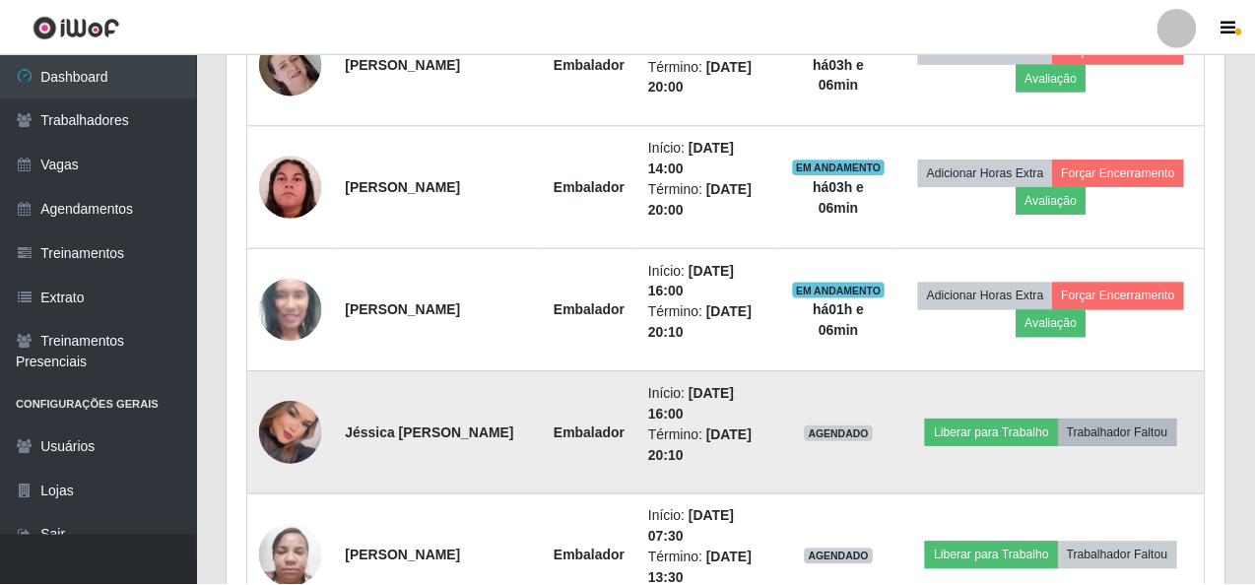
scroll to position [409, 989]
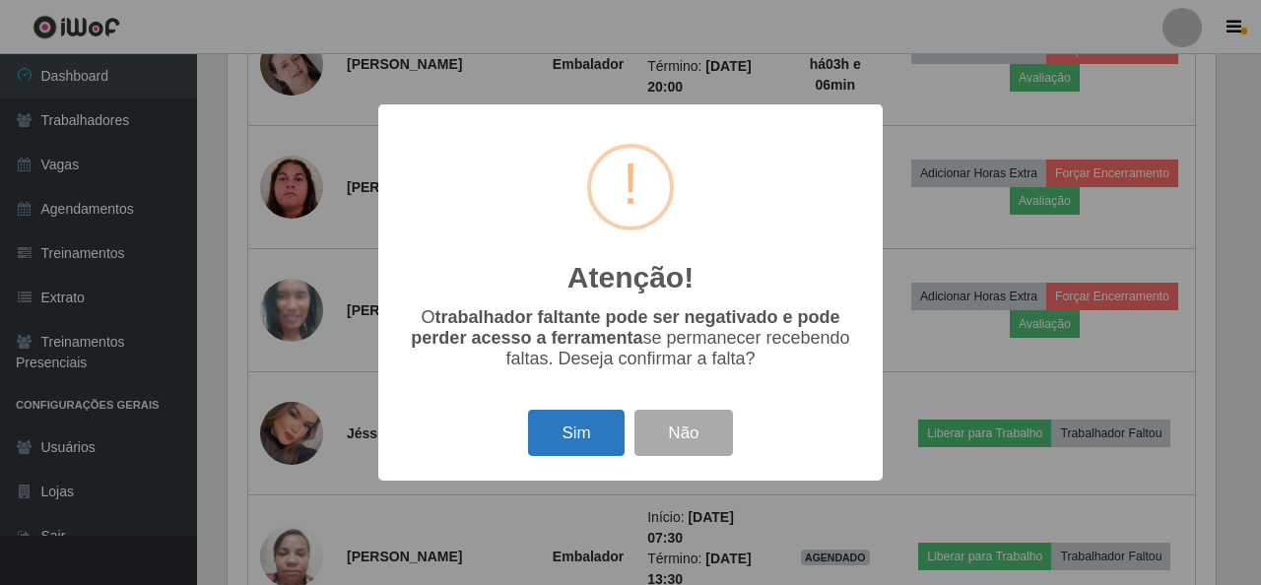
click at [569, 434] on button "Sim" at bounding box center [576, 433] width 96 height 46
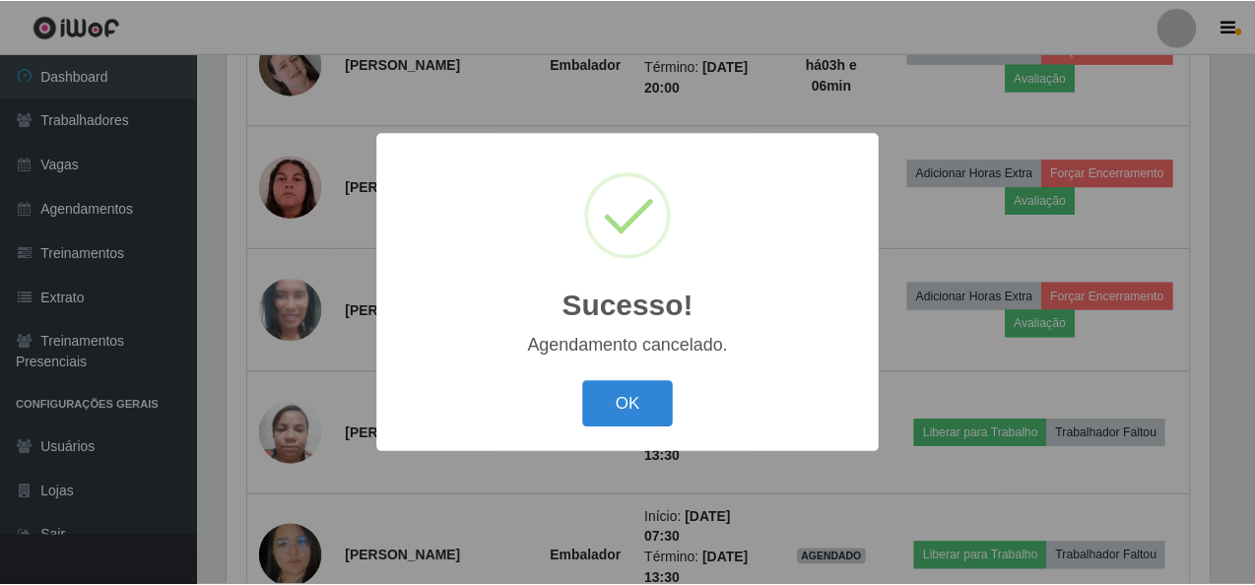
scroll to position [738, 0]
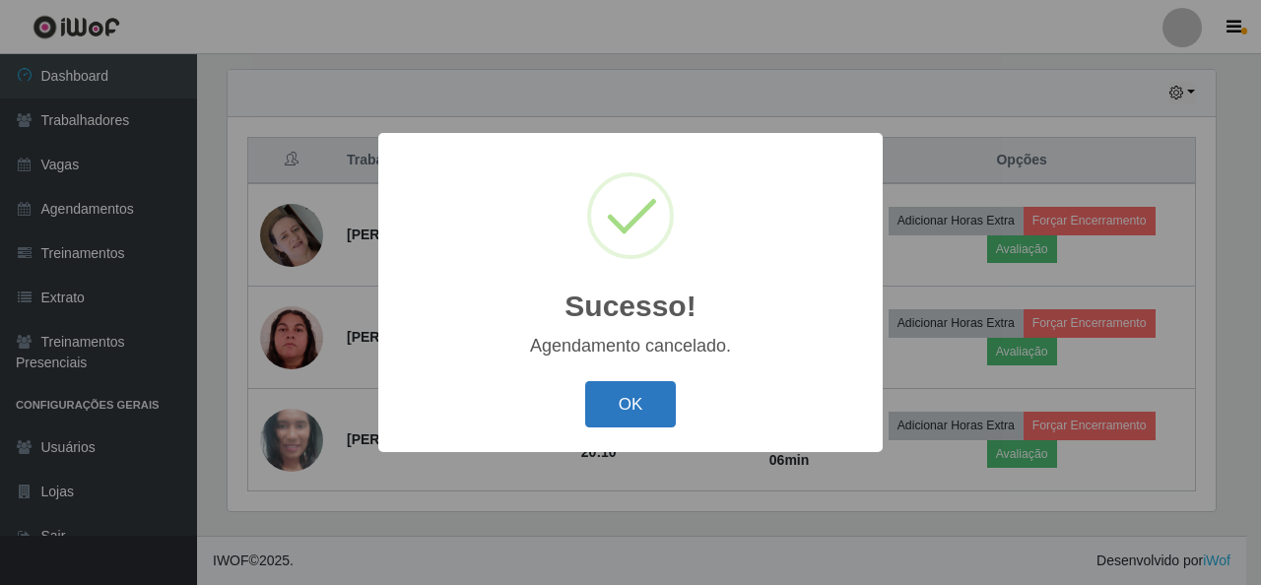
click at [632, 395] on button "OK" at bounding box center [631, 404] width 92 height 46
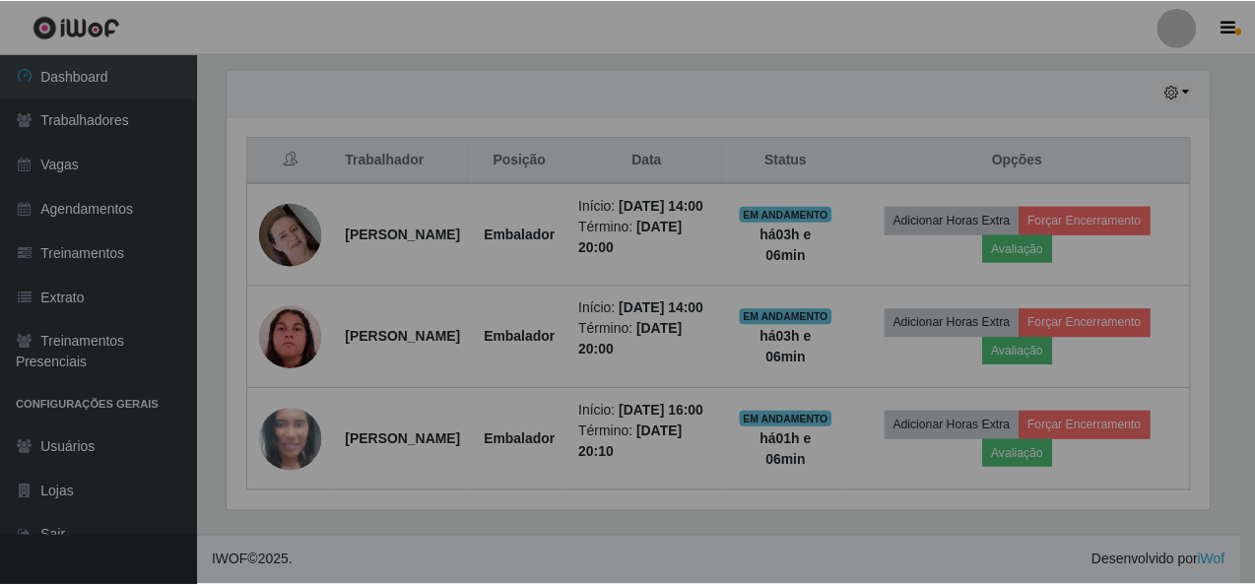
scroll to position [409, 997]
